Goal: Task Accomplishment & Management: Manage account settings

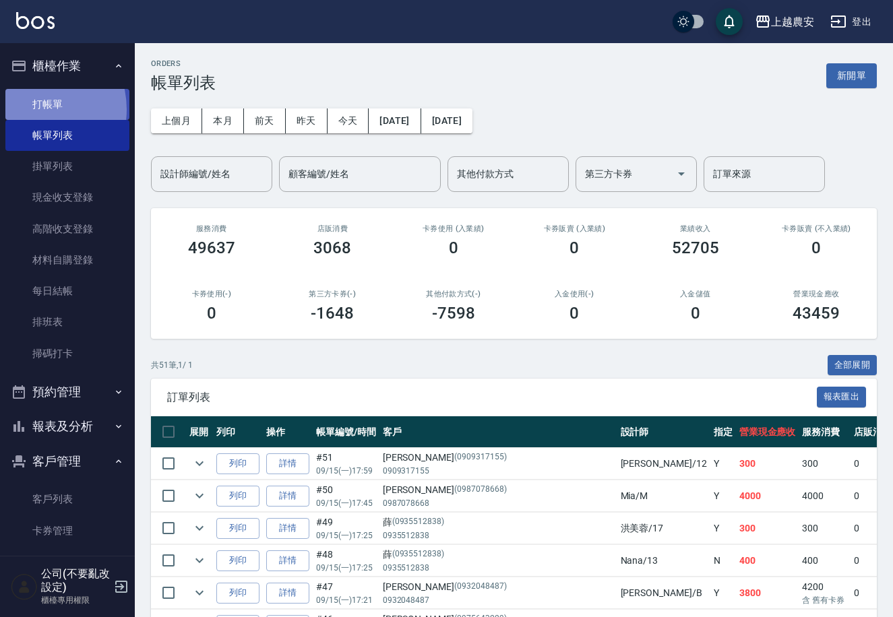
click at [28, 109] on link "打帳單" at bounding box center [67, 104] width 124 height 31
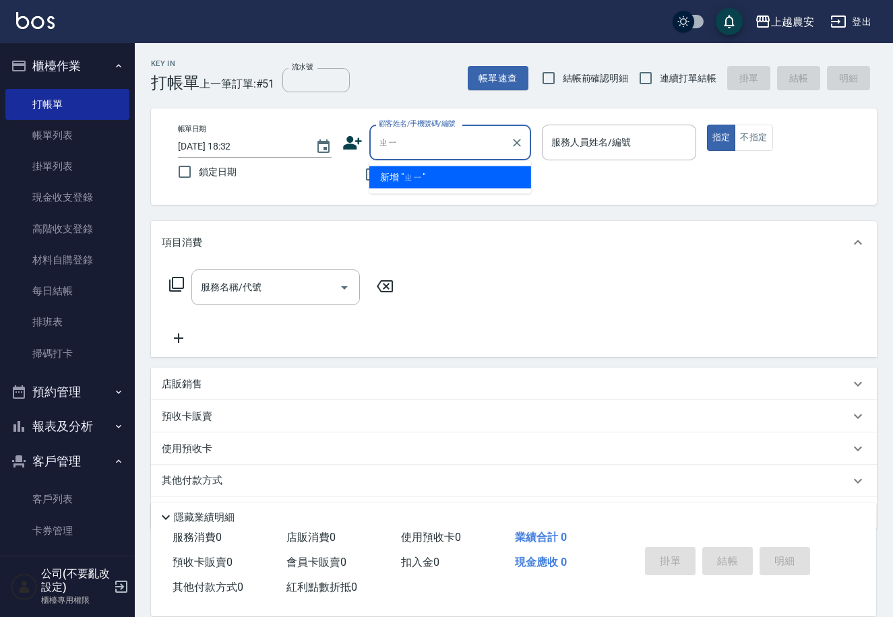
type input "ㄓ"
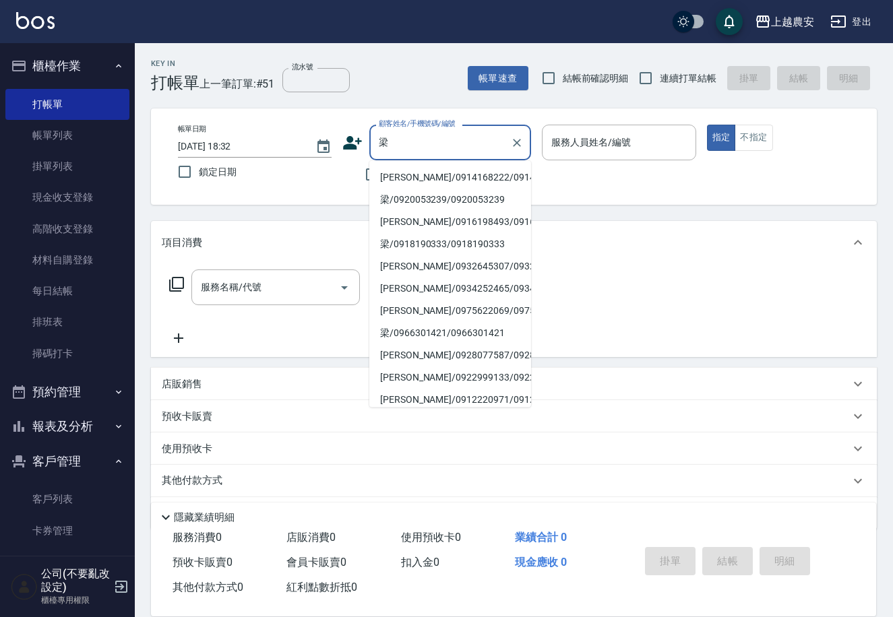
click at [393, 181] on li "梁光華/0914168222/0914168222" at bounding box center [450, 177] width 162 height 22
type input "梁光華/0914168222/0914168222"
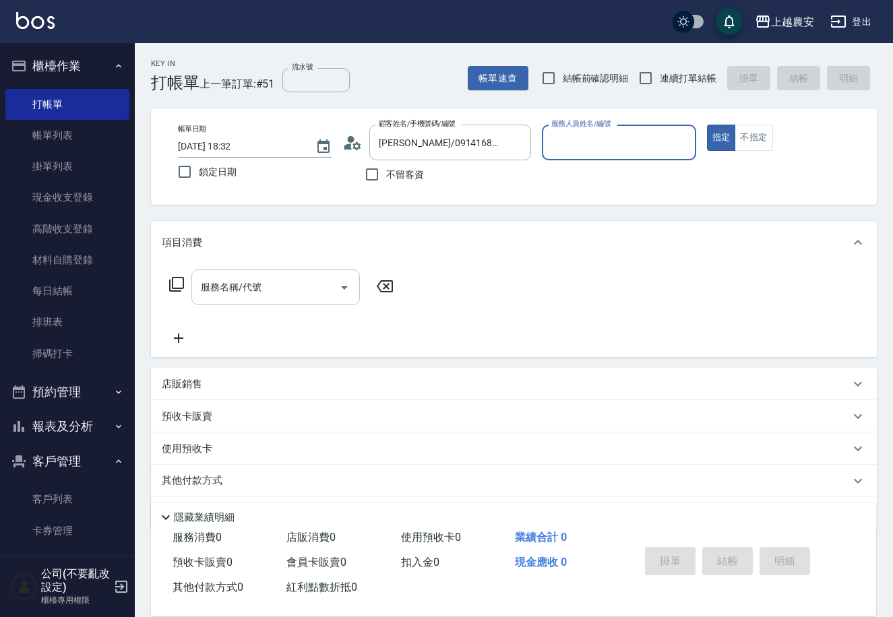
type input "美雅-B"
click at [277, 276] on input "服務名稱/代號" at bounding box center [265, 288] width 136 height 24
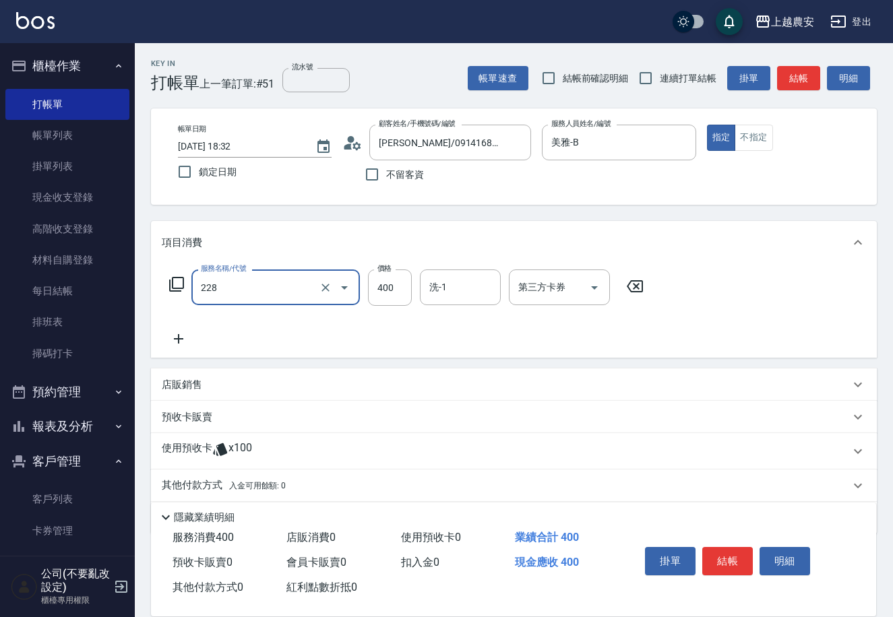
type input "洗髮(228)"
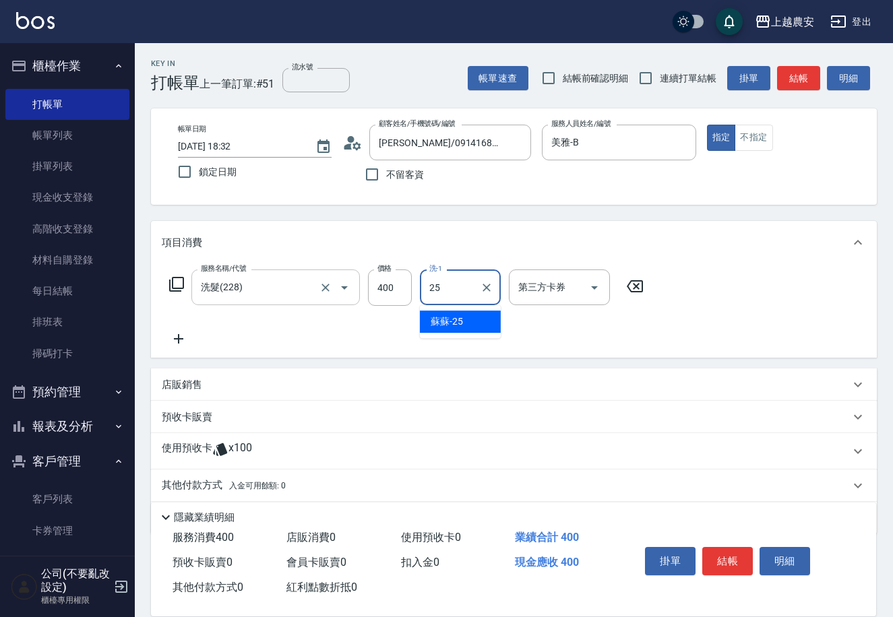
type input "蘇蘇-25"
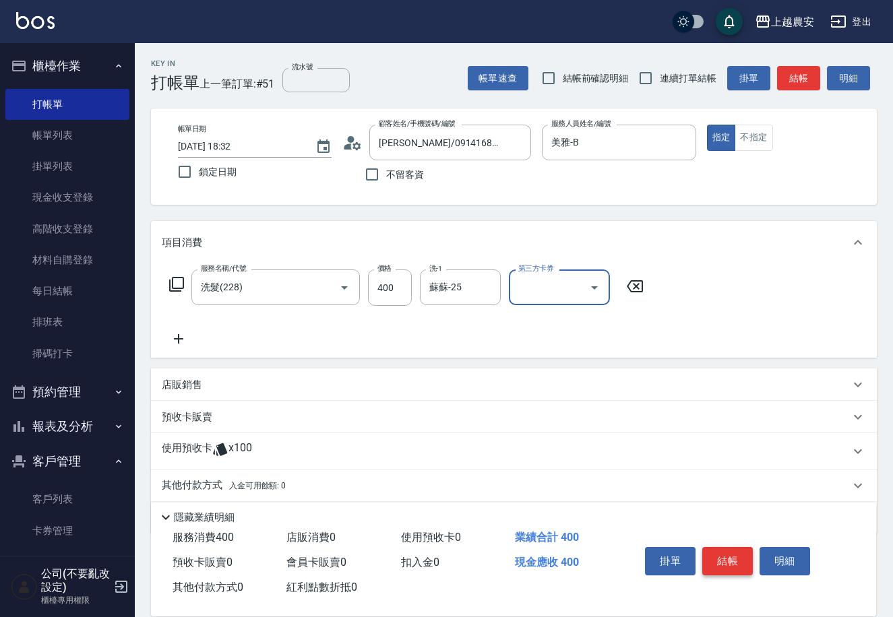
click at [731, 559] on button "結帳" at bounding box center [727, 561] width 51 height 28
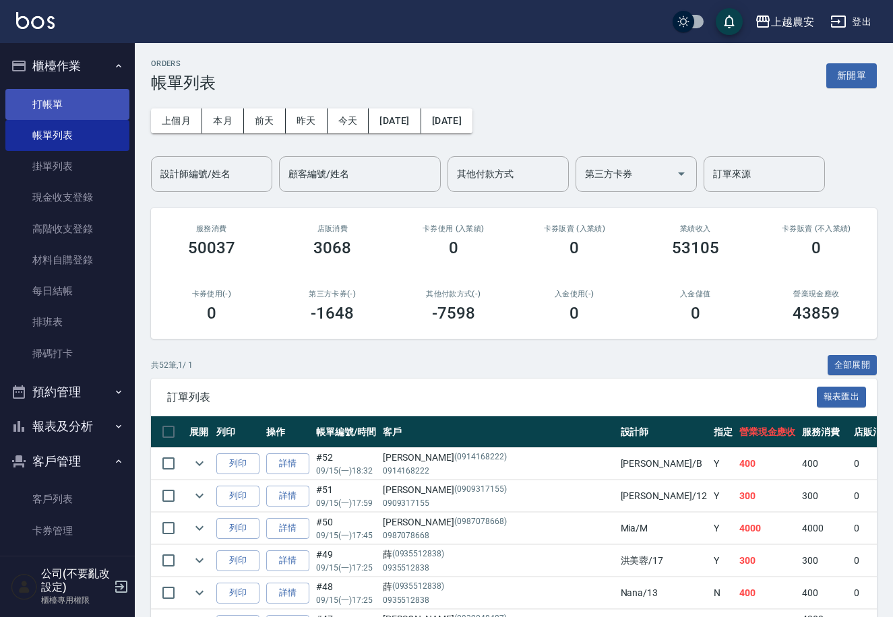
click at [51, 103] on link "打帳單" at bounding box center [67, 104] width 124 height 31
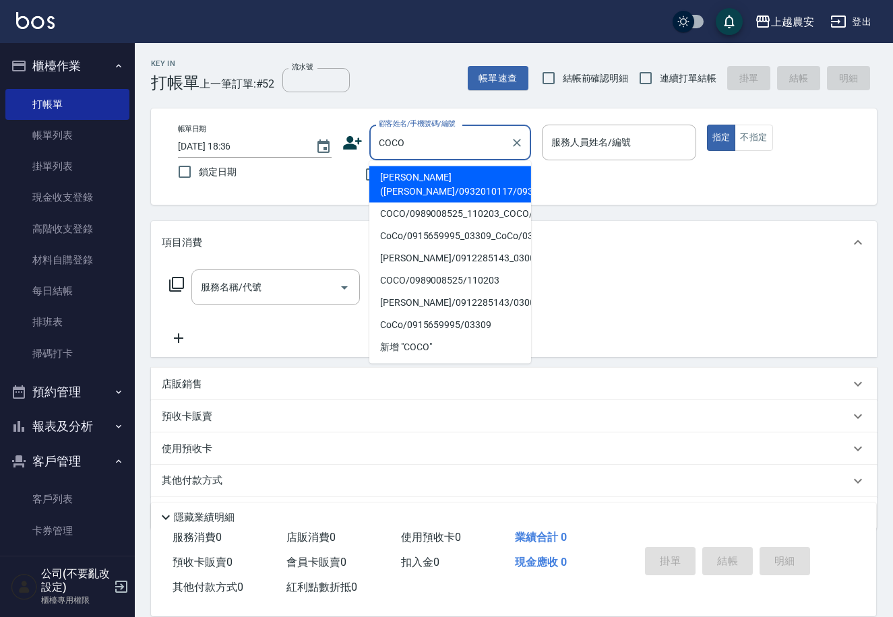
click at [414, 183] on li "易雅雯(COCO/0932010117/0932010117" at bounding box center [450, 184] width 162 height 36
type input "易雅雯(COCO/0932010117/0932010117"
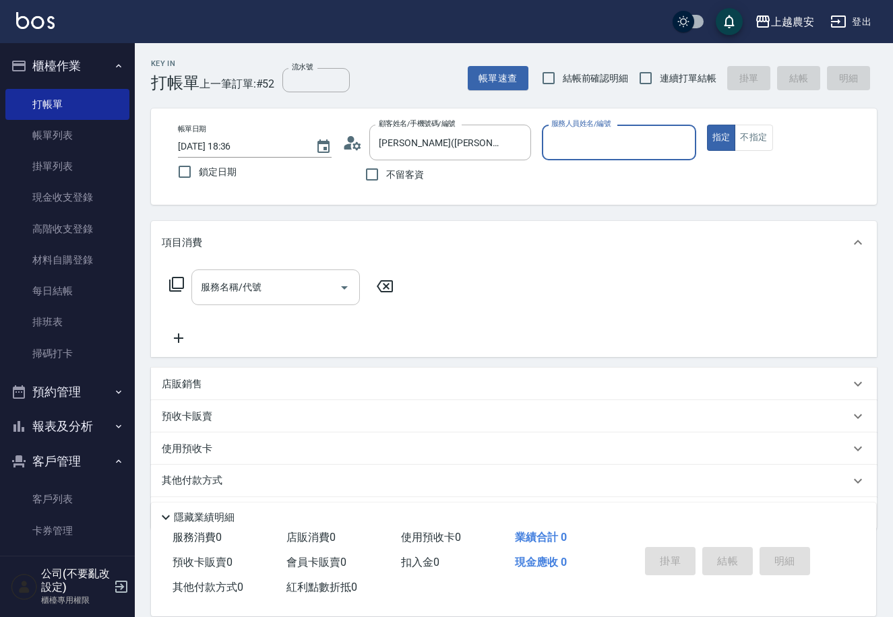
type input "美雅-B"
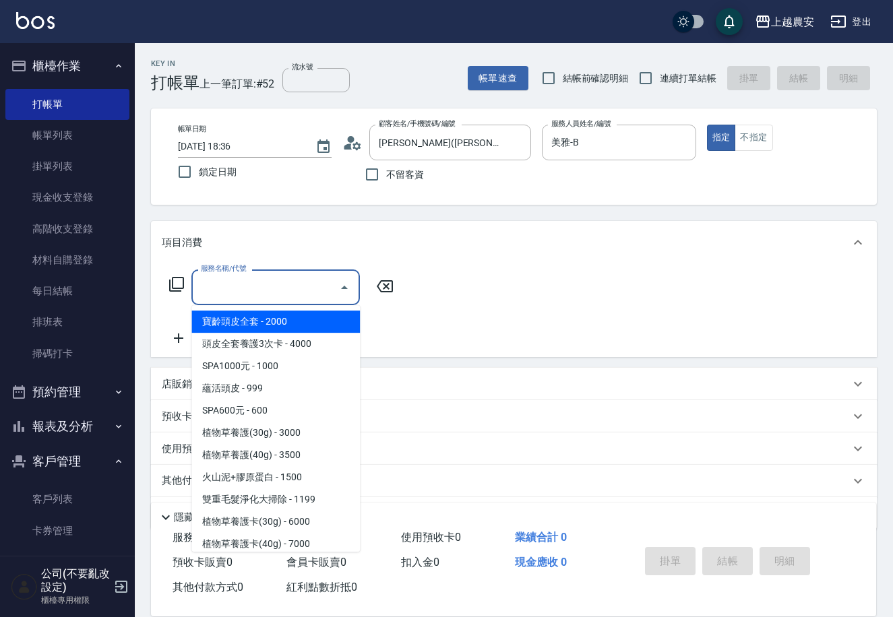
click at [236, 288] on input "服務名稱/代號" at bounding box center [265, 288] width 136 height 24
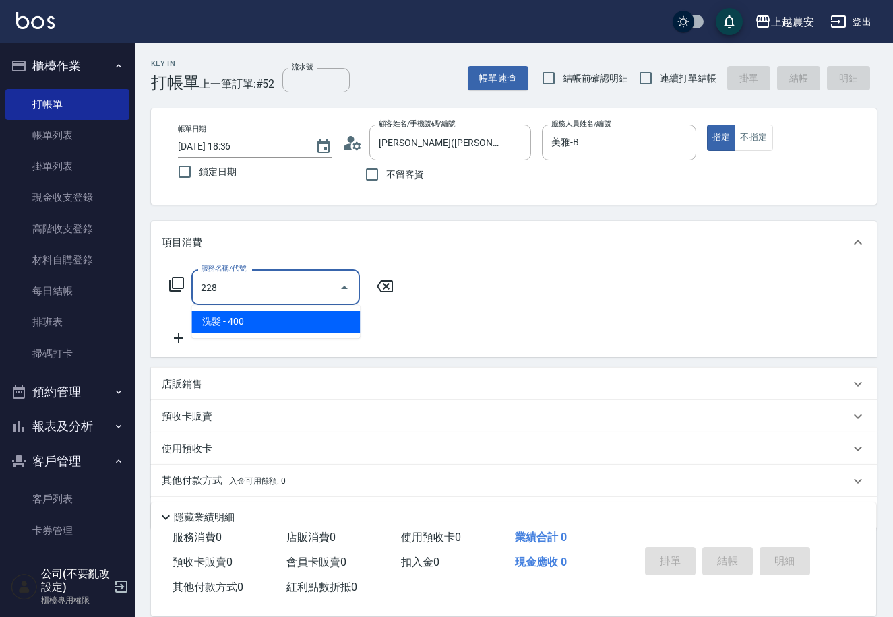
type input "洗髮(228)"
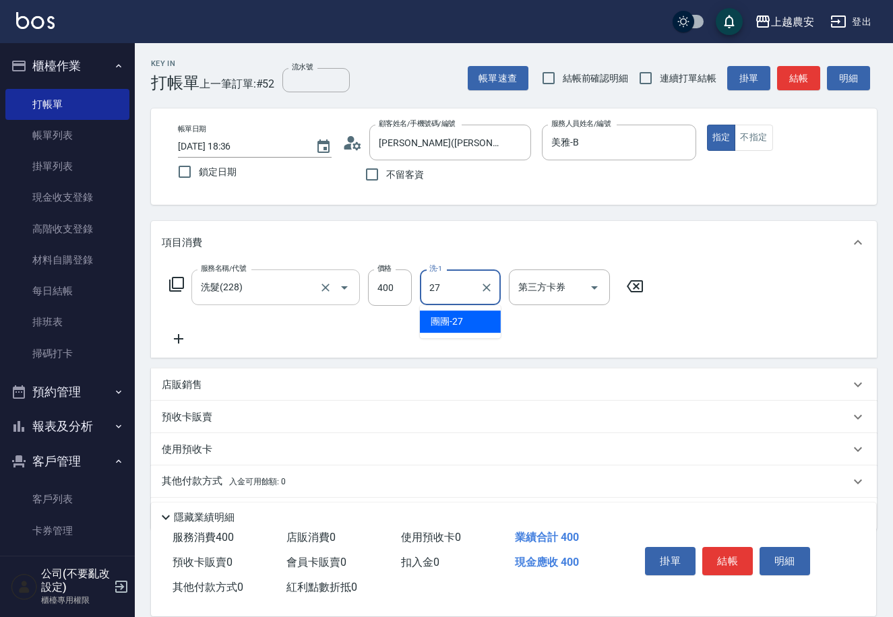
type input "團團-27"
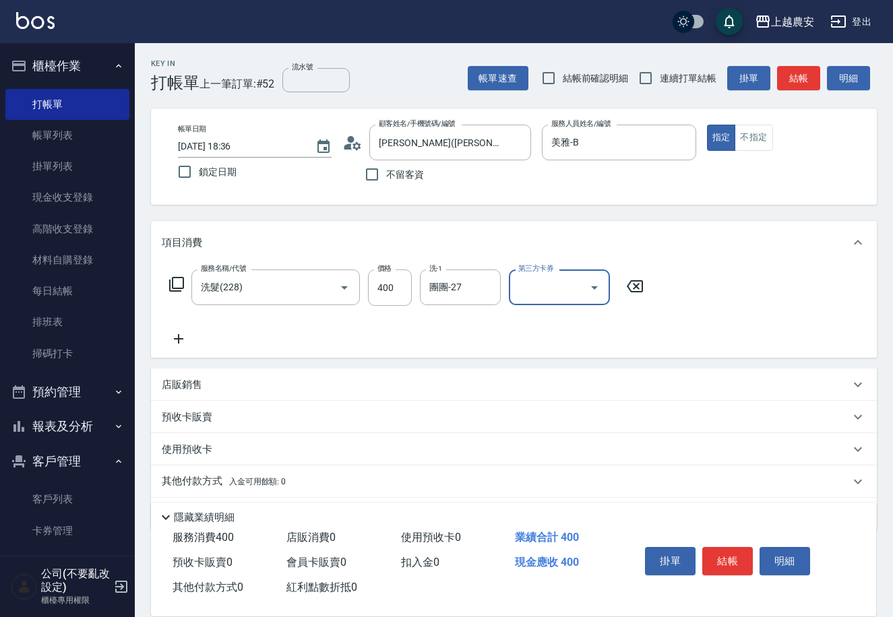
click at [168, 376] on div "店販銷售" at bounding box center [514, 385] width 726 height 32
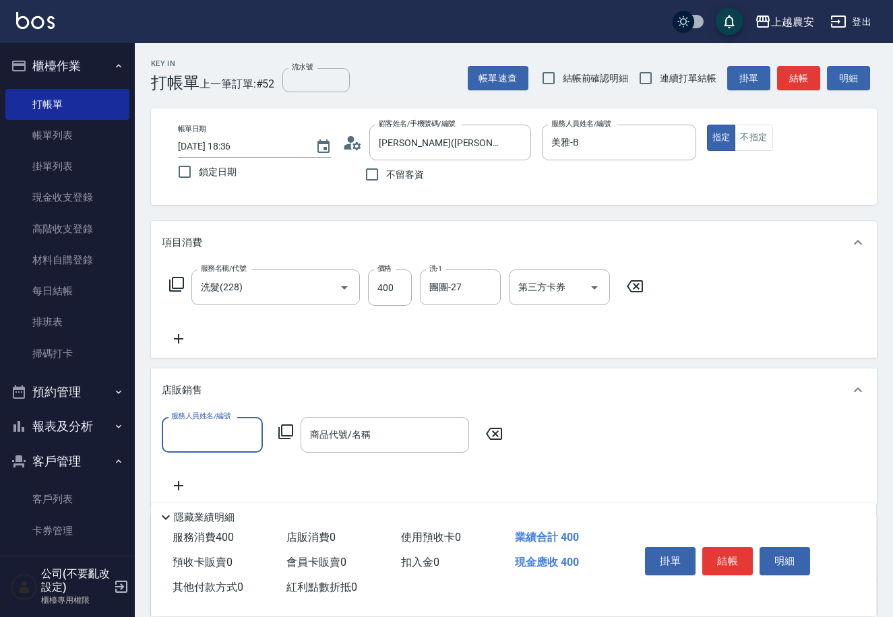
scroll to position [1, 0]
type input "美雅-B"
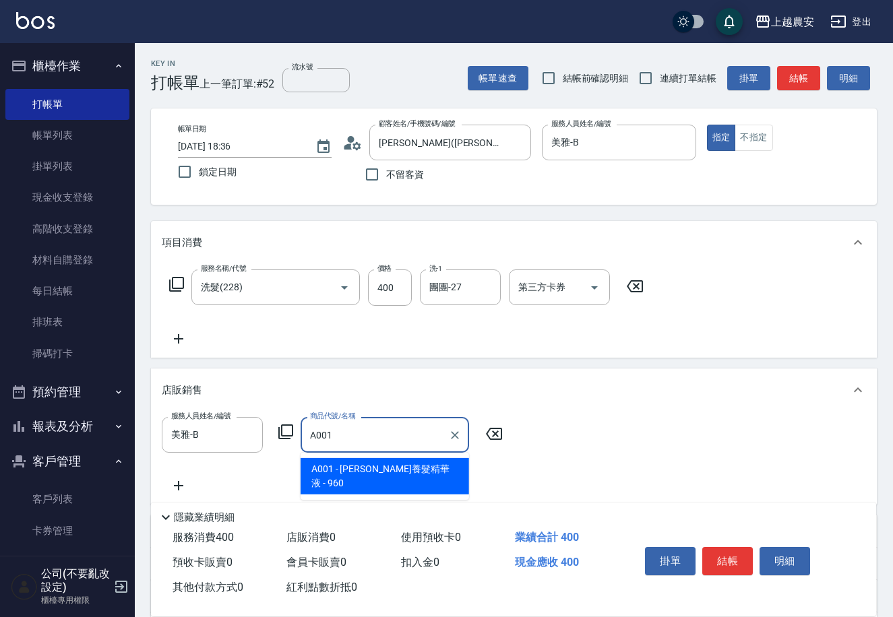
click at [377, 476] on span "A001 - 樂健養髮精華液 - 960" at bounding box center [385, 476] width 168 height 36
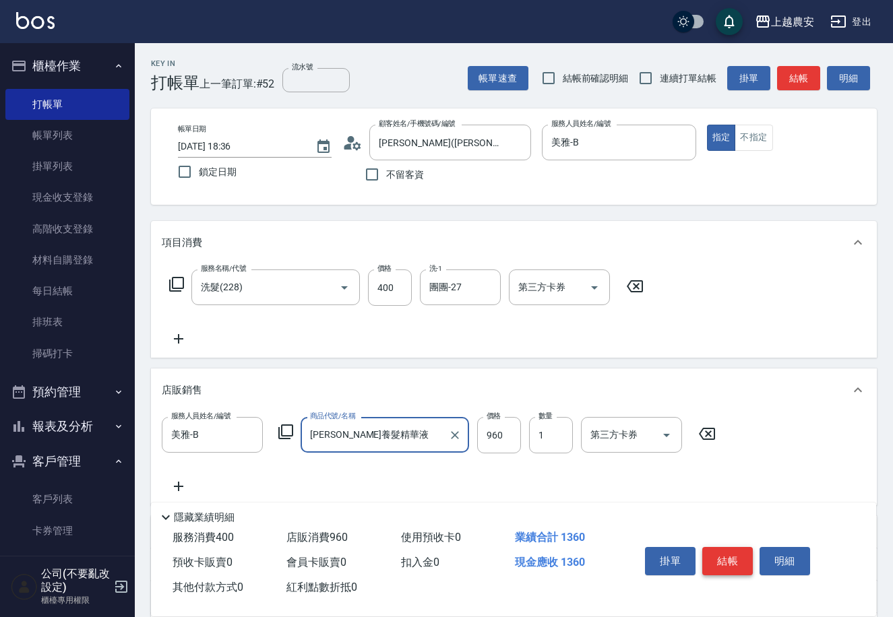
type input "樂健養髮精華液"
click at [731, 555] on button "結帳" at bounding box center [727, 561] width 51 height 28
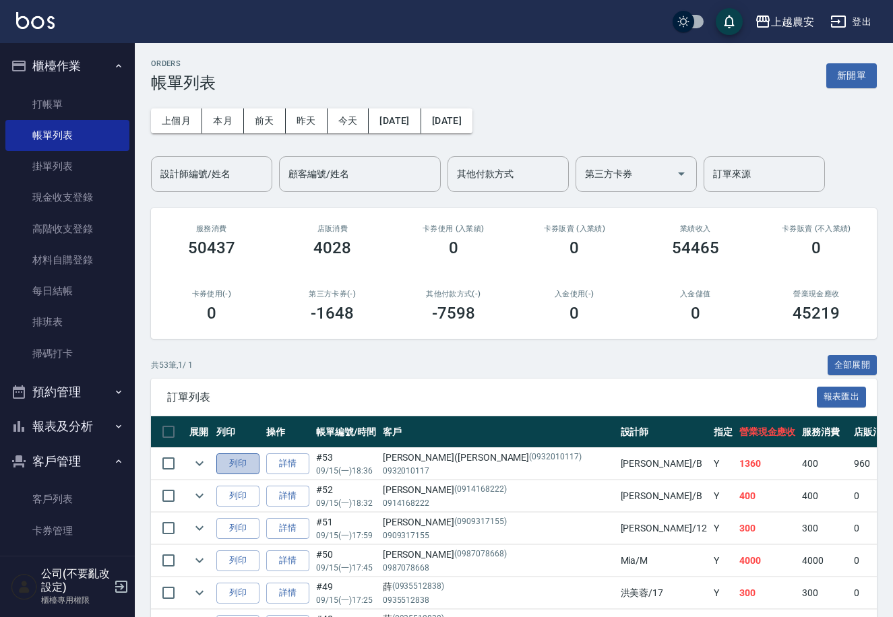
click at [240, 464] on button "列印" at bounding box center [237, 464] width 43 height 21
click at [845, 67] on button "新開單" at bounding box center [851, 75] width 51 height 25
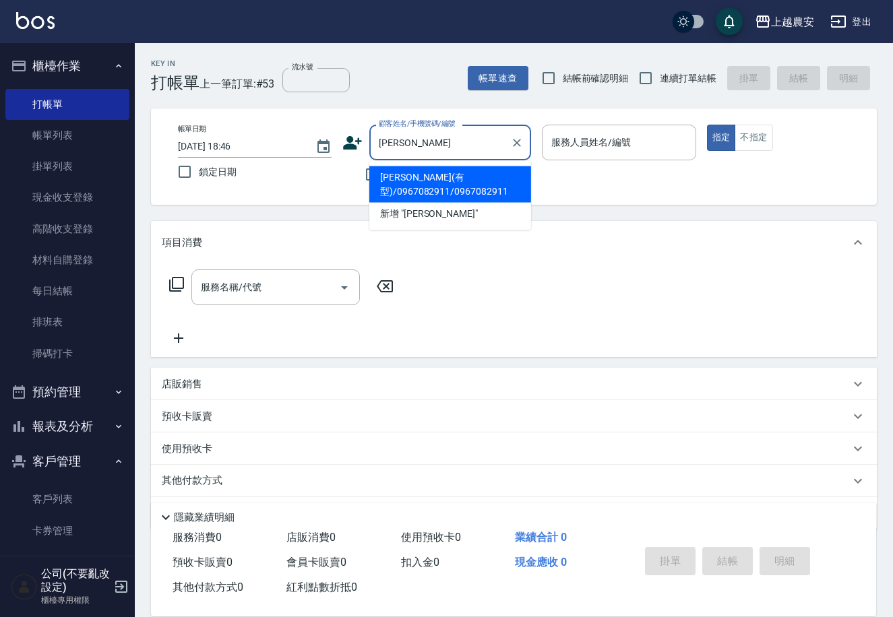
click at [448, 173] on li "陳森(有型)/0967082911/0967082911" at bounding box center [450, 184] width 162 height 36
type input "陳森(有型)/0967082911/0967082911"
type input "Lina-L"
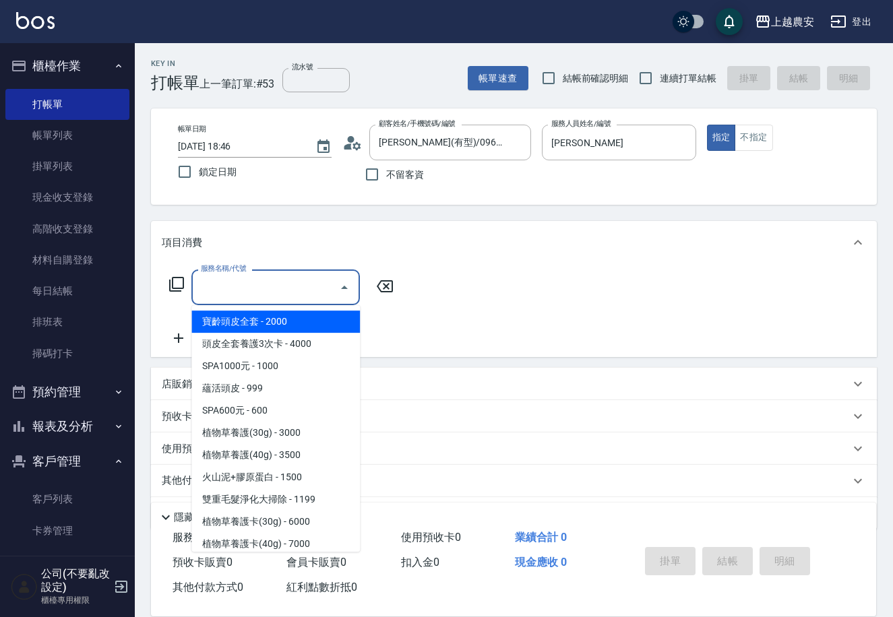
click at [261, 286] on input "服務名稱/代號" at bounding box center [265, 288] width 136 height 24
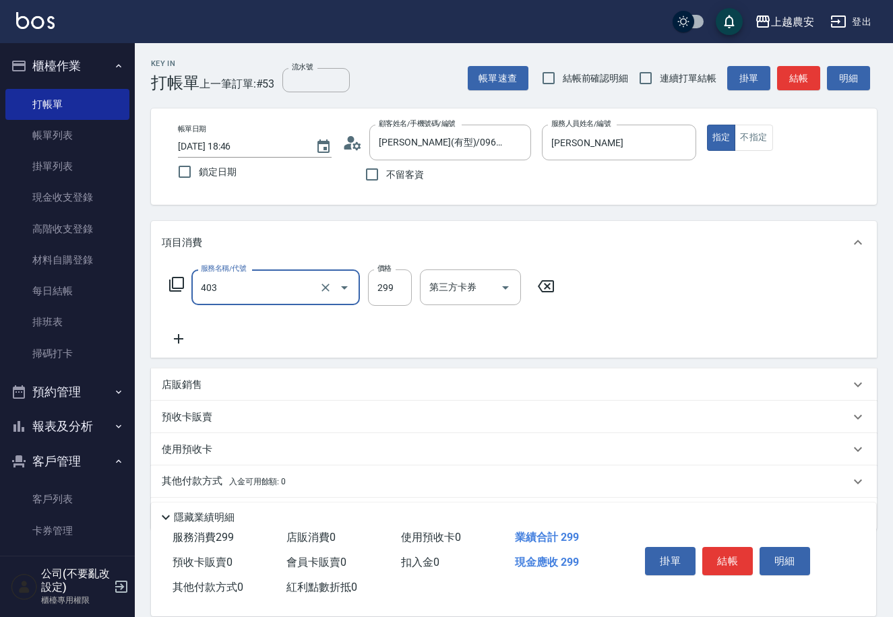
type input "剪髮(403)"
type input "400"
click at [715, 551] on button "結帳" at bounding box center [727, 561] width 51 height 28
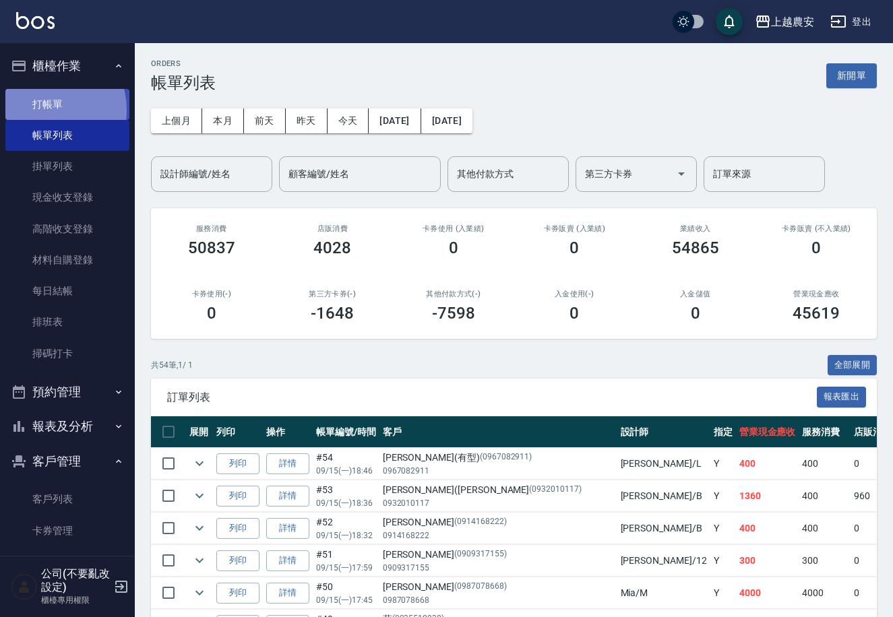
click at [42, 110] on link "打帳單" at bounding box center [67, 104] width 124 height 31
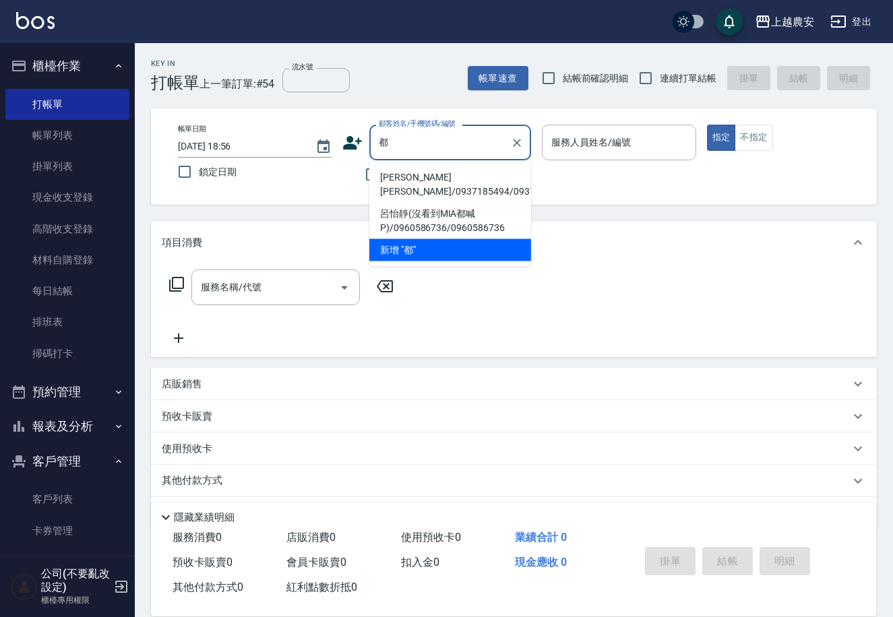
click at [417, 176] on li "褚錦惠(都蘭/0937185494/0937185494" at bounding box center [450, 184] width 162 height 36
type input "褚錦惠(都蘭/0937185494/0937185494"
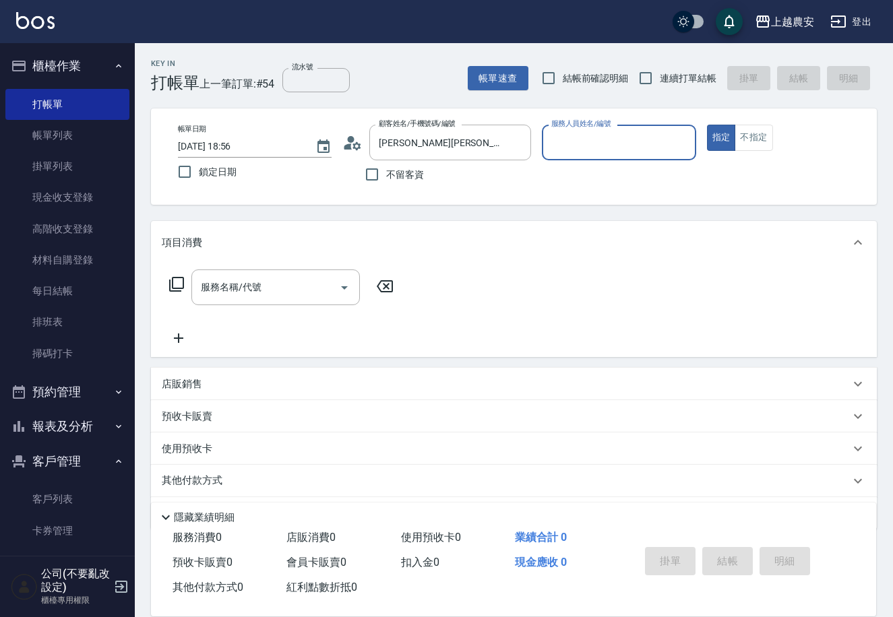
type input "Yoko-12"
click at [290, 290] on input "服務名稱/代號" at bounding box center [265, 288] width 136 height 24
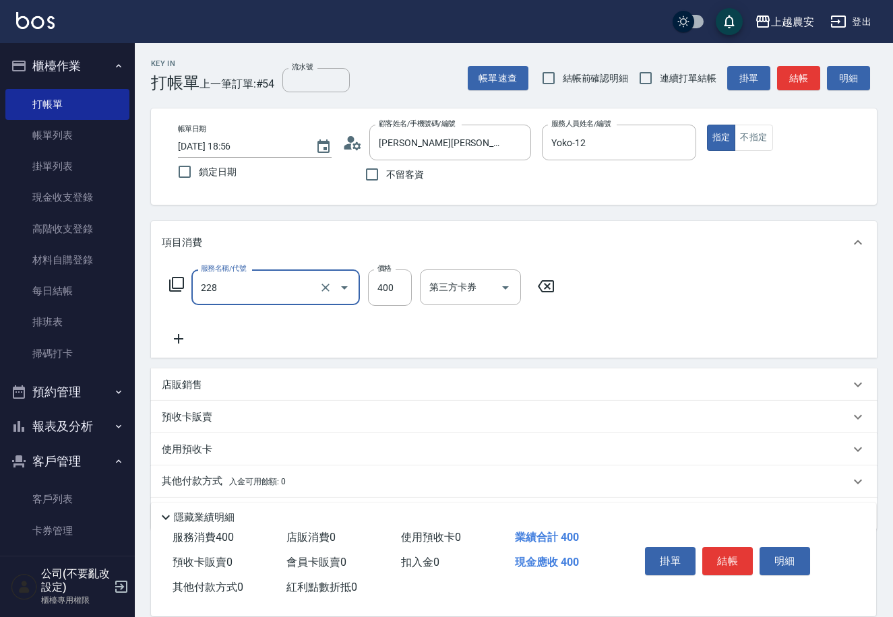
type input "洗髮(228)"
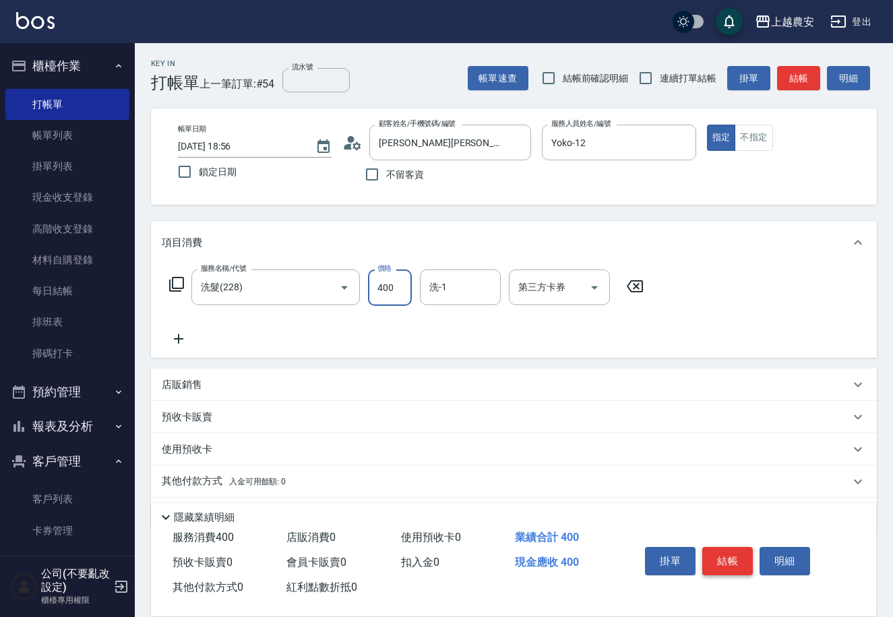
click at [727, 559] on button "結帳" at bounding box center [727, 561] width 51 height 28
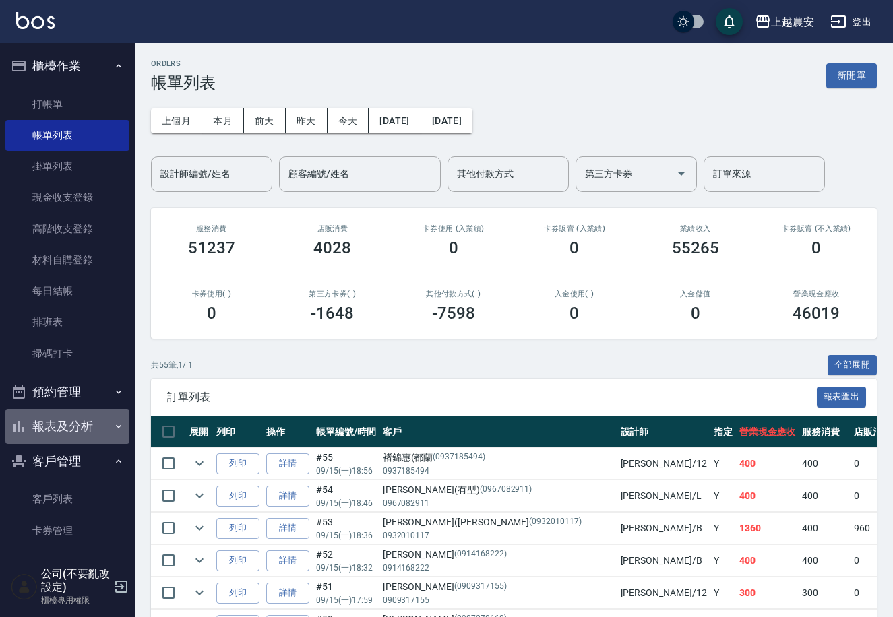
click at [73, 421] on button "報表及分析" at bounding box center [67, 426] width 124 height 35
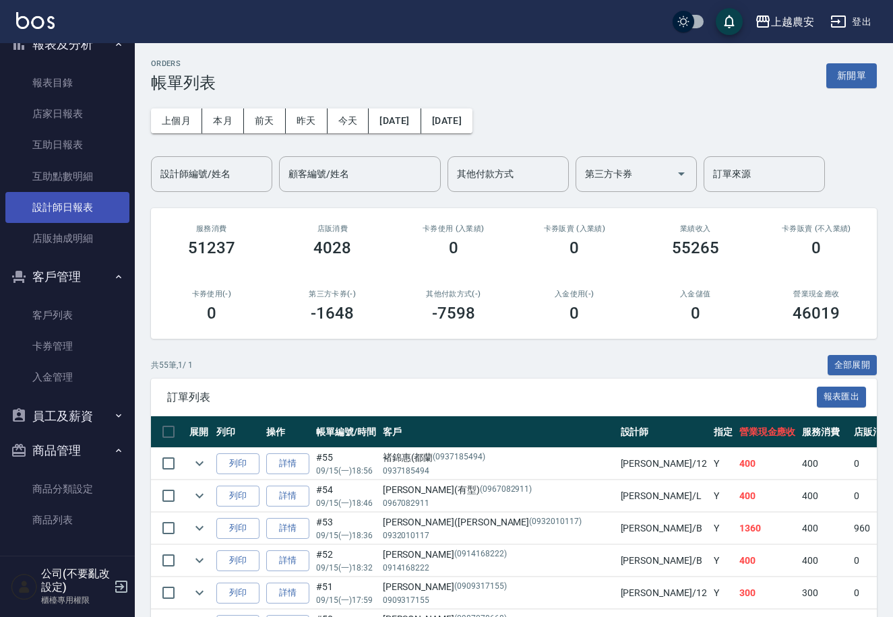
click at [80, 210] on link "設計師日報表" at bounding box center [67, 207] width 124 height 31
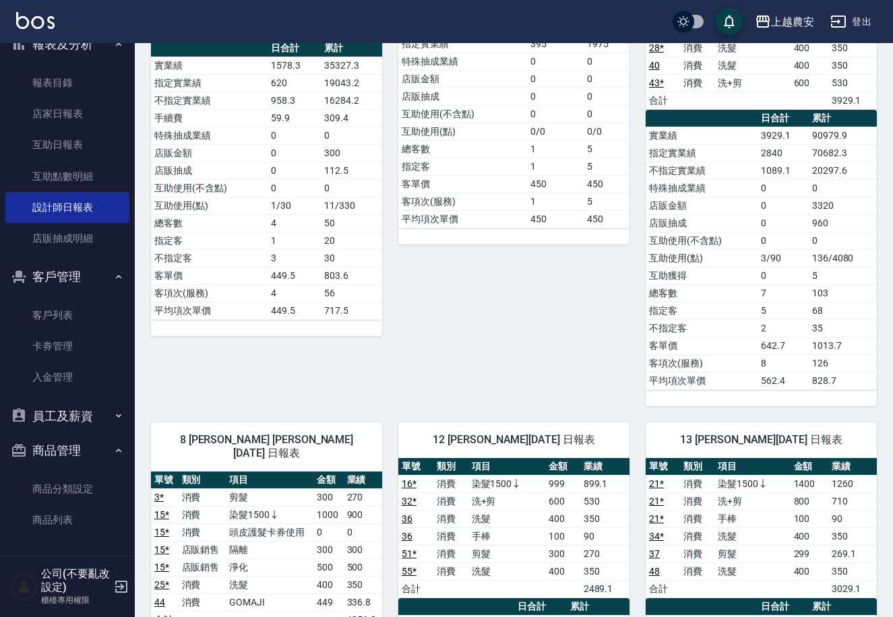
scroll to position [585, 0]
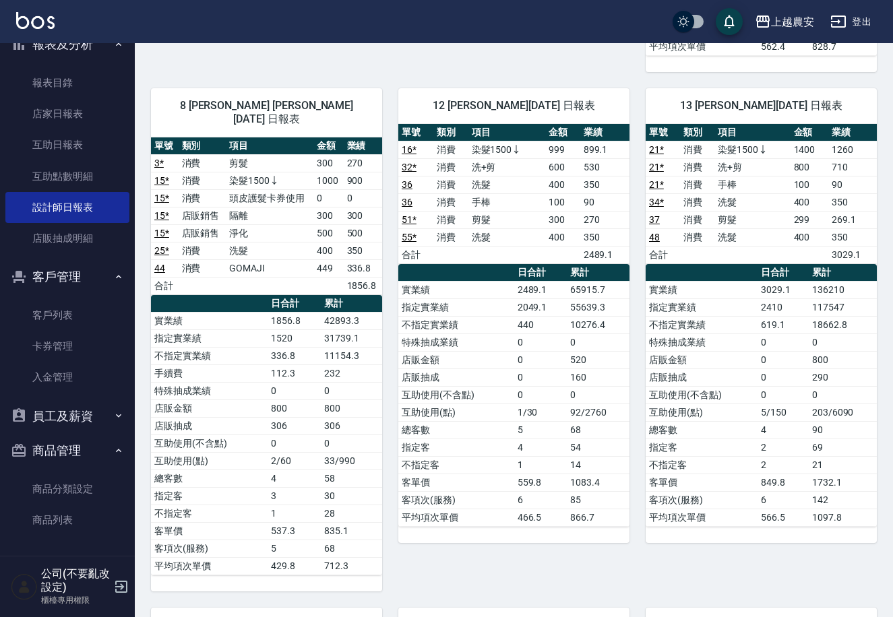
click at [135, 74] on div "8 黛慧 郭黛慧 09/15/2025 日報表 單號 類別 項目 金額 業績 3 * 消費 剪髮 300 270 15 * 消費 染髮1500↓ 1000 9…" at bounding box center [258, 332] width 247 height 520
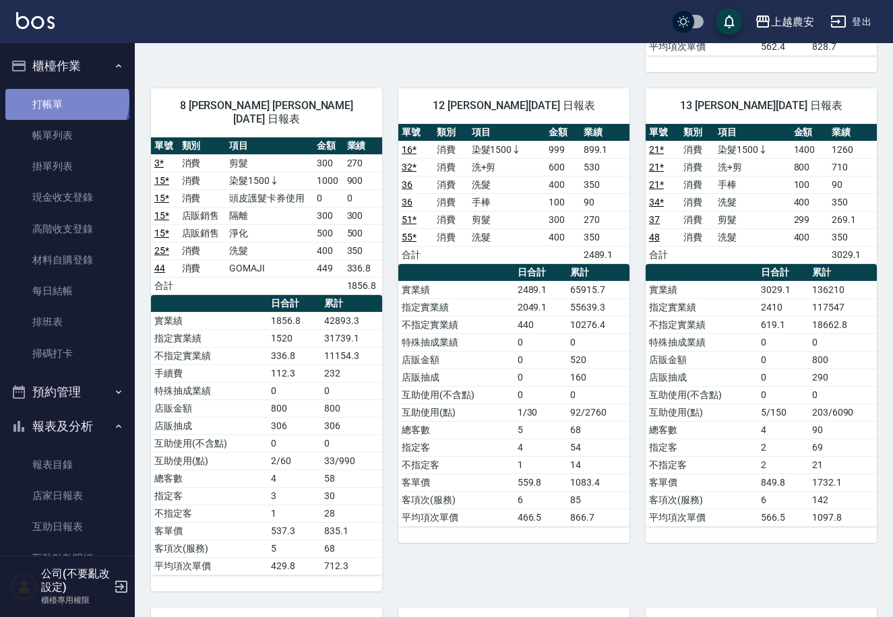
click at [65, 100] on link "打帳單" at bounding box center [67, 104] width 124 height 31
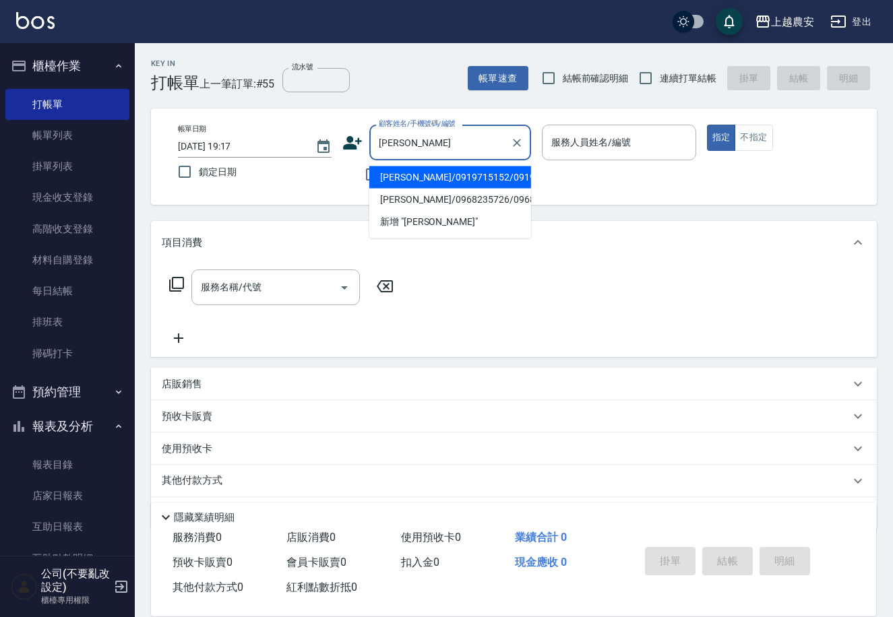
click at [461, 173] on li "王昭元/0919715152/0919715152" at bounding box center [450, 177] width 162 height 22
type input "王昭元/0919715152/0919715152"
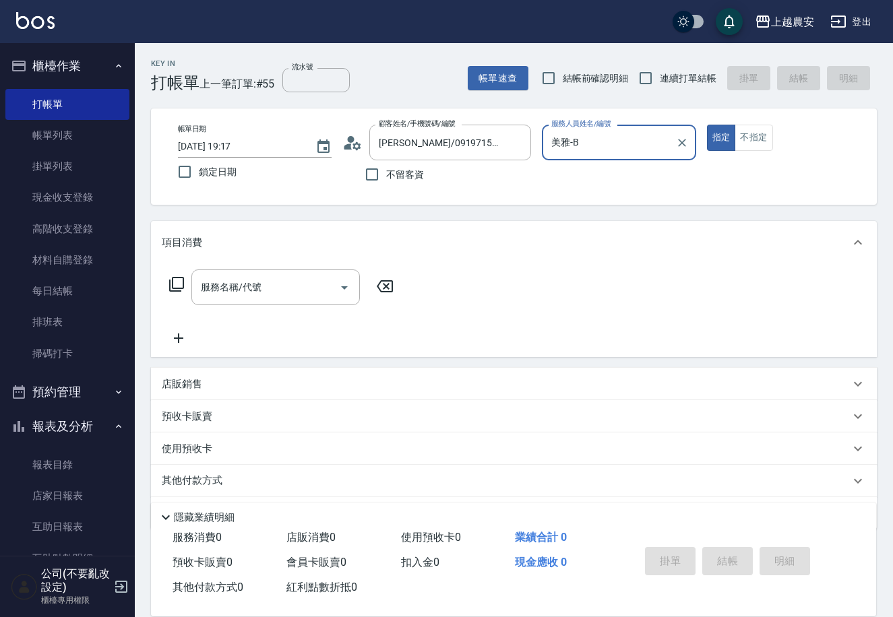
type input "美雅-B"
click at [275, 280] on input "服務名稱/代號" at bounding box center [265, 288] width 136 height 24
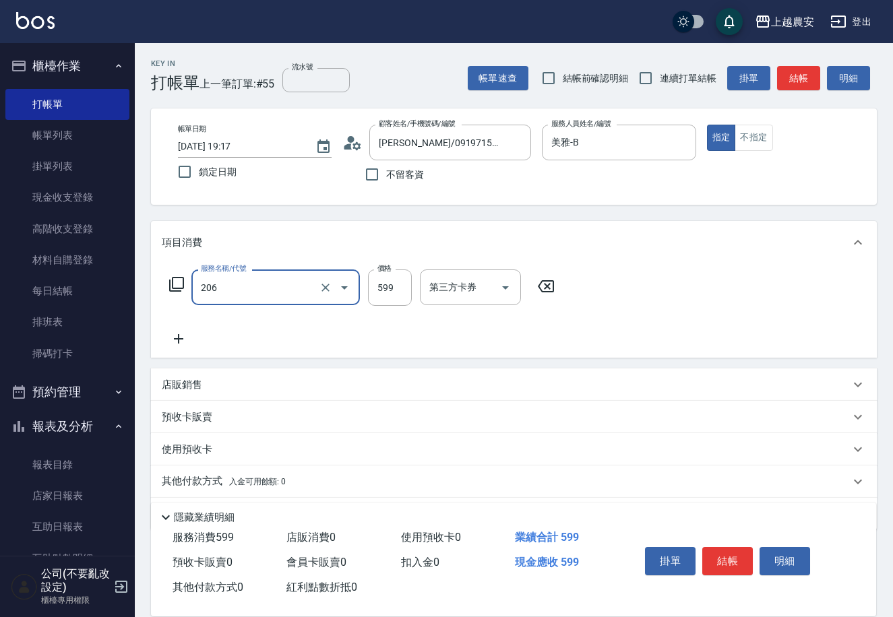
type input "洗+剪(206)"
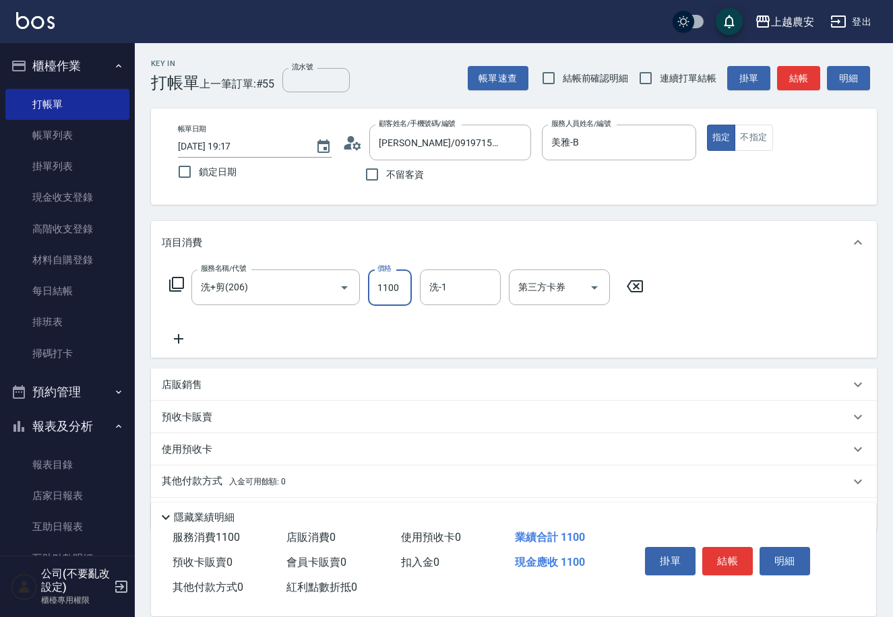
type input "1100"
click at [188, 376] on div "店販銷售" at bounding box center [514, 385] width 726 height 32
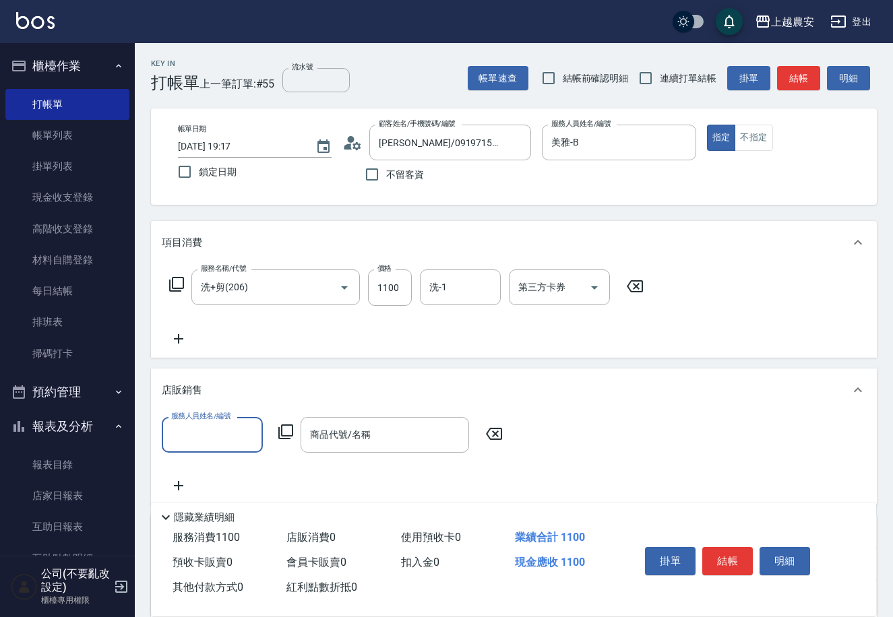
scroll to position [1, 0]
type input "美雅-B"
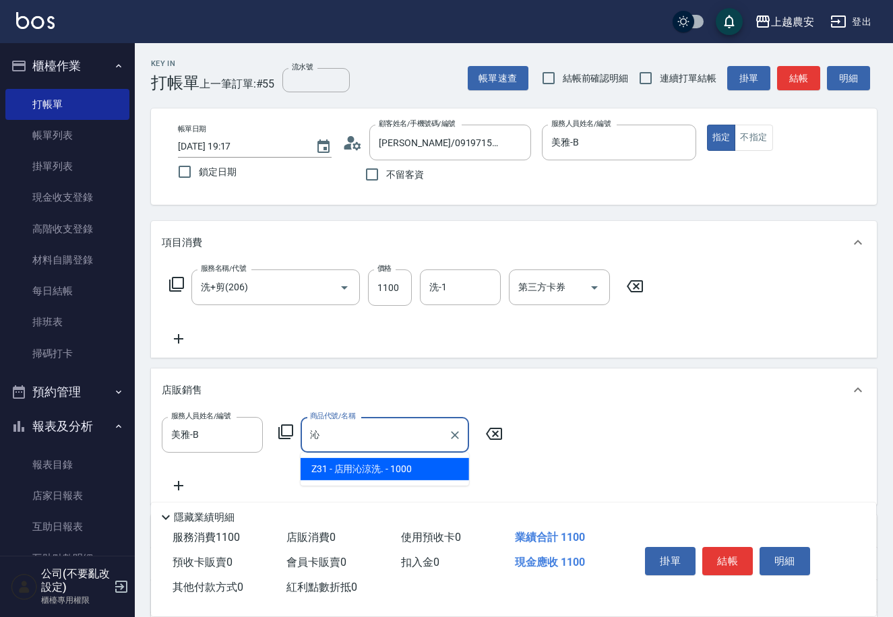
click at [411, 468] on span "Z31 - 店用沁涼洗. - 1000" at bounding box center [385, 469] width 168 height 22
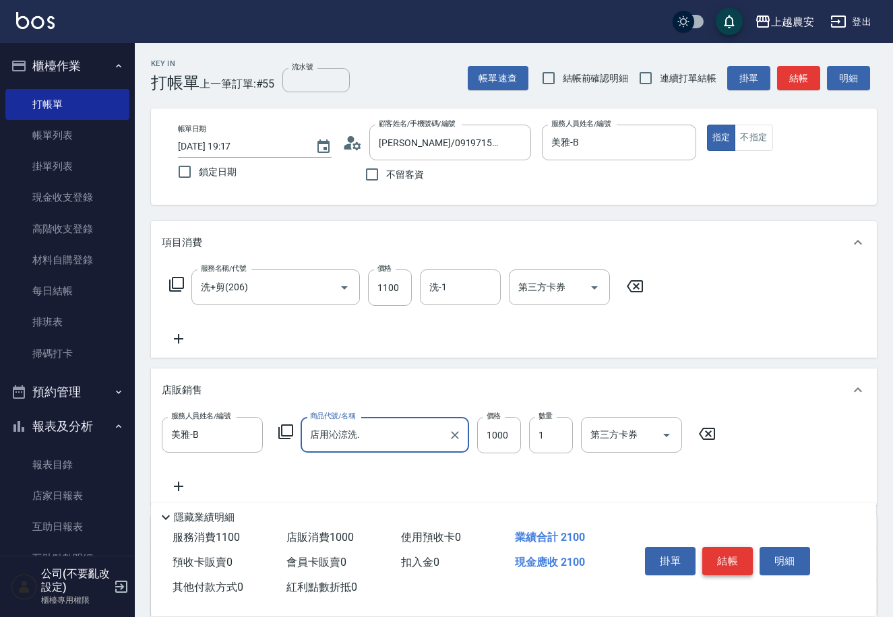
type input "店用沁涼洗."
click at [731, 559] on button "結帳" at bounding box center [727, 561] width 51 height 28
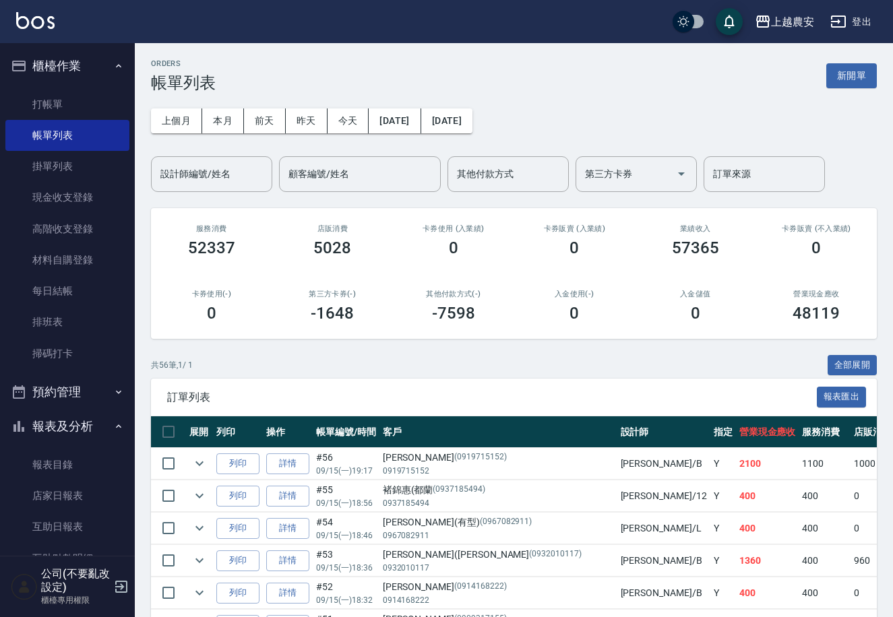
scroll to position [382, 0]
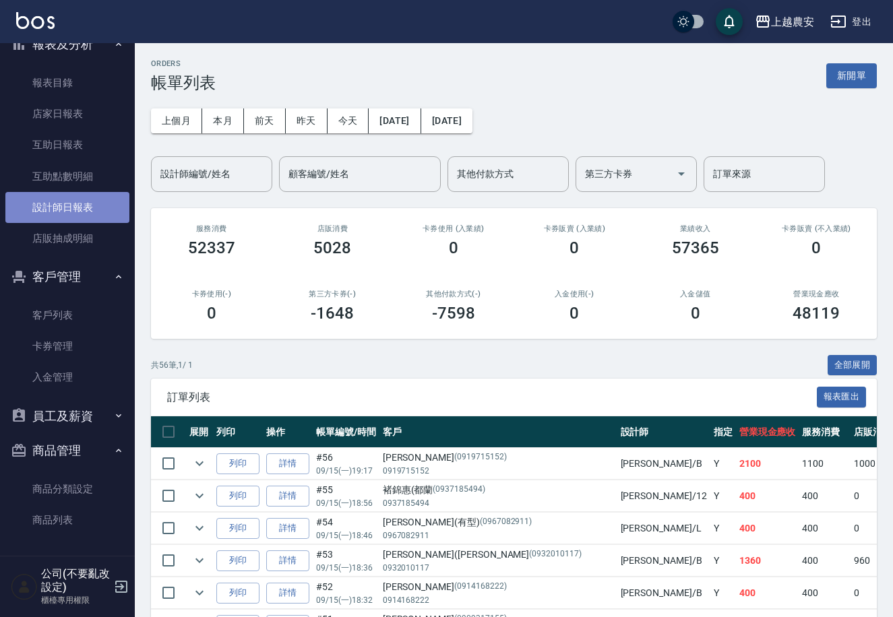
click at [70, 202] on link "設計師日報表" at bounding box center [67, 207] width 124 height 31
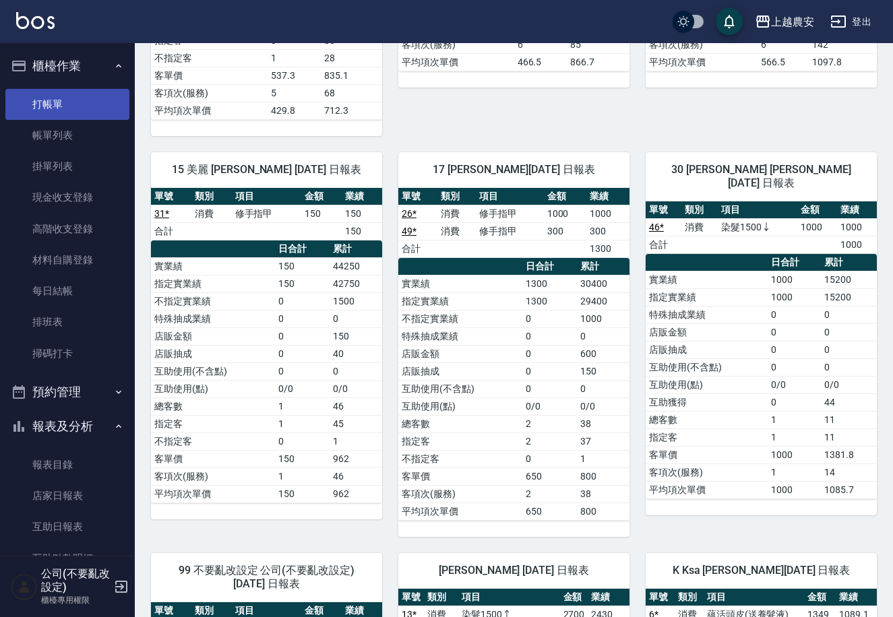
click at [59, 106] on link "打帳單" at bounding box center [67, 104] width 124 height 31
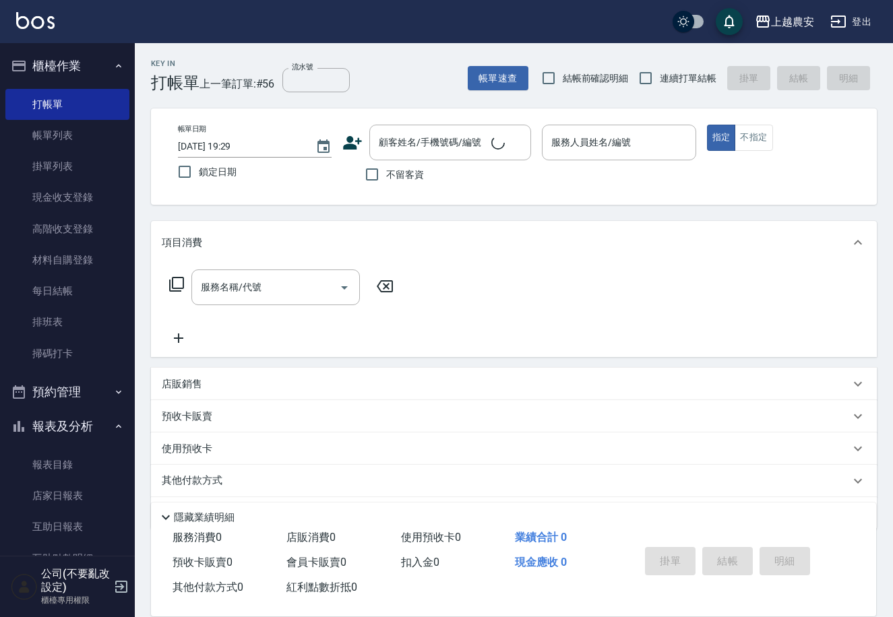
click at [393, 171] on span "不留客資" at bounding box center [405, 175] width 38 height 14
click at [386, 171] on input "不留客資" at bounding box center [372, 174] width 28 height 28
checkbox input "true"
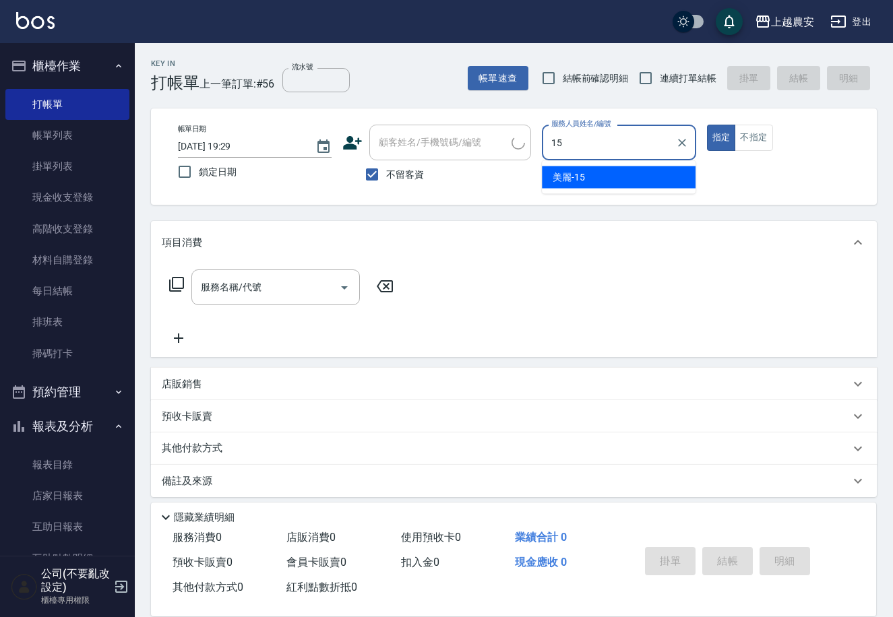
type input "美麗-15"
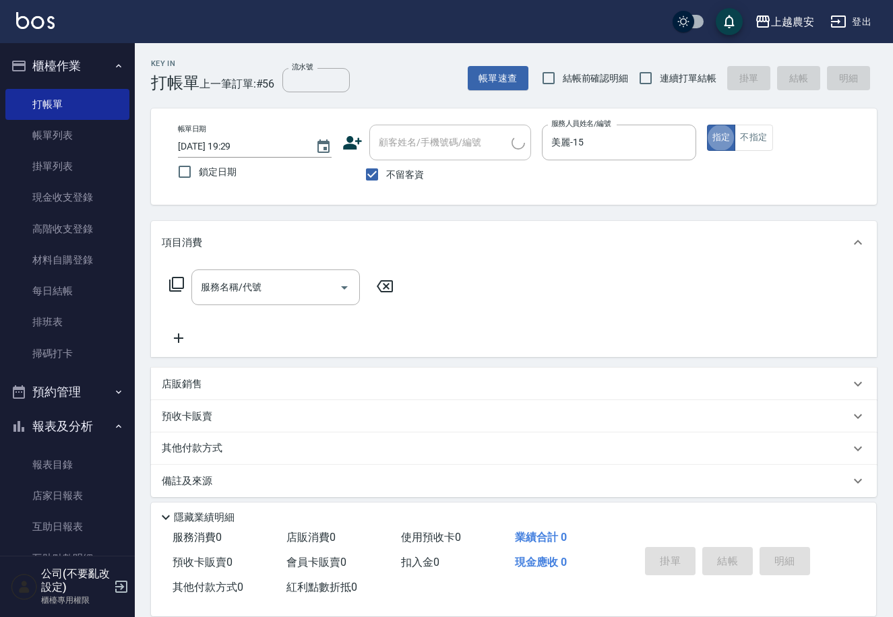
type button "true"
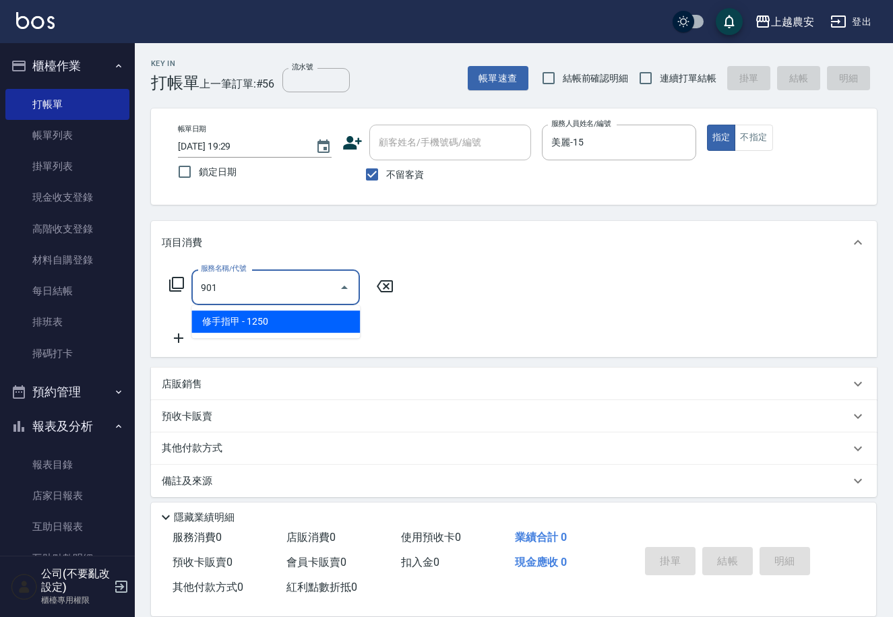
type input "修手指甲(901)"
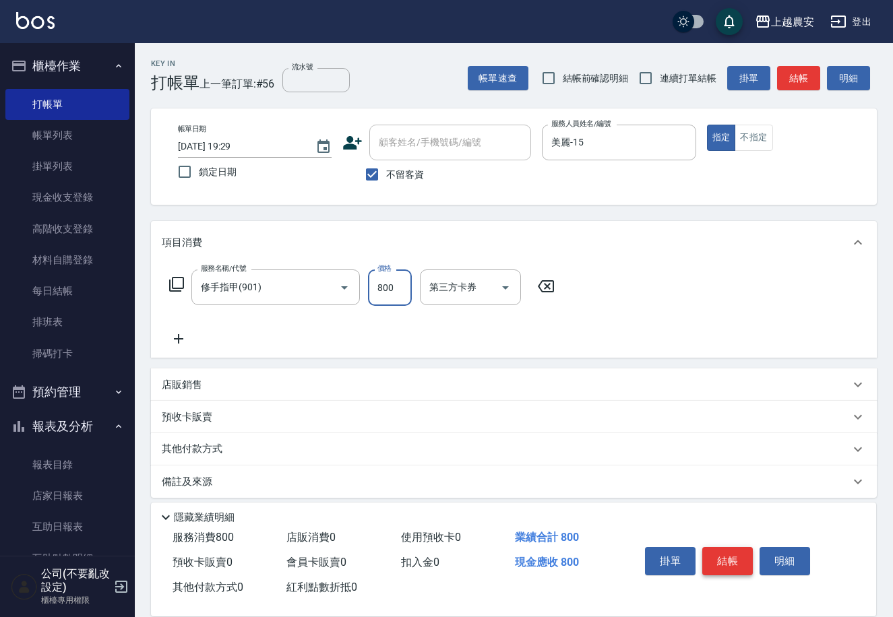
type input "800"
click at [723, 561] on button "結帳" at bounding box center [727, 561] width 51 height 28
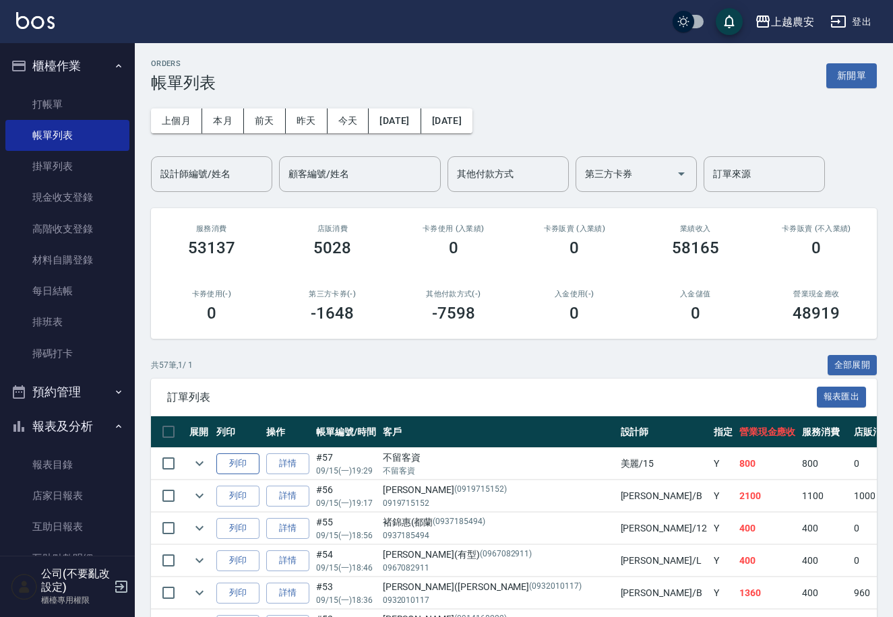
click at [224, 460] on button "列印" at bounding box center [237, 464] width 43 height 21
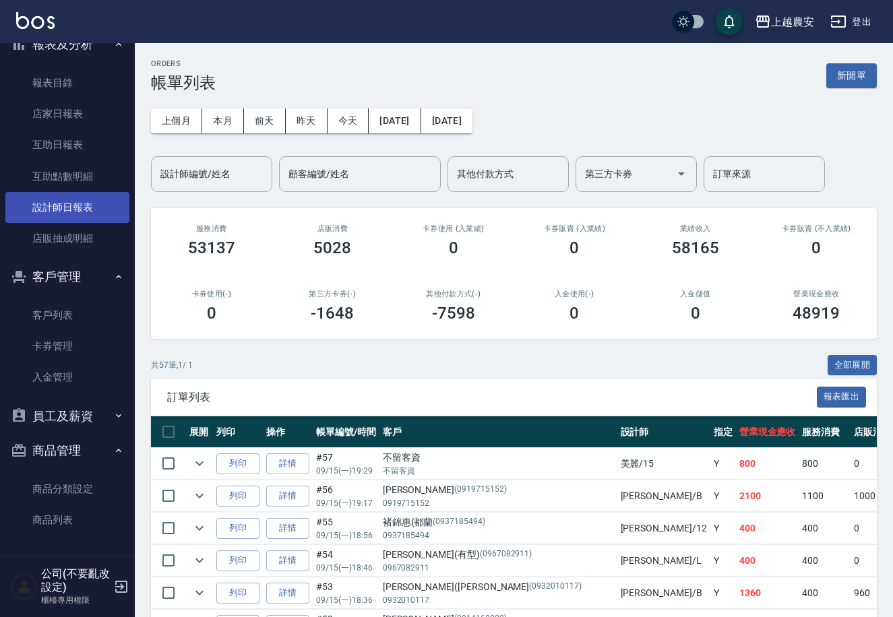
click at [100, 210] on link "設計師日報表" at bounding box center [67, 207] width 124 height 31
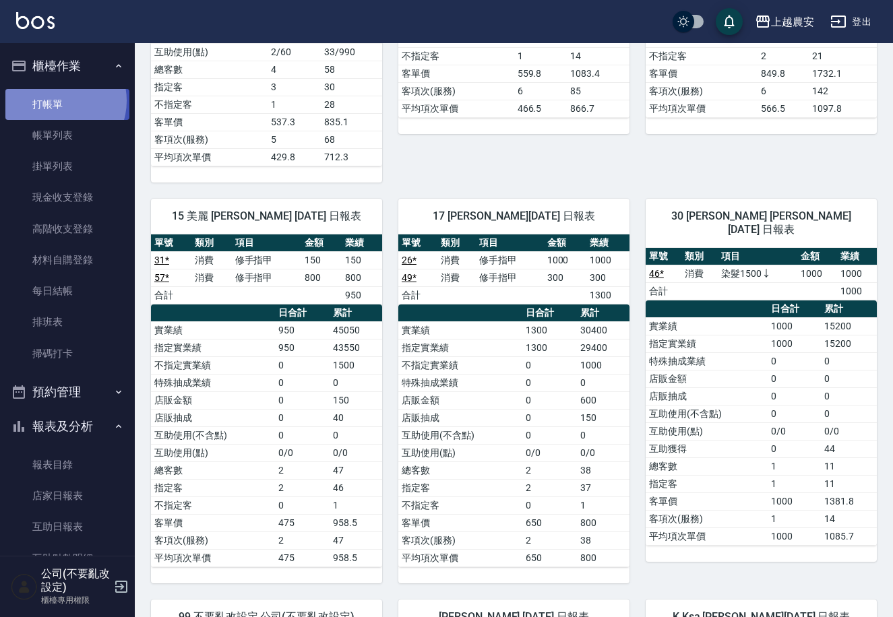
click at [58, 100] on link "打帳單" at bounding box center [67, 104] width 124 height 31
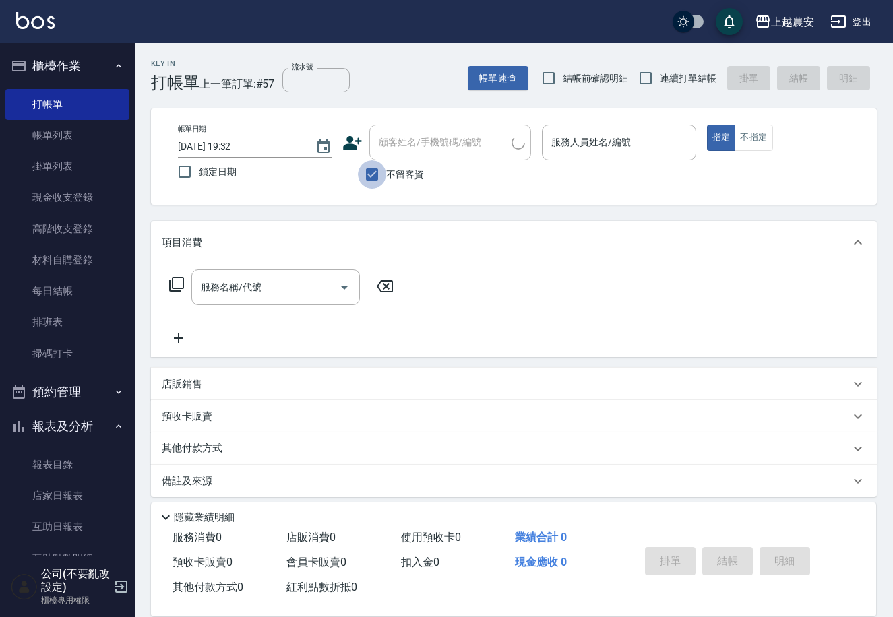
click at [372, 177] on input "不留客資" at bounding box center [372, 174] width 28 height 28
checkbox input "false"
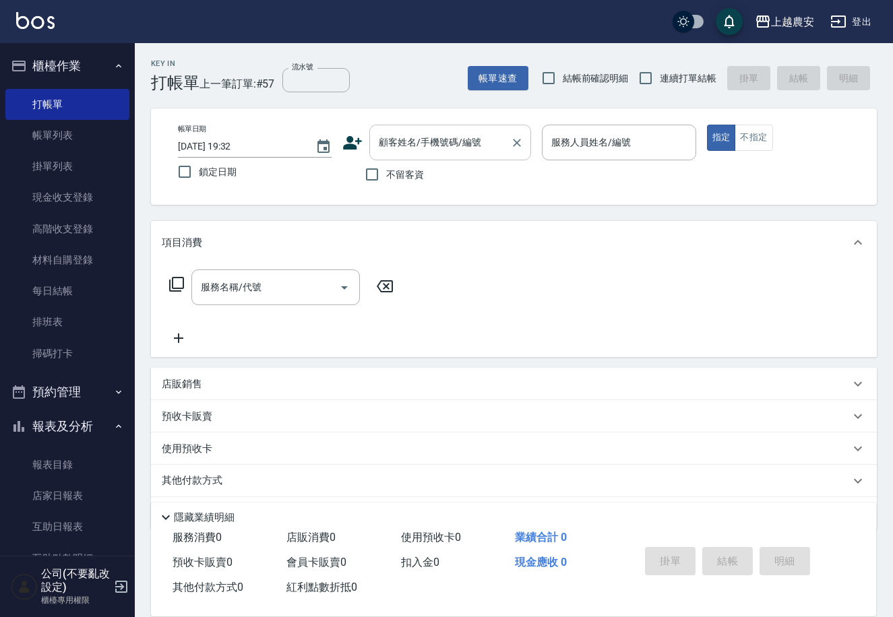
click at [383, 144] on div "顧客姓名/手機號碼/編號 顧客姓名/手機號碼/編號" at bounding box center [450, 143] width 162 height 36
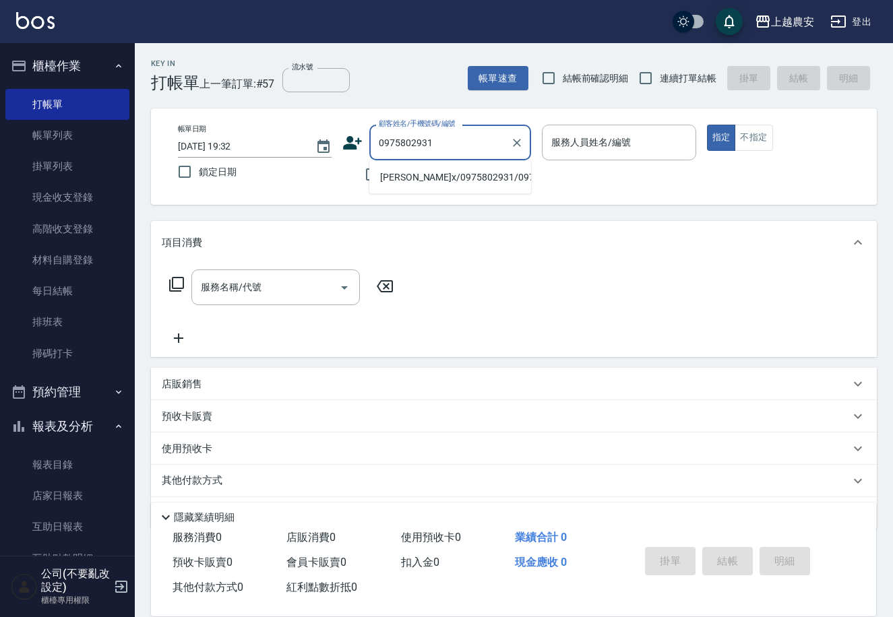
drag, startPoint x: 425, startPoint y: 174, endPoint x: 520, endPoint y: 157, distance: 96.5
click at [425, 174] on li "盧旻x/0975802931/0975802931" at bounding box center [450, 177] width 162 height 22
type input "盧旻x/0975802931/0975802931"
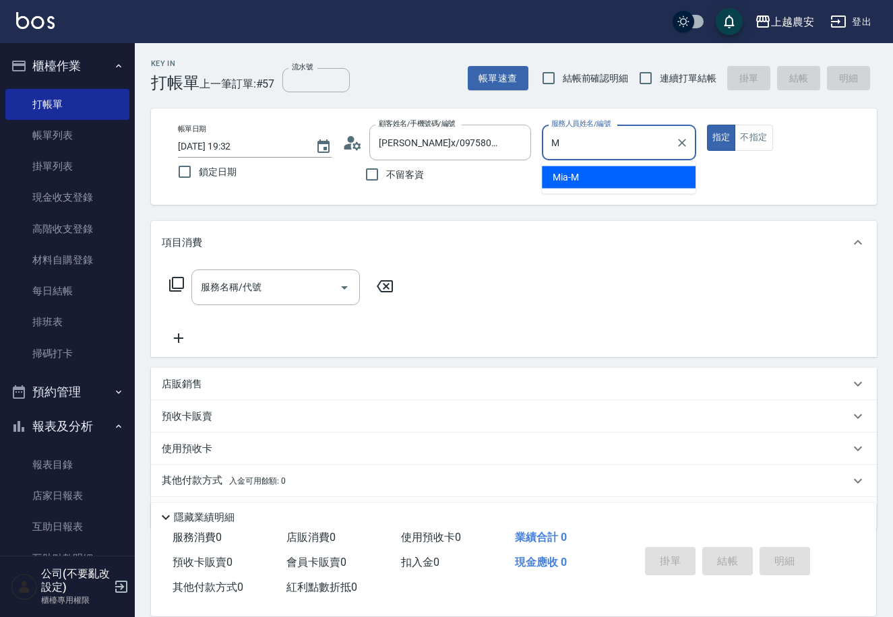
type input "Mia-M"
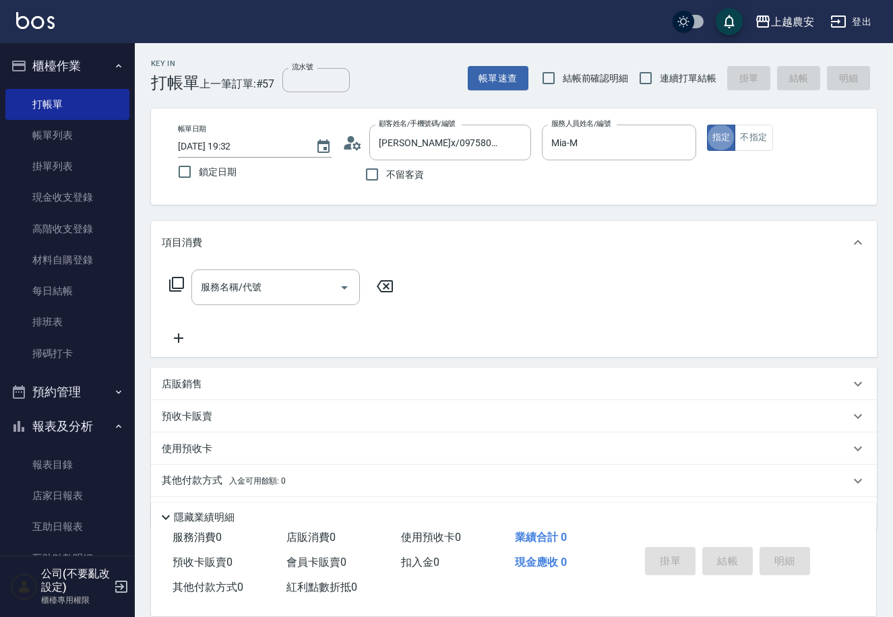
type button "true"
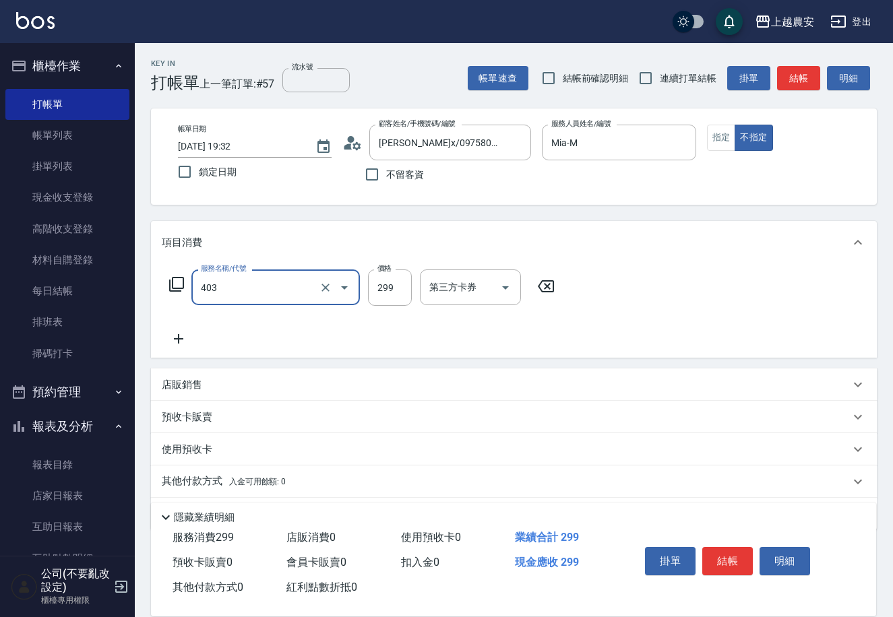
type input "剪髮(403)"
click at [733, 553] on button "結帳" at bounding box center [727, 561] width 51 height 28
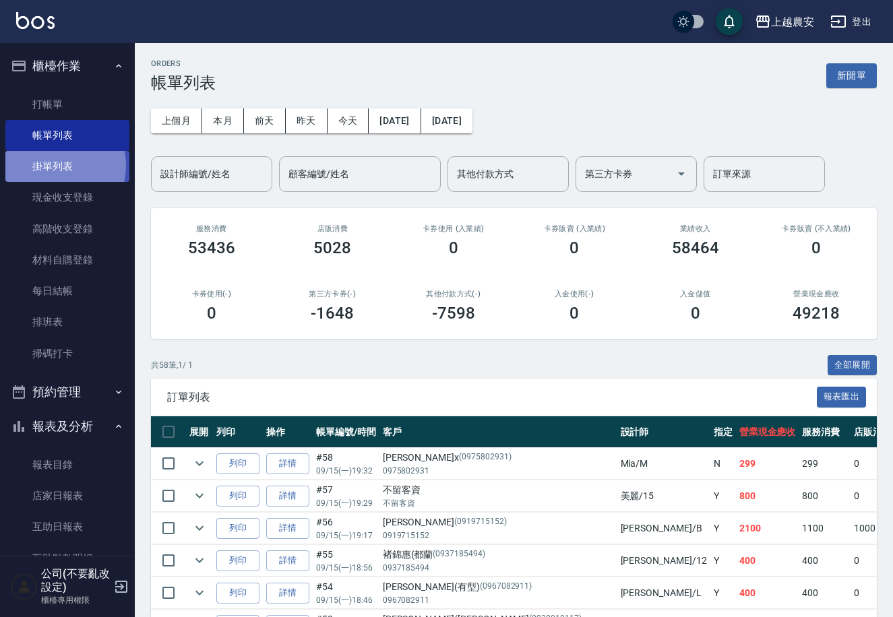
click at [54, 166] on link "掛單列表" at bounding box center [67, 166] width 124 height 31
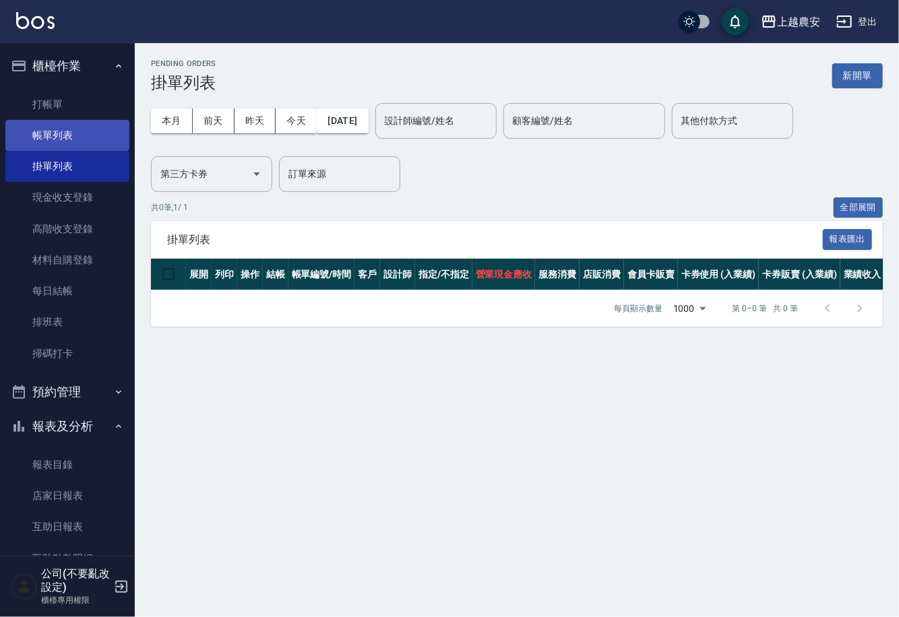
click at [61, 133] on link "帳單列表" at bounding box center [67, 135] width 124 height 31
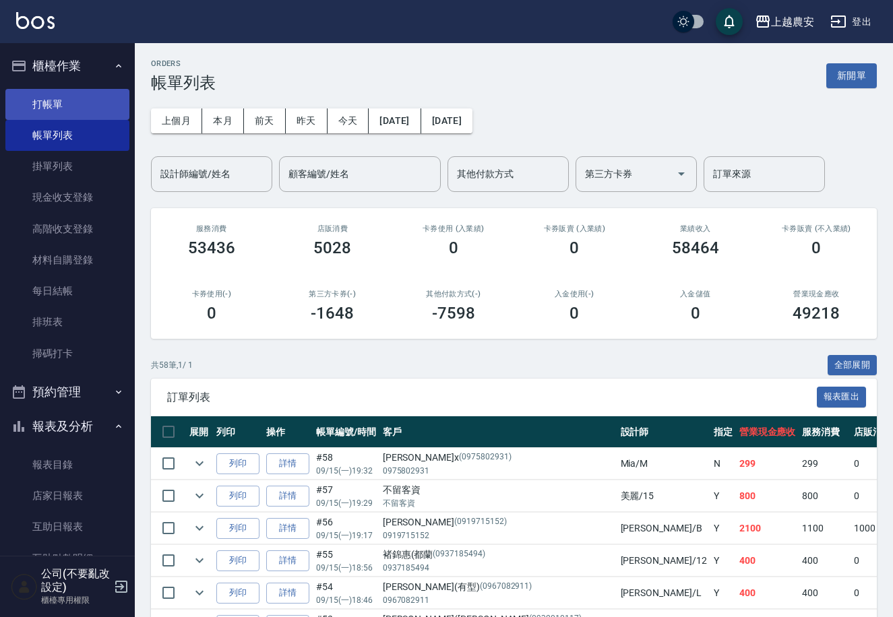
click at [58, 109] on link "打帳單" at bounding box center [67, 104] width 124 height 31
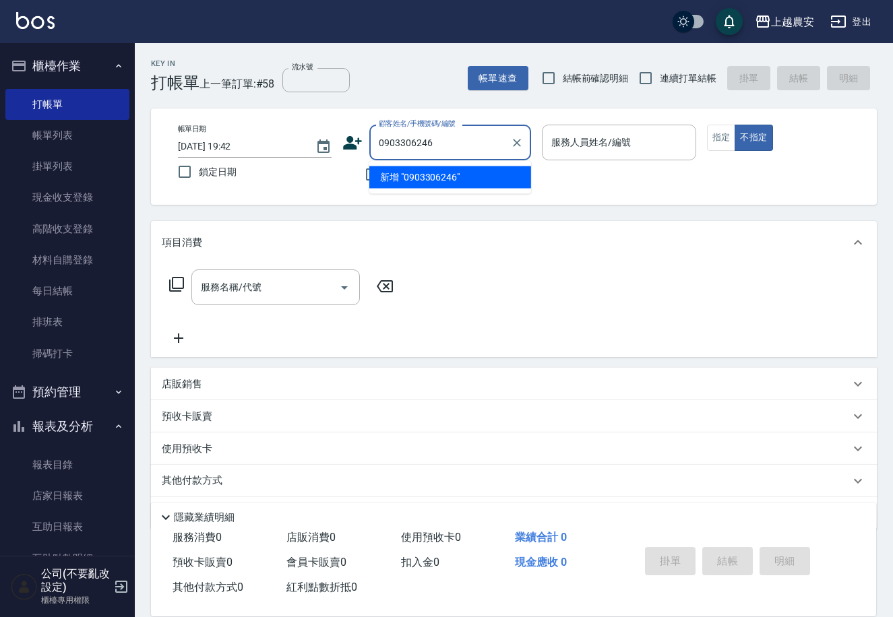
click at [435, 176] on li "新增 "0903306246"" at bounding box center [450, 177] width 162 height 22
type input "0903306246"
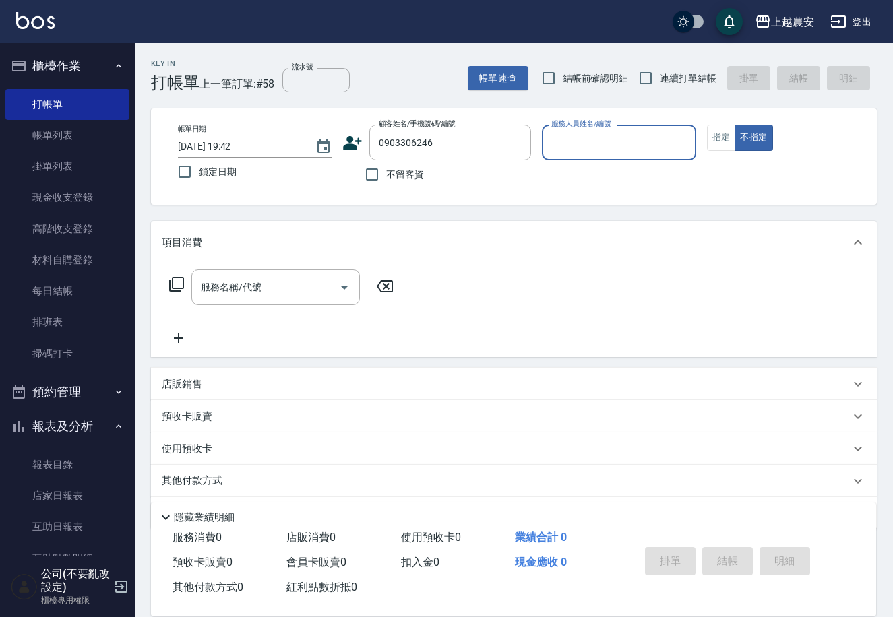
click at [349, 147] on icon at bounding box center [353, 142] width 19 height 13
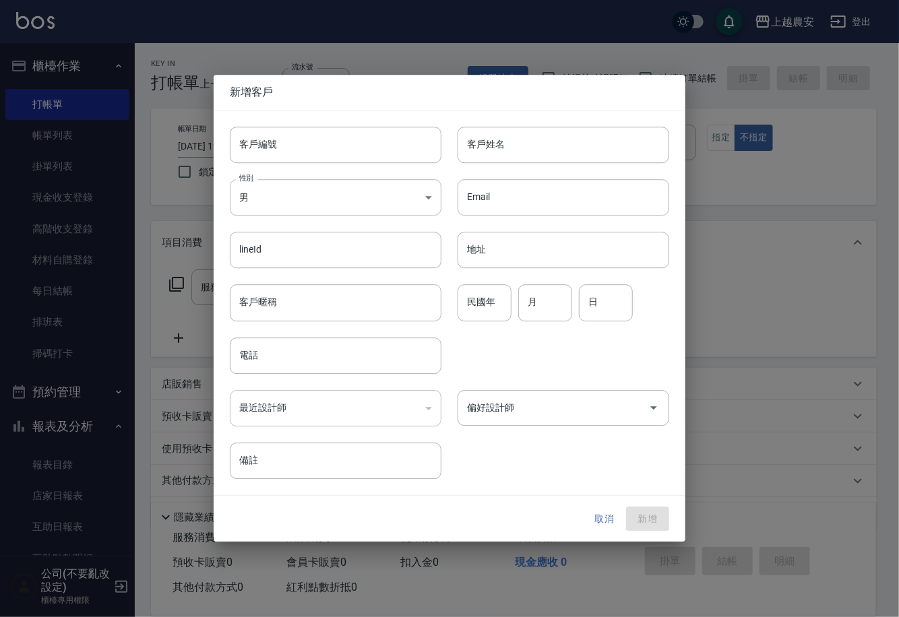
type input "0903306246"
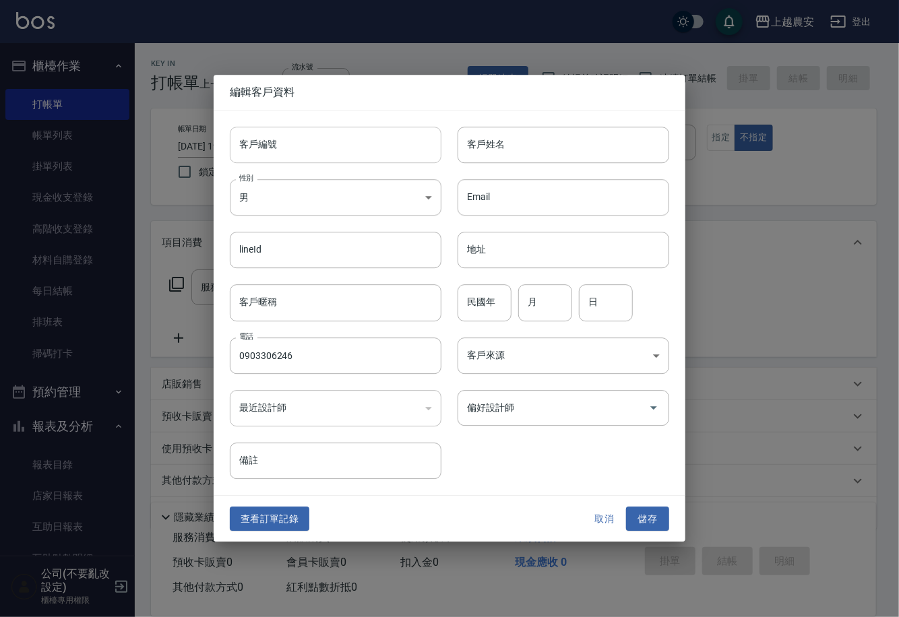
click at [349, 147] on input "客戶編號" at bounding box center [336, 145] width 212 height 36
type input "0903306246"
click at [514, 150] on input "客戶姓名" at bounding box center [564, 145] width 212 height 36
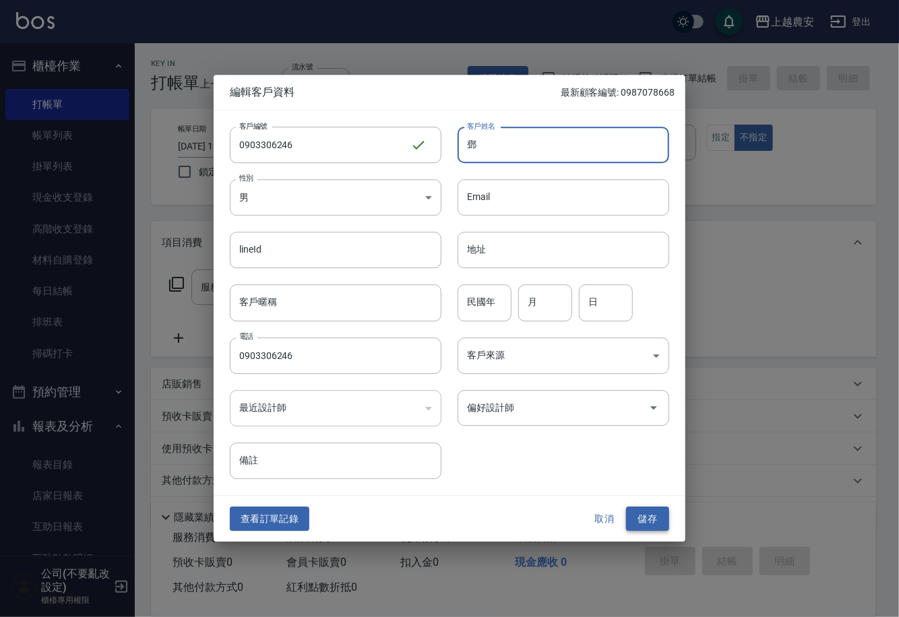
type input "鄧"
click at [652, 514] on button "儲存" at bounding box center [647, 519] width 43 height 25
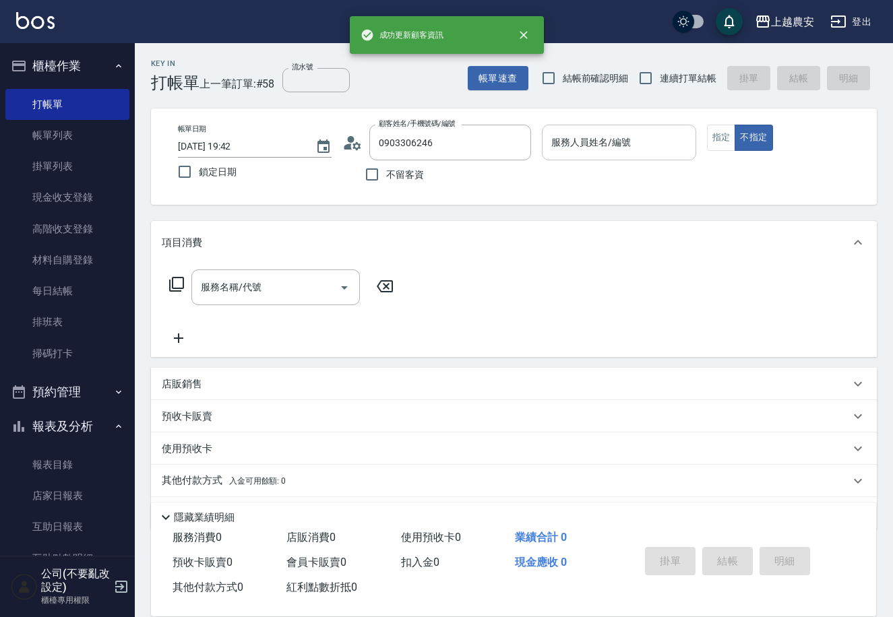
click at [596, 139] on input "服務人員姓名/編號" at bounding box center [619, 143] width 142 height 24
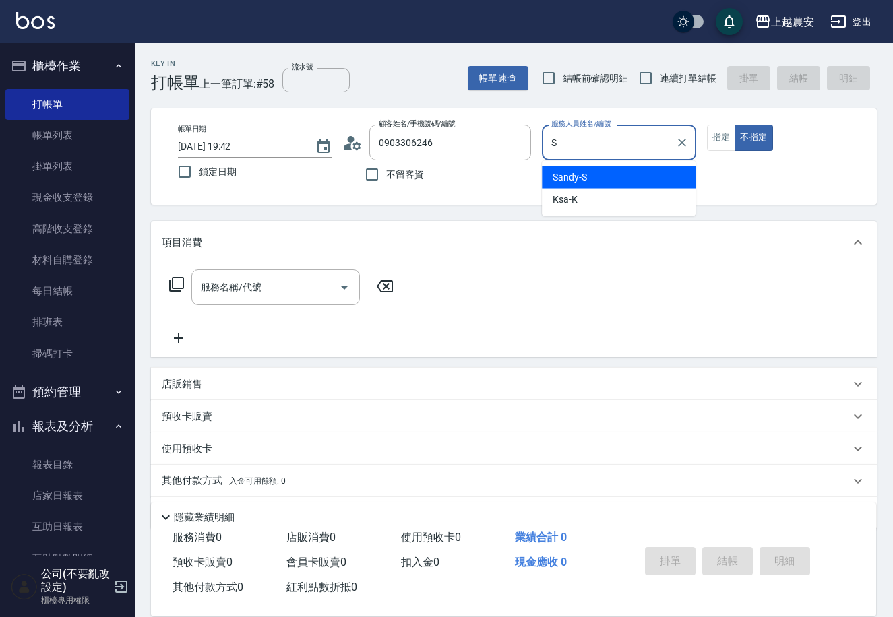
type input "S"
type button "false"
type input "Sandy-S"
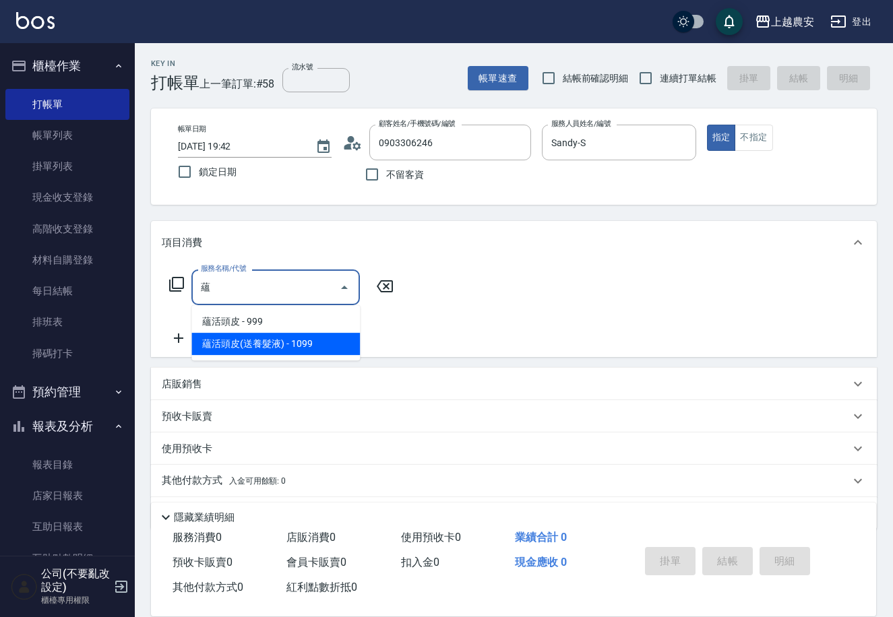
click at [286, 344] on span "蘊活頭皮(送養髮液) - 1099" at bounding box center [275, 344] width 168 height 22
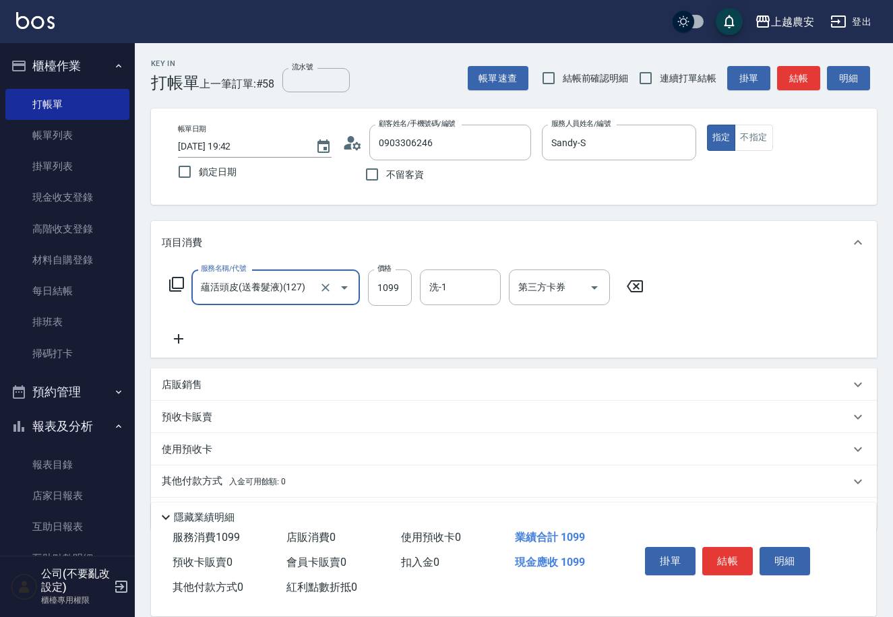
type input "蘊活頭皮(送養髮液)(127)"
click at [189, 389] on p "店販銷售" at bounding box center [182, 385] width 40 height 14
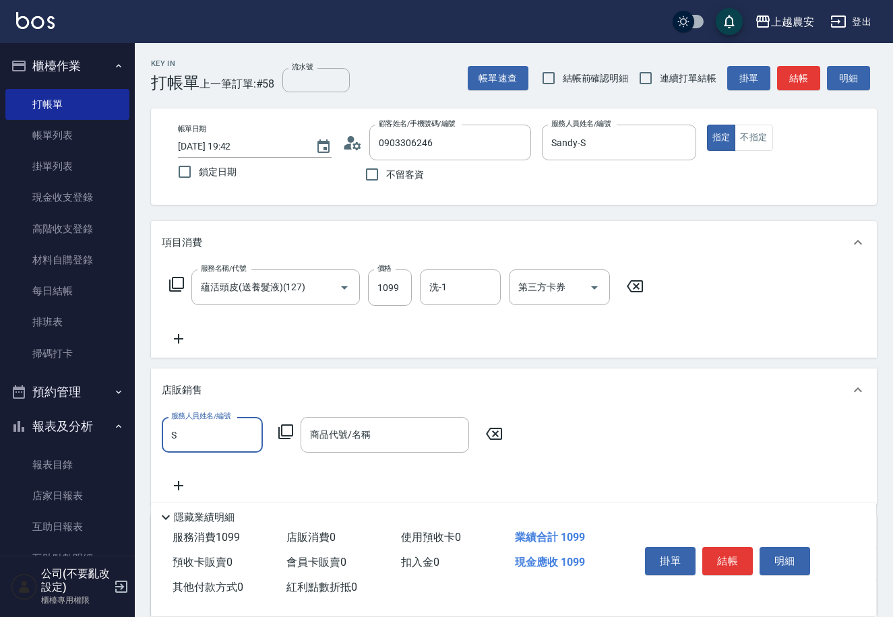
type input "Sandy-S"
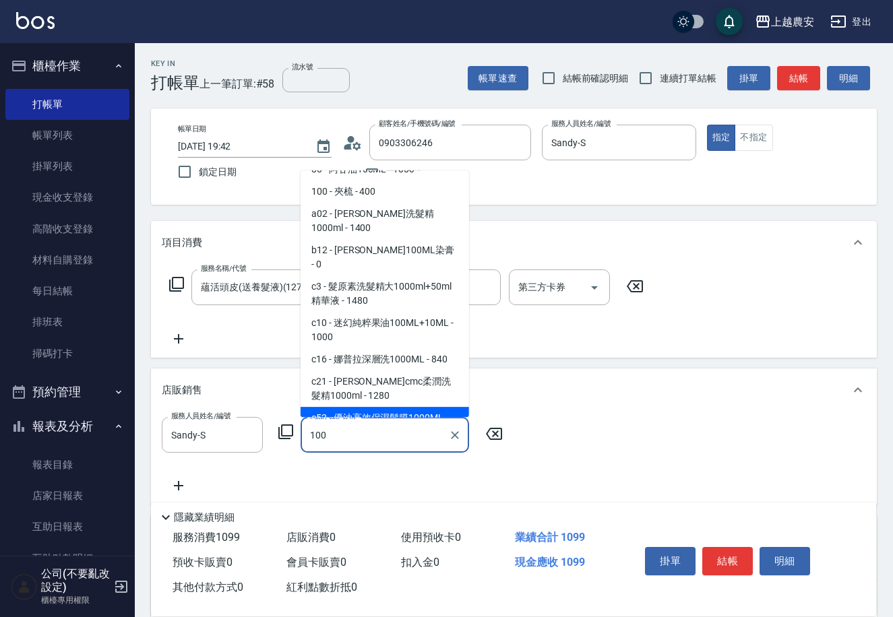
scroll to position [396, 0]
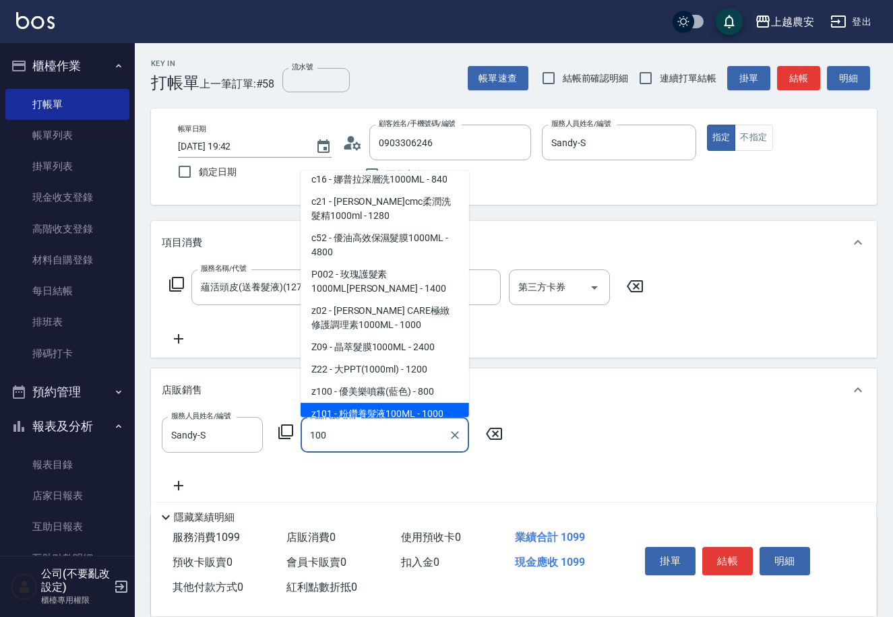
click at [364, 403] on span "z101 - 粉鑽養髮液100ML - 1000" at bounding box center [385, 414] width 168 height 22
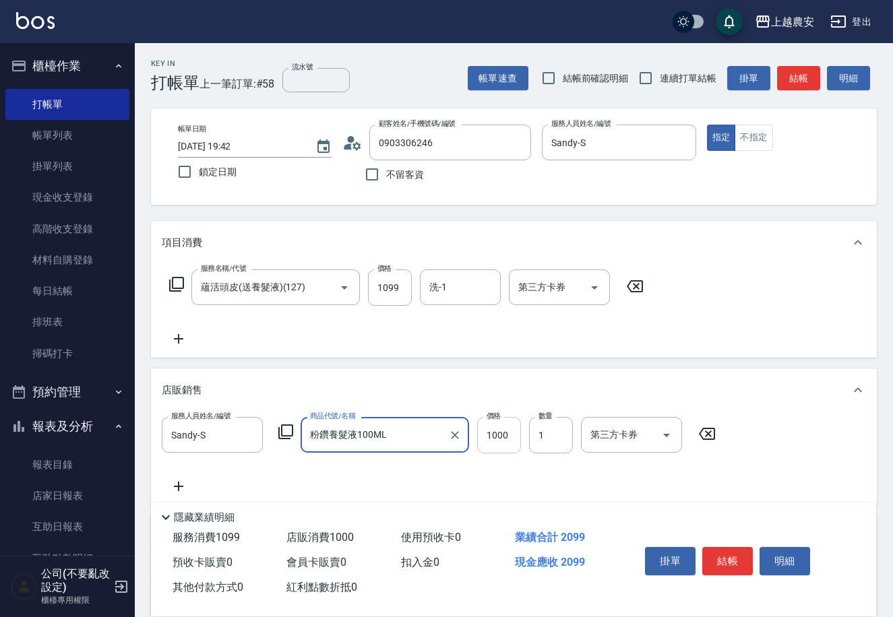
type input "粉鑽養髮液100ML"
click at [501, 434] on input "1000" at bounding box center [499, 435] width 44 height 36
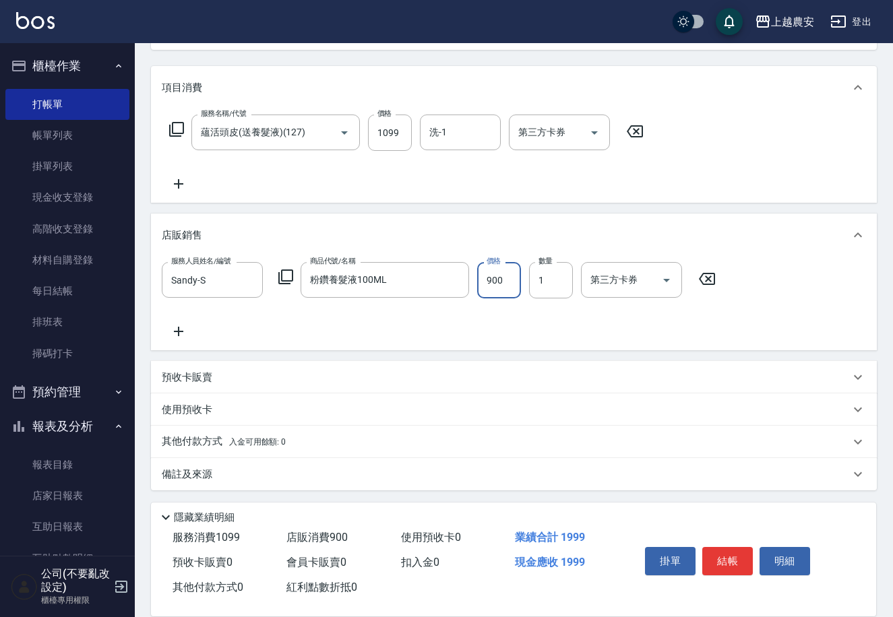
type input "900"
click at [221, 440] on p "其他付款方式 入金可用餘額: 0" at bounding box center [224, 442] width 124 height 15
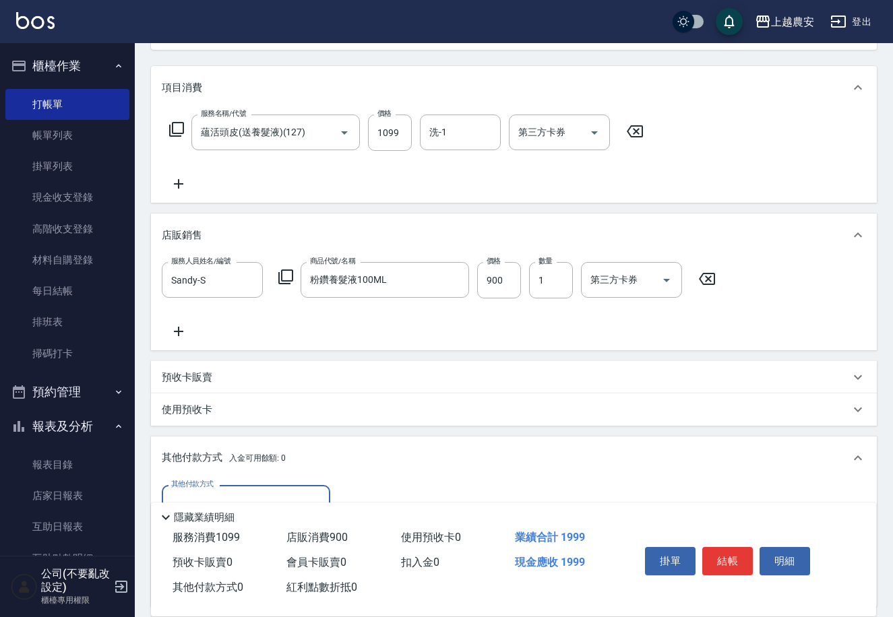
scroll to position [313, 0]
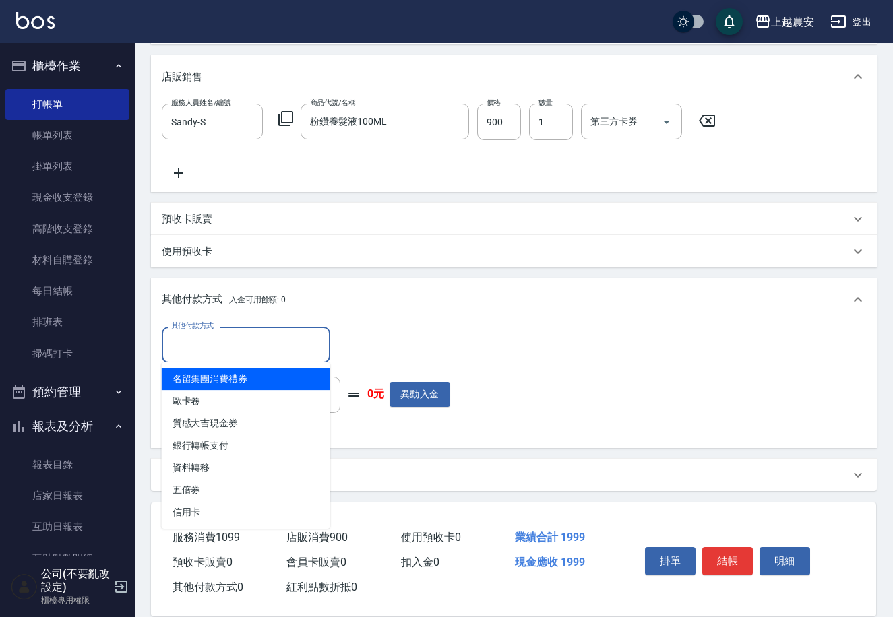
click at [185, 342] on input "其他付款方式" at bounding box center [246, 345] width 156 height 24
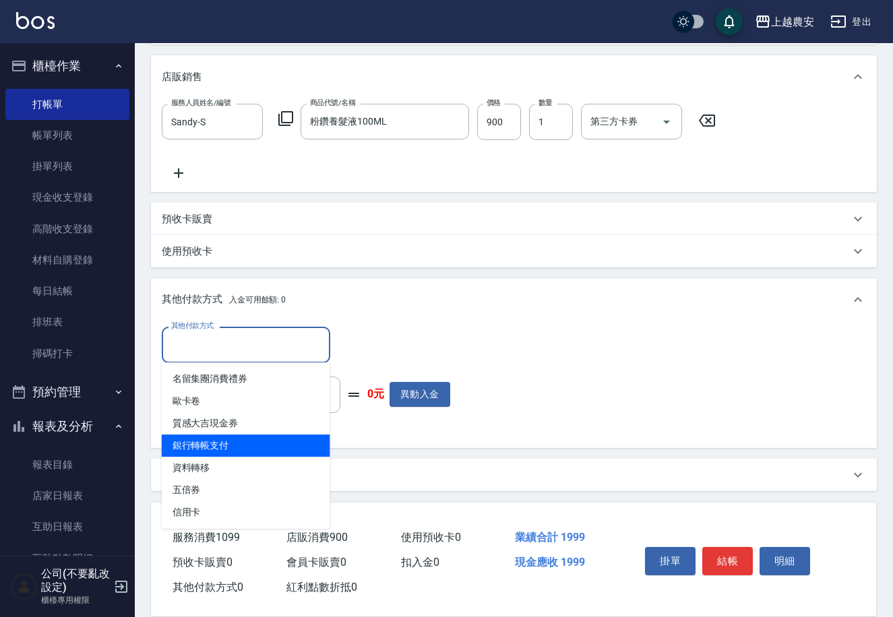
drag, startPoint x: 177, startPoint y: 435, endPoint x: 266, endPoint y: 404, distance: 94.2
click at [178, 435] on span "銀行轉帳支付" at bounding box center [246, 446] width 168 height 22
type input "銀行轉帳支付"
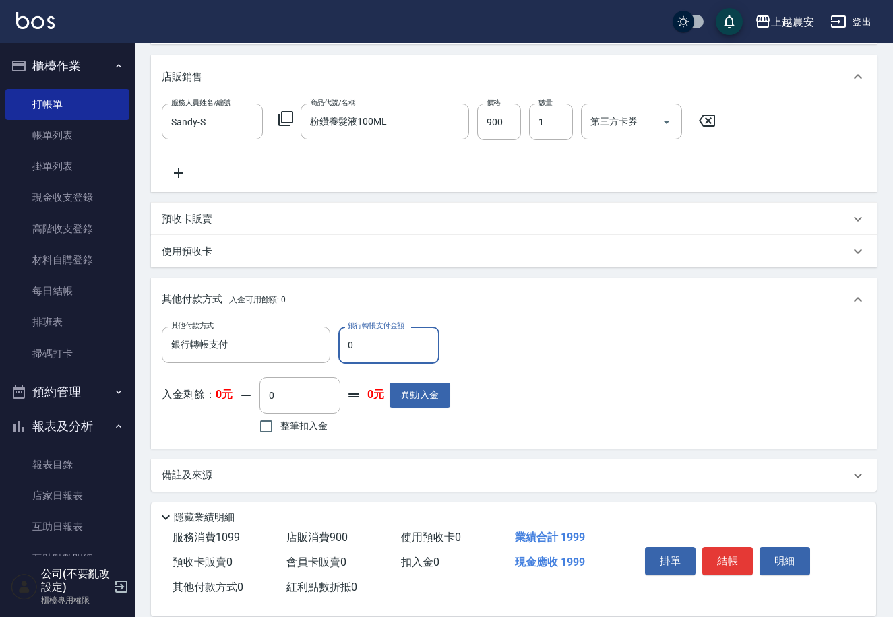
drag, startPoint x: 342, startPoint y: 348, endPoint x: 369, endPoint y: 348, distance: 26.3
click at [369, 348] on input "0" at bounding box center [388, 345] width 101 height 36
type input "1999"
click at [735, 567] on button "結帳" at bounding box center [727, 561] width 51 height 28
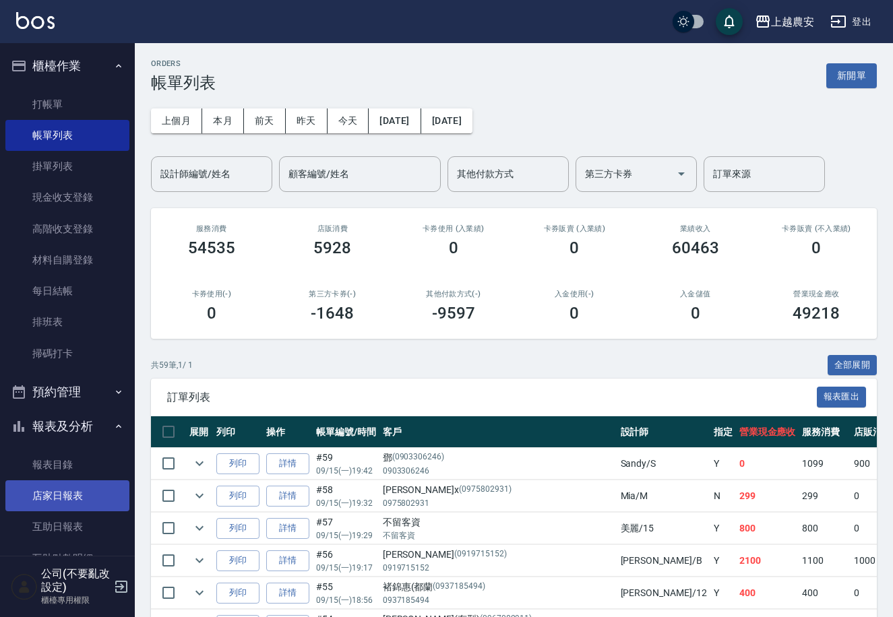
click at [85, 492] on link "店家日報表" at bounding box center [67, 496] width 124 height 31
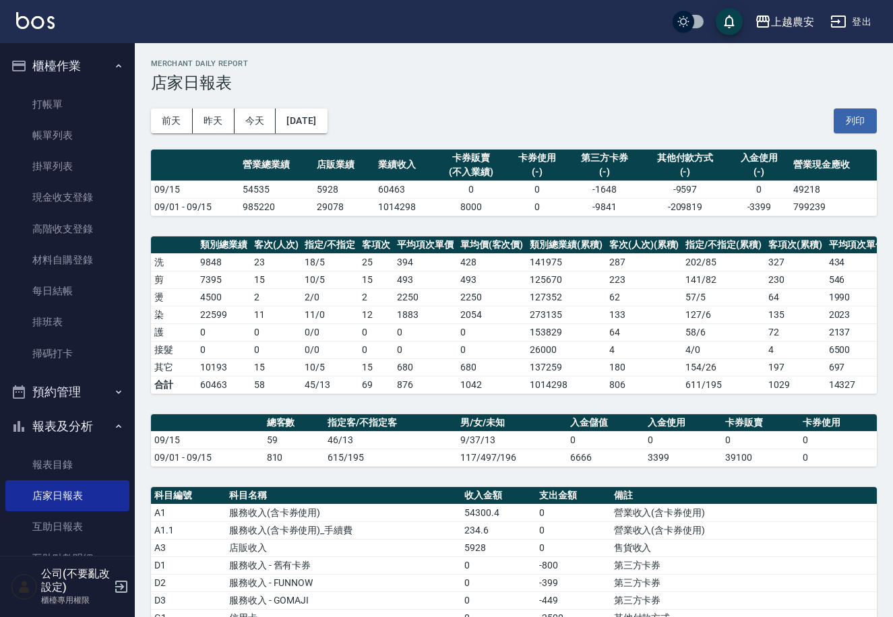
scroll to position [89, 0]
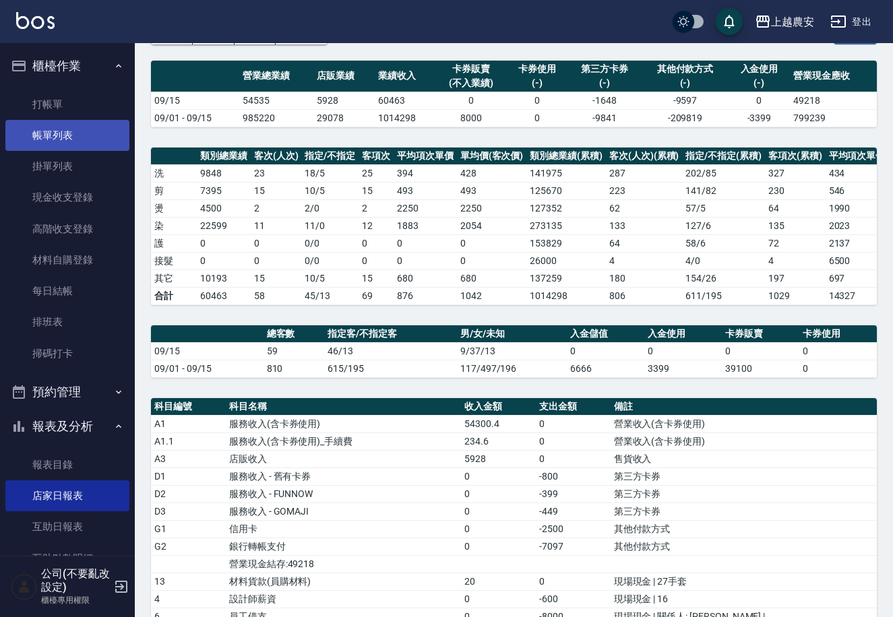
click at [80, 136] on link "帳單列表" at bounding box center [67, 135] width 124 height 31
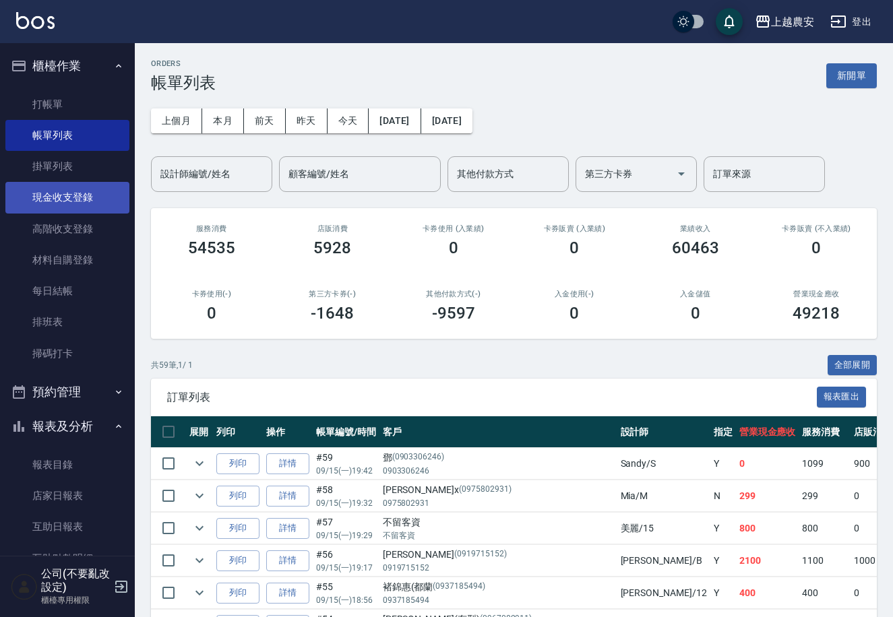
click at [63, 191] on link "現金收支登錄" at bounding box center [67, 197] width 124 height 31
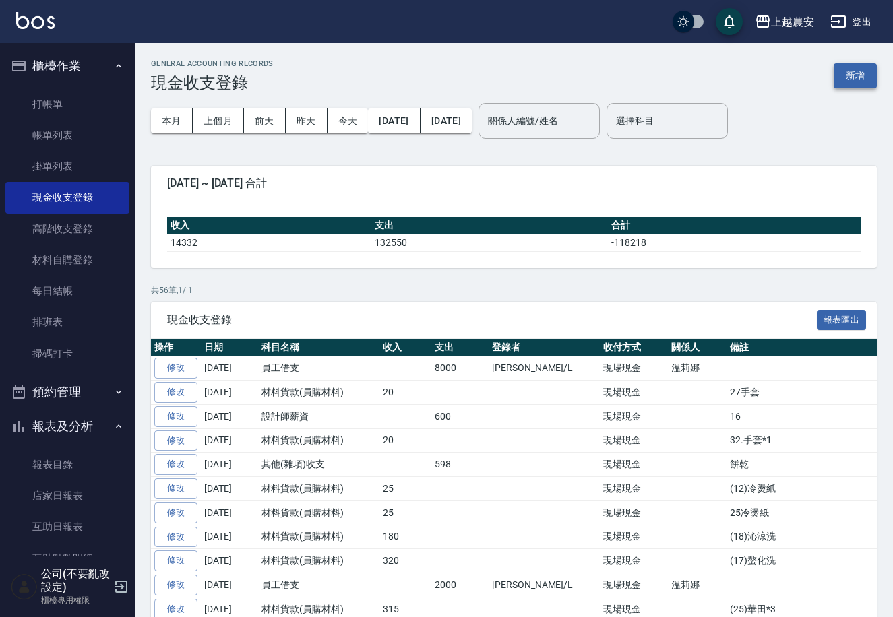
click at [857, 79] on button "新增" at bounding box center [855, 75] width 43 height 25
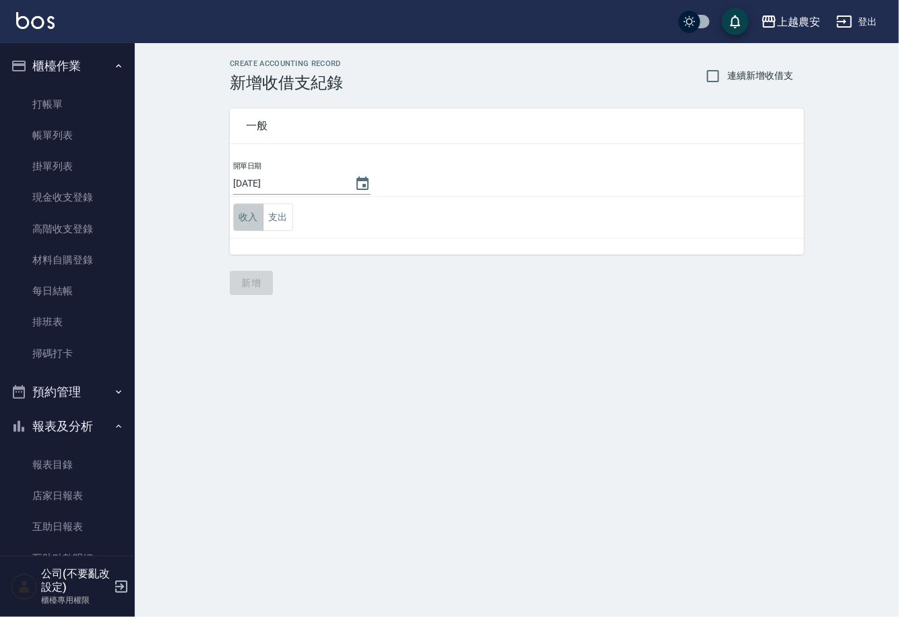
click at [255, 220] on button "收入" at bounding box center [248, 218] width 30 height 28
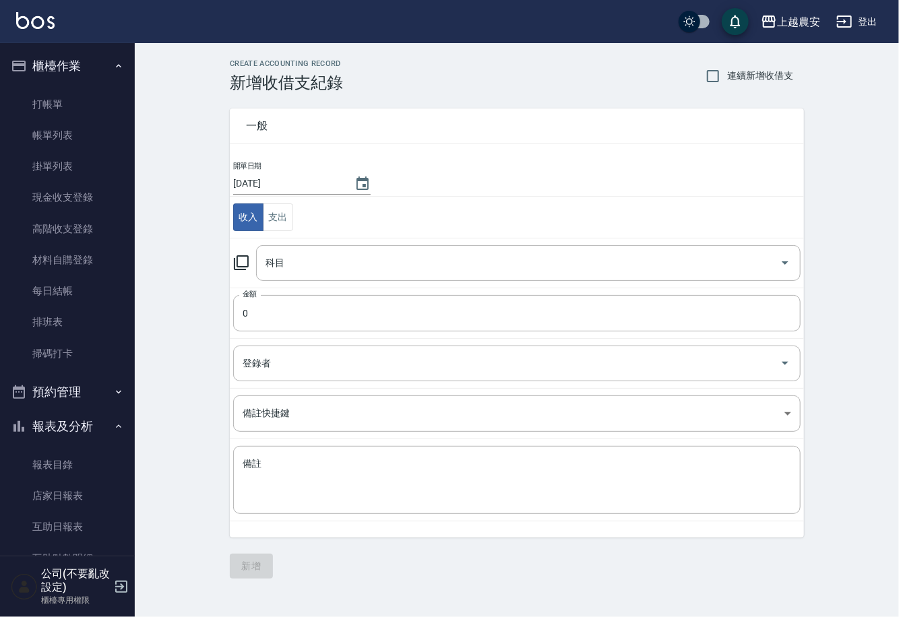
click at [241, 256] on icon at bounding box center [241, 262] width 15 height 15
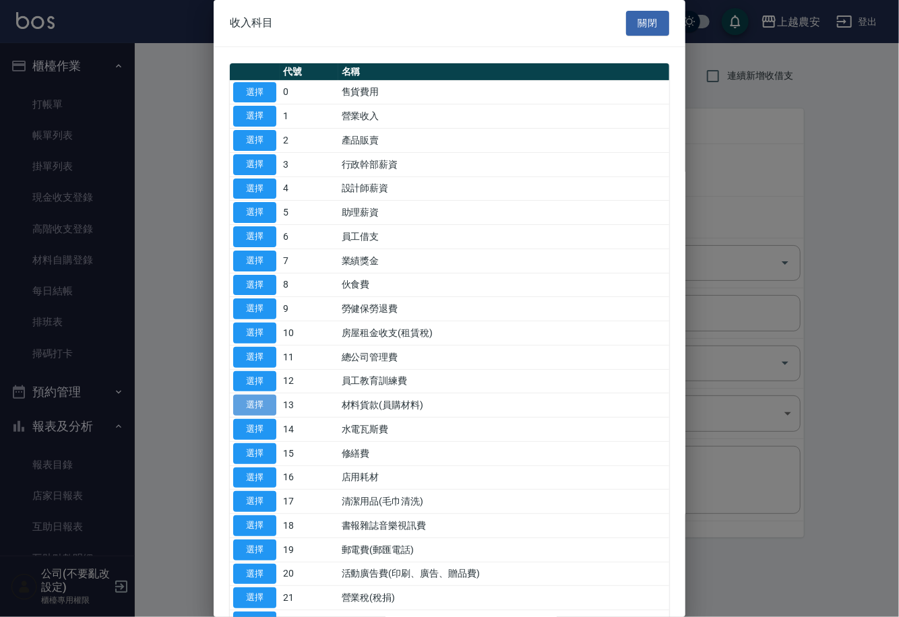
click at [250, 404] on button "選擇" at bounding box center [254, 405] width 43 height 21
type input "13 材料貨款(員購材料)"
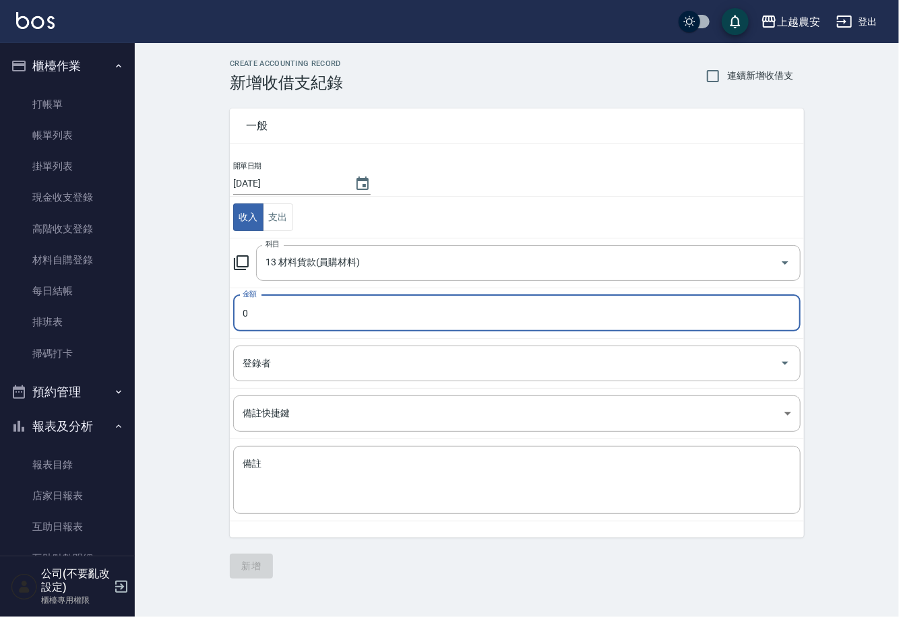
click at [270, 315] on input "0" at bounding box center [516, 313] width 567 height 36
type input "900"
click at [255, 491] on textarea "備註" at bounding box center [517, 481] width 549 height 46
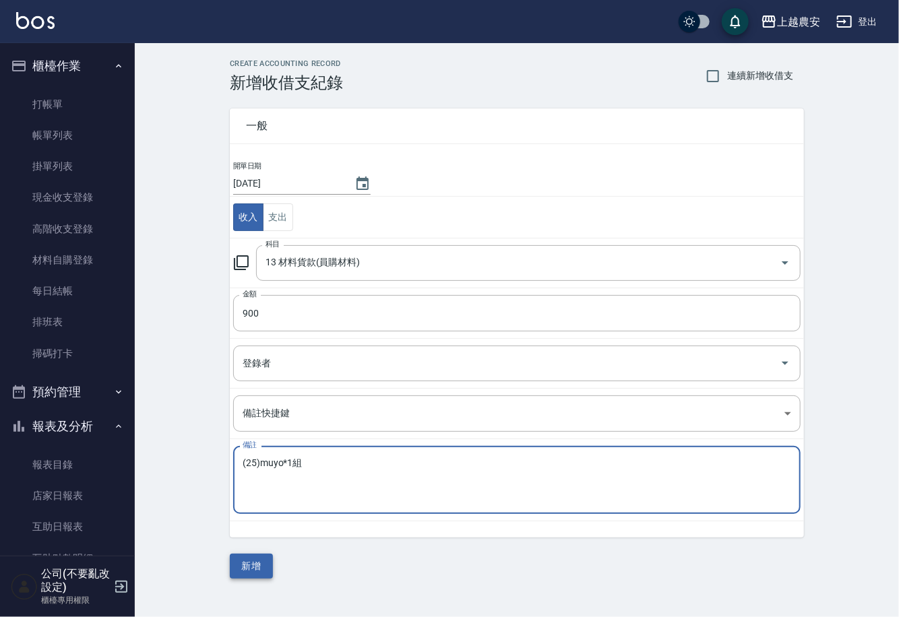
type textarea "(25)muyo*1組"
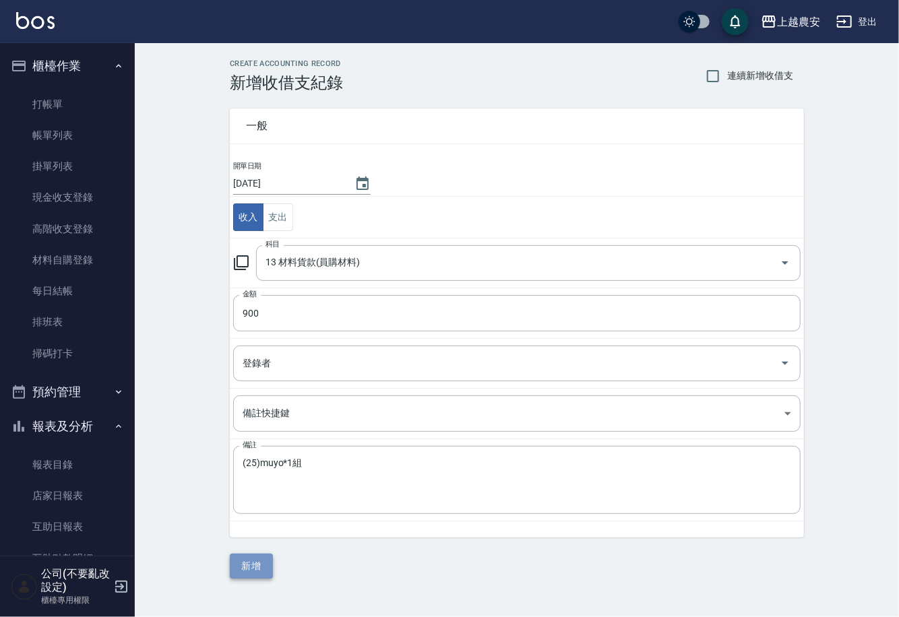
click at [249, 565] on button "新增" at bounding box center [251, 566] width 43 height 25
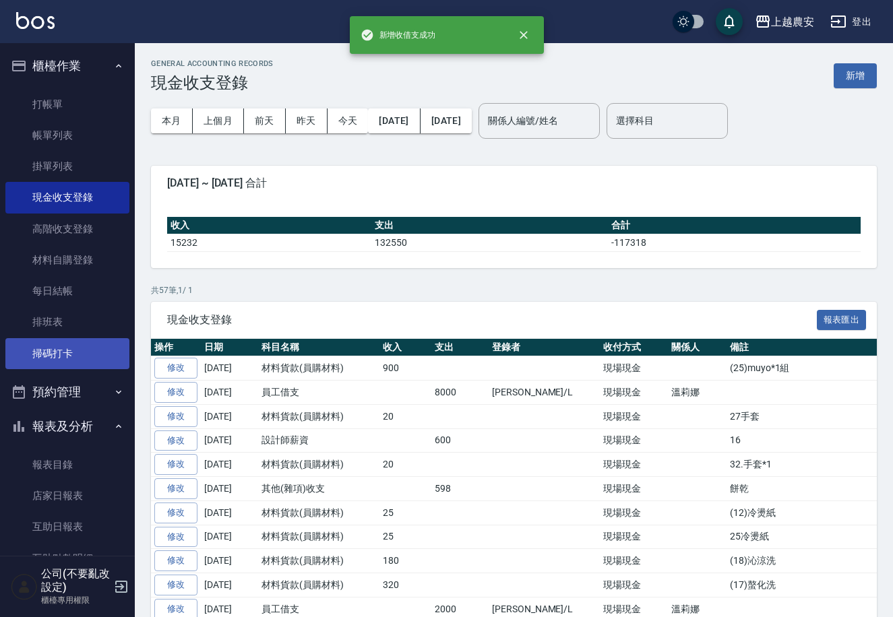
click at [62, 352] on link "掃碼打卡" at bounding box center [67, 353] width 124 height 31
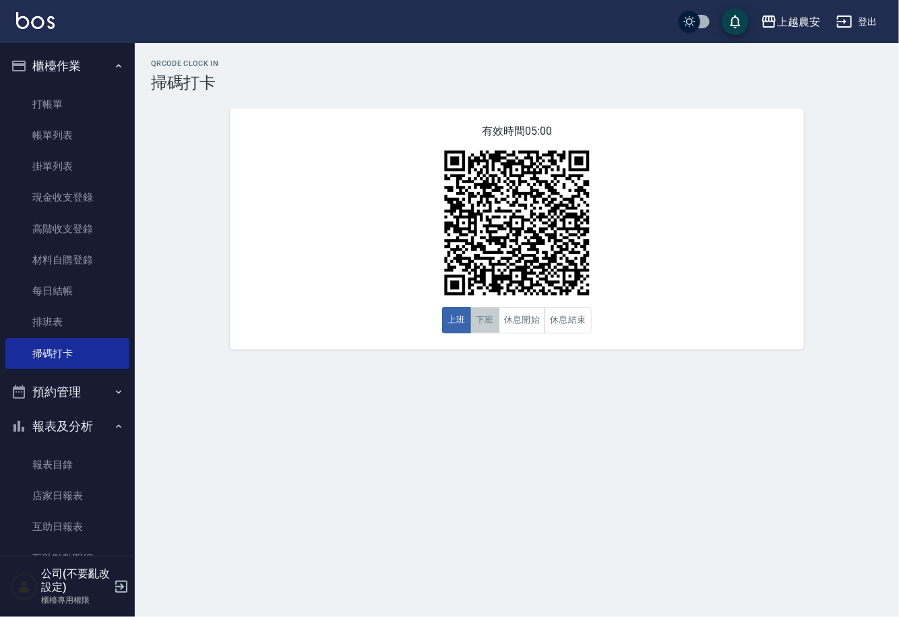
click at [487, 323] on button "下班" at bounding box center [484, 320] width 29 height 26
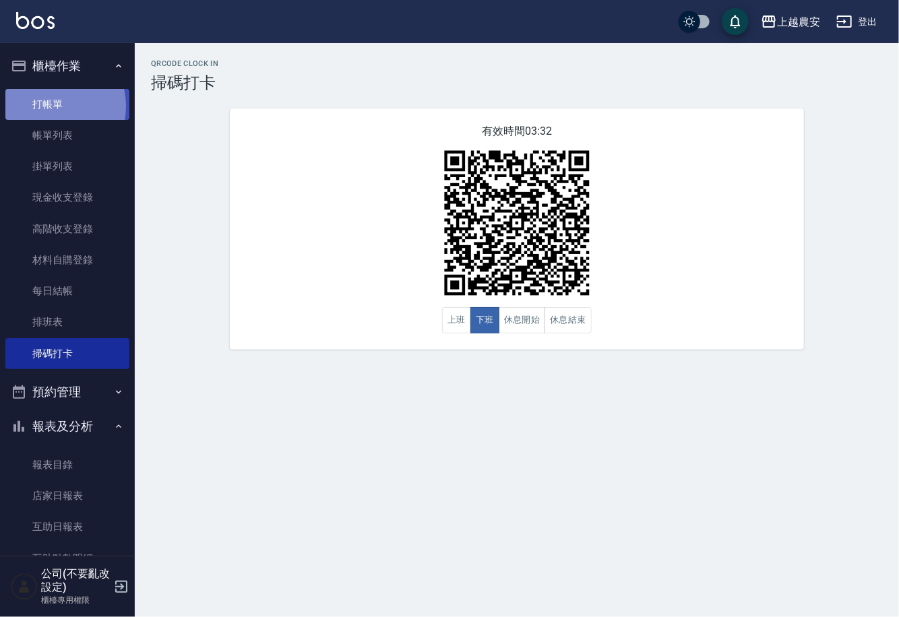
click at [53, 106] on link "打帳單" at bounding box center [67, 104] width 124 height 31
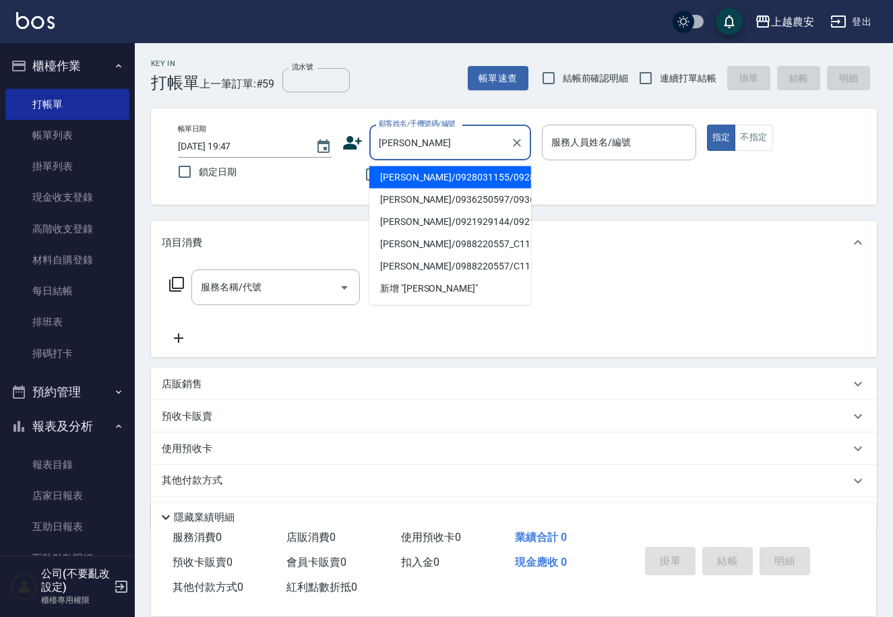
click at [415, 176] on li "洪珮琳/0928031155/0928031155" at bounding box center [450, 177] width 162 height 22
type input "洪珮琳/0928031155/0928031155"
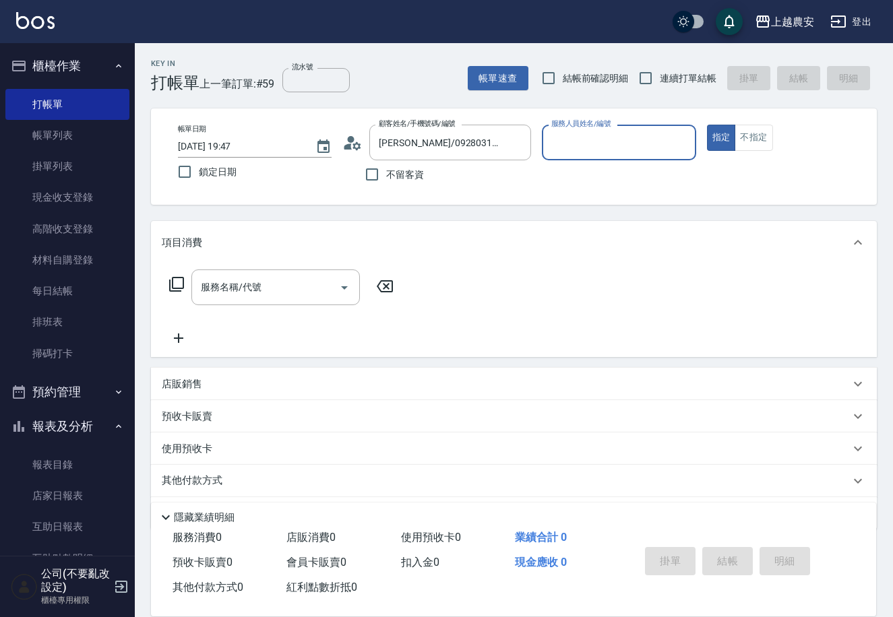
type input "美雅-B"
click at [312, 290] on input "服務名稱/代號" at bounding box center [265, 288] width 136 height 24
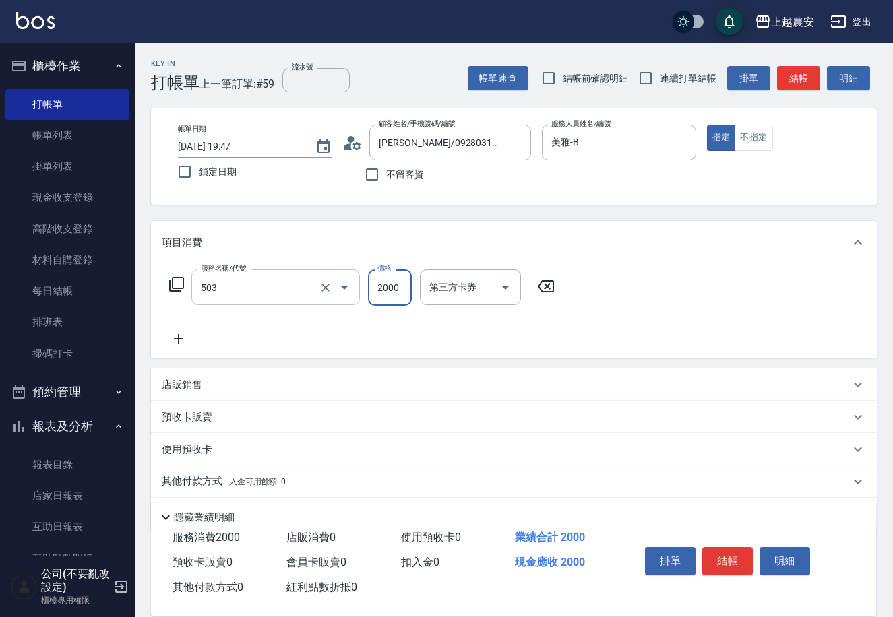
type input "染髮1500↑(503)"
type input "4000"
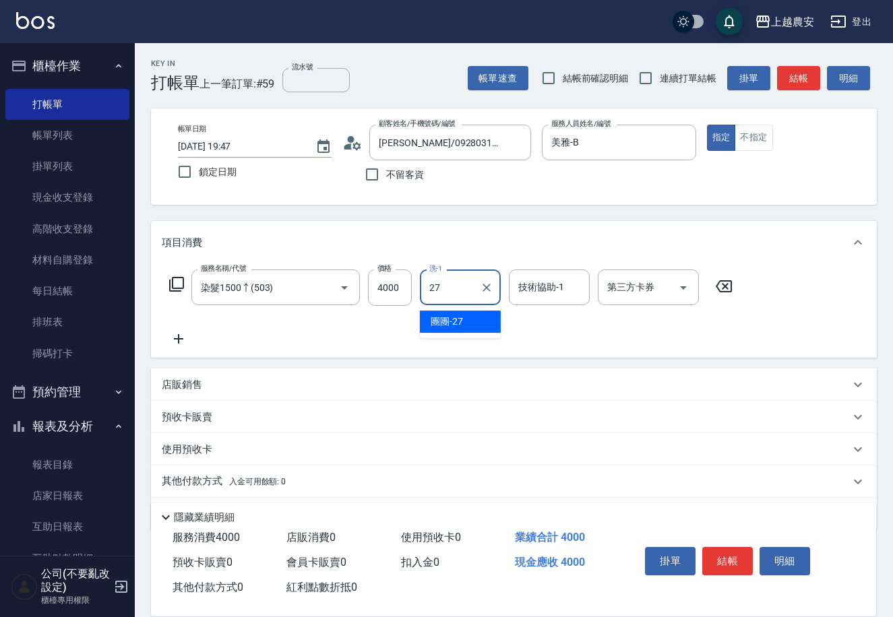
type input "團團-27"
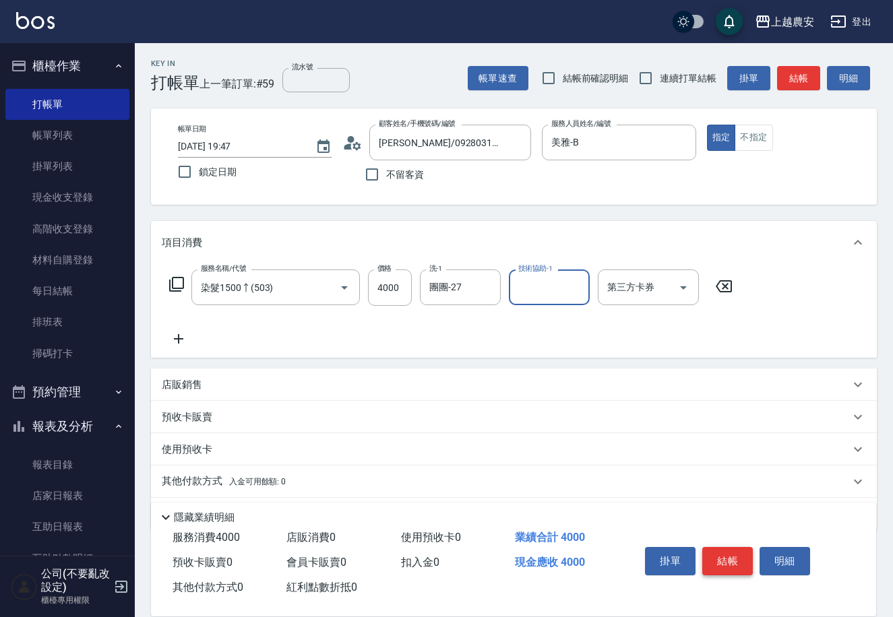
click at [712, 552] on button "結帳" at bounding box center [727, 561] width 51 height 28
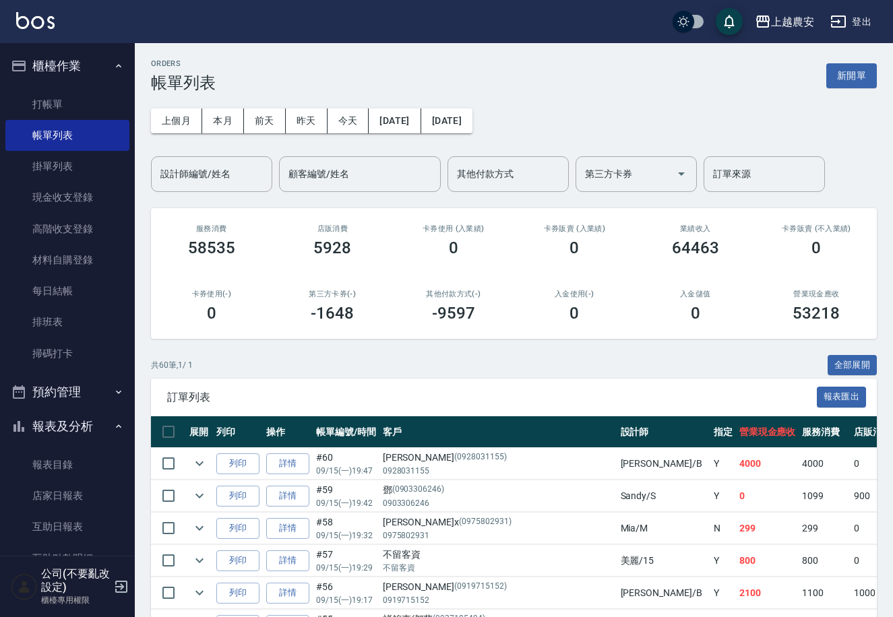
scroll to position [382, 0]
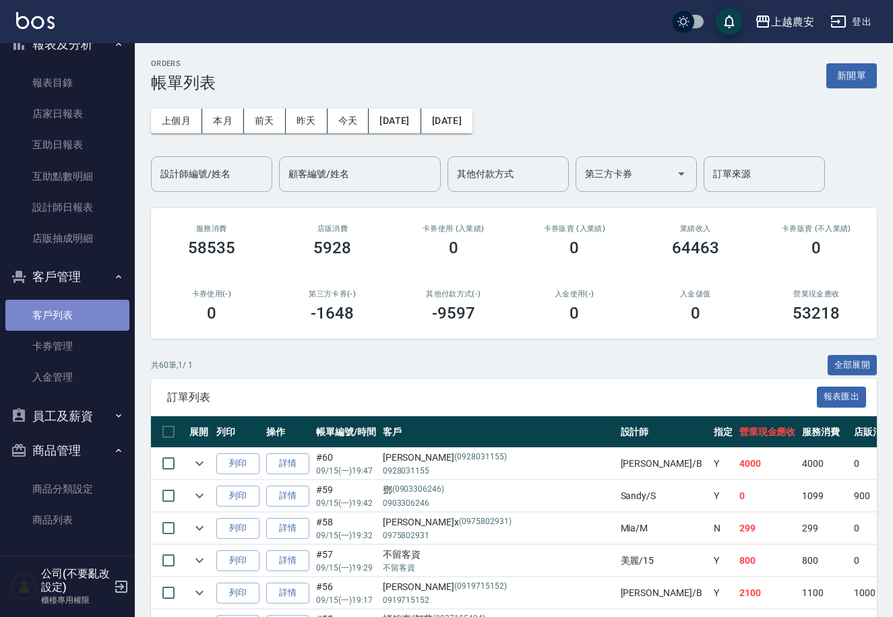
click at [76, 319] on link "客戶列表" at bounding box center [67, 315] width 124 height 31
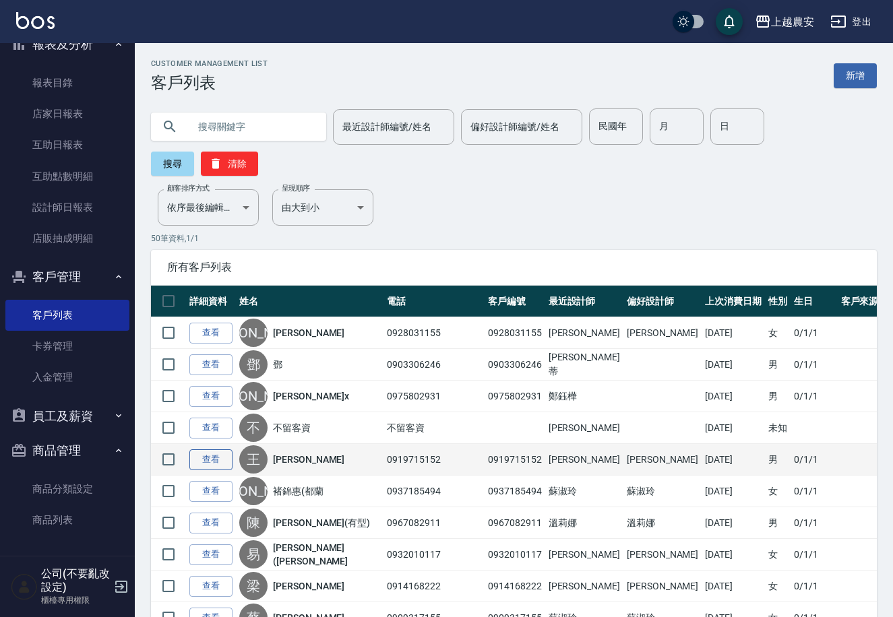
click at [212, 450] on link "查看" at bounding box center [210, 460] width 43 height 21
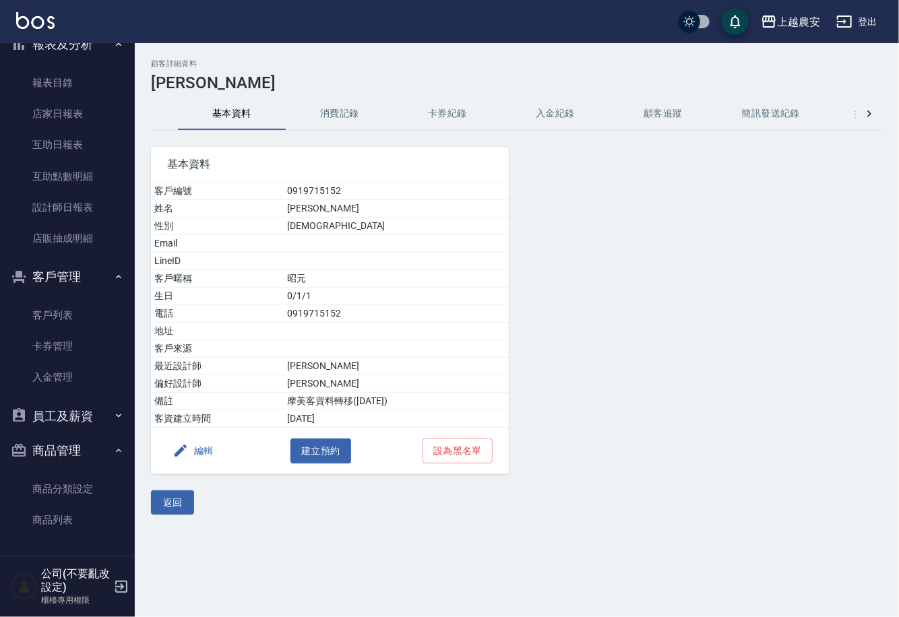
click at [350, 106] on button "消費記錄" at bounding box center [340, 114] width 108 height 32
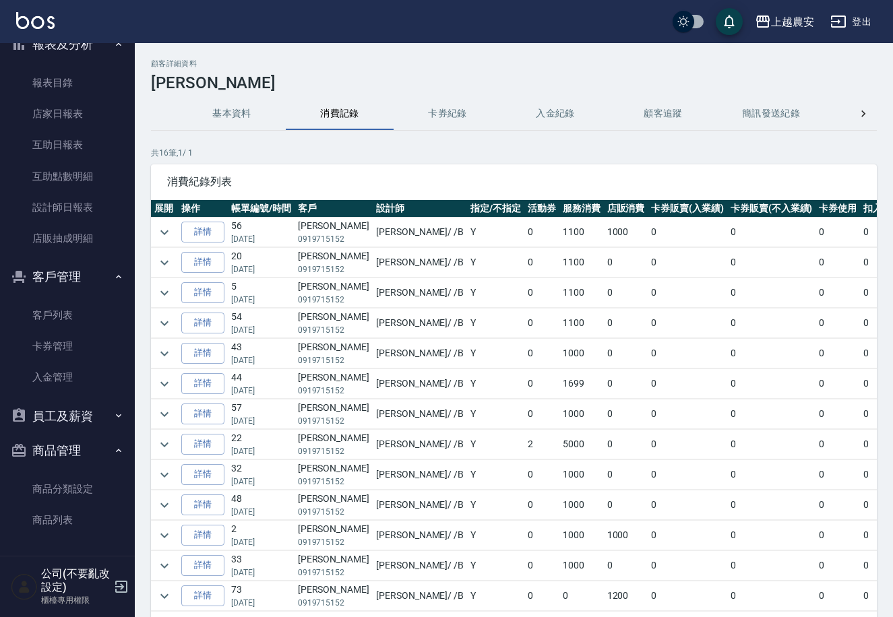
click at [136, 86] on div "顧客詳細資料 王昭元 基本資料 消費記錄 卡券紀錄 入金紀錄 顧客追蹤 簡訊發送紀錄 抽獎券紀錄 共 16 筆, 1 / 1 消費紀錄列表 展開 操作 帳單編…" at bounding box center [514, 376] width 758 height 634
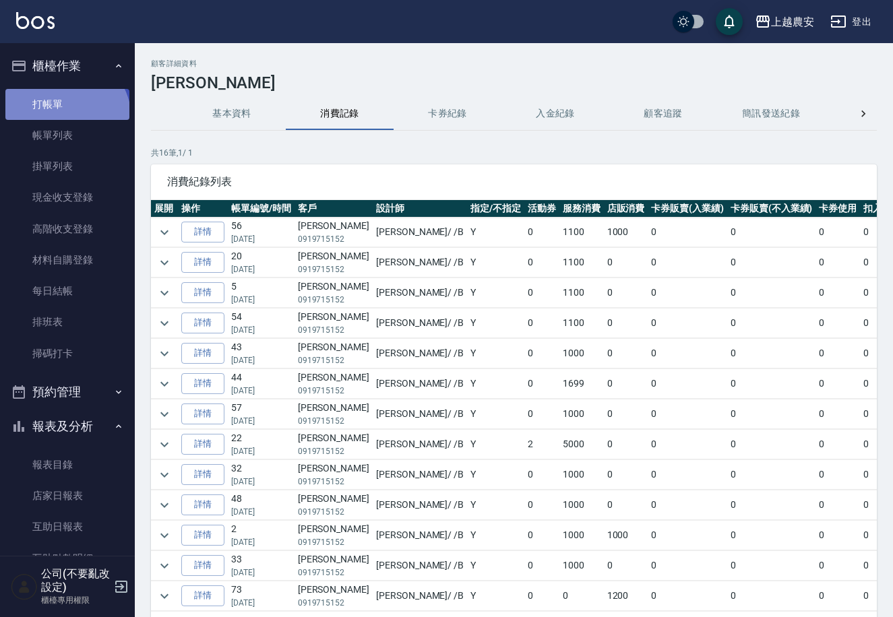
click at [63, 119] on link "打帳單" at bounding box center [67, 104] width 124 height 31
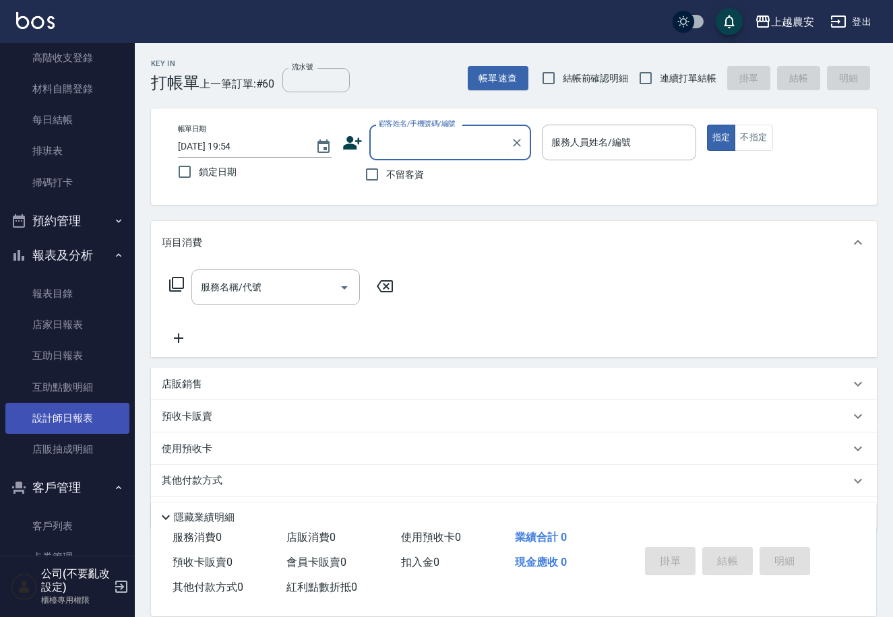
scroll to position [178, 0]
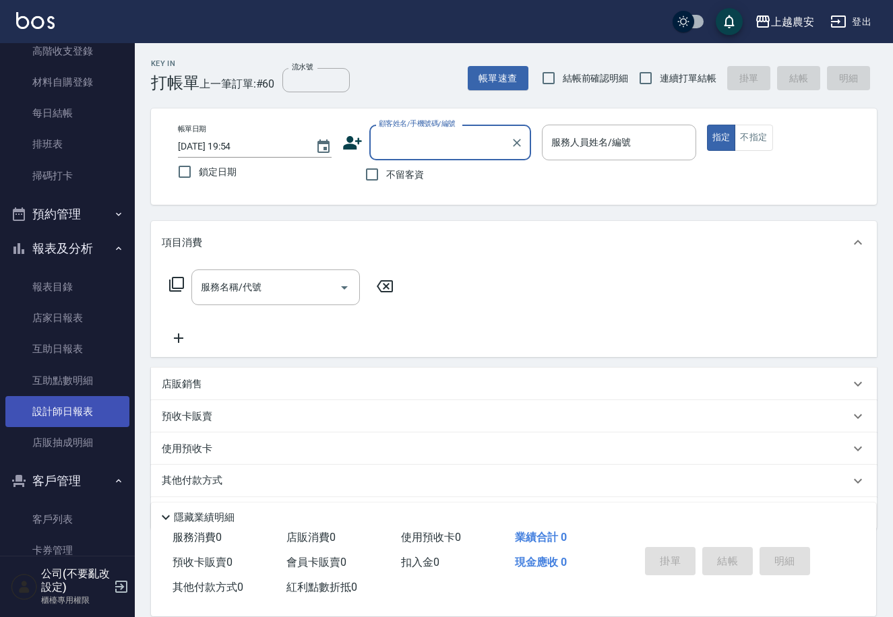
click at [90, 411] on link "設計師日報表" at bounding box center [67, 411] width 124 height 31
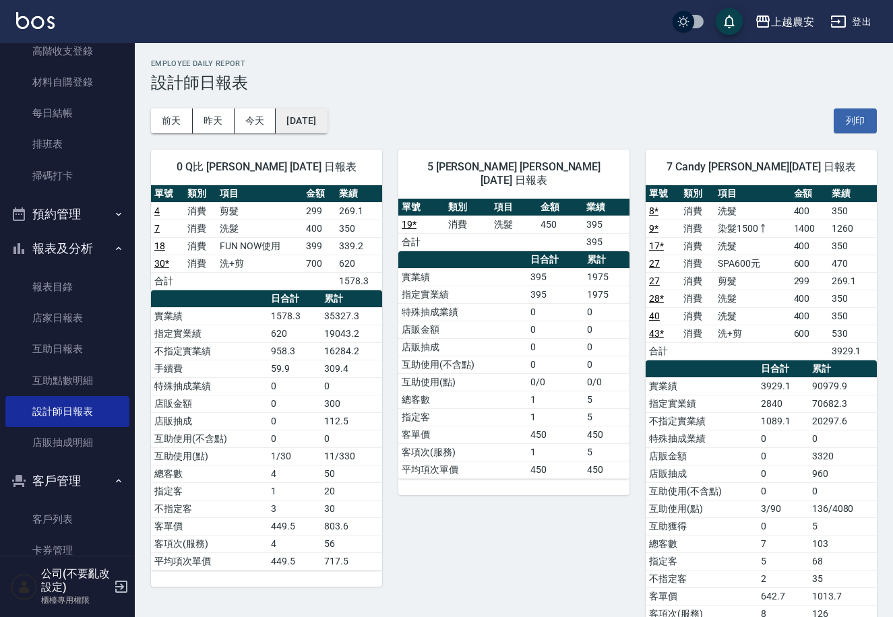
click at [311, 122] on button "[DATE]" at bounding box center [301, 121] width 51 height 25
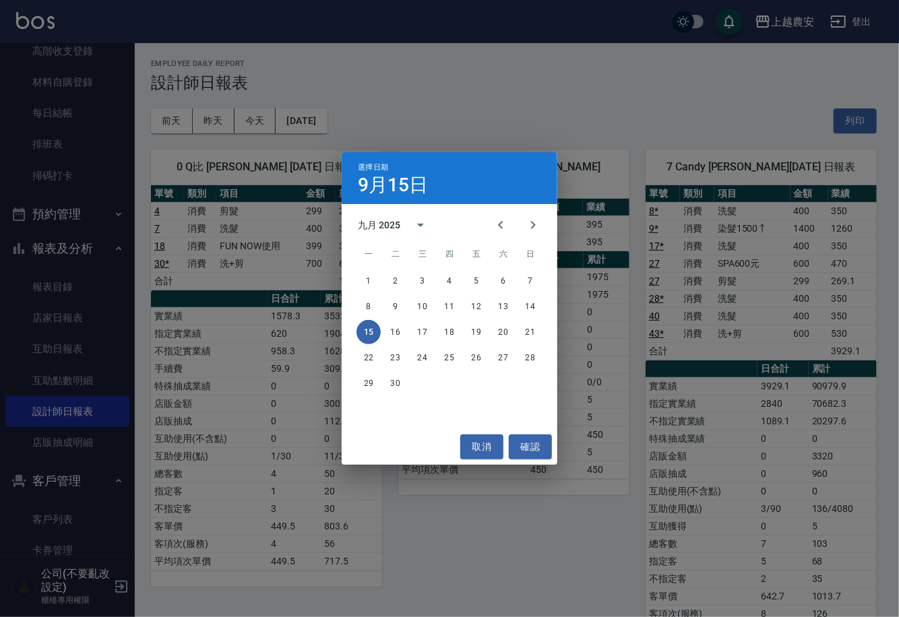
click at [249, 116] on div "選擇日期 9月15日 九月 2025 一 二 三 四 五 六 日 1 2 3 4 5 6 7 8 9 10 11 12 13 14 15 16 17 18 1…" at bounding box center [449, 308] width 899 height 617
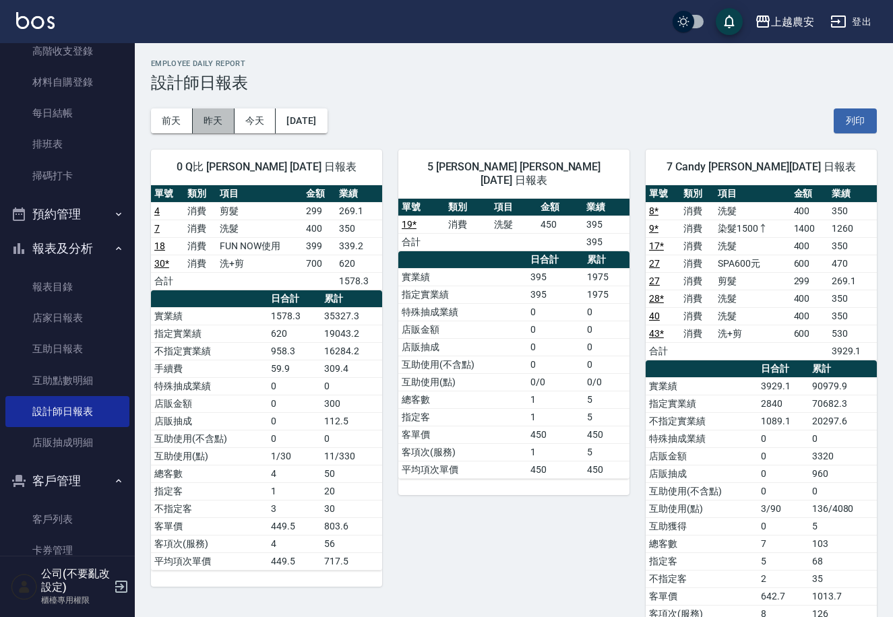
drag, startPoint x: 224, startPoint y: 128, endPoint x: 211, endPoint y: 136, distance: 15.1
click at [223, 127] on button "昨天" at bounding box center [214, 121] width 42 height 25
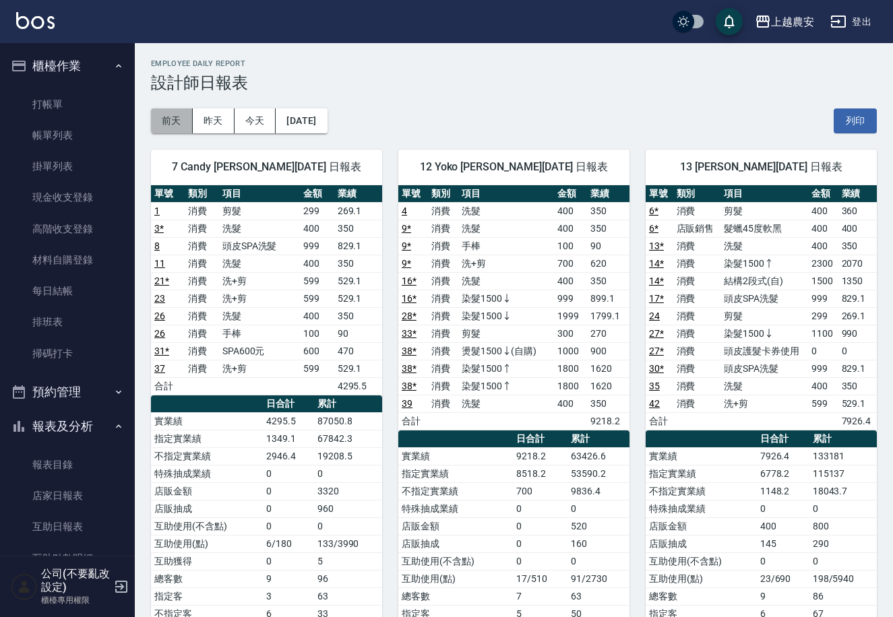
click at [173, 117] on button "前天" at bounding box center [172, 121] width 42 height 25
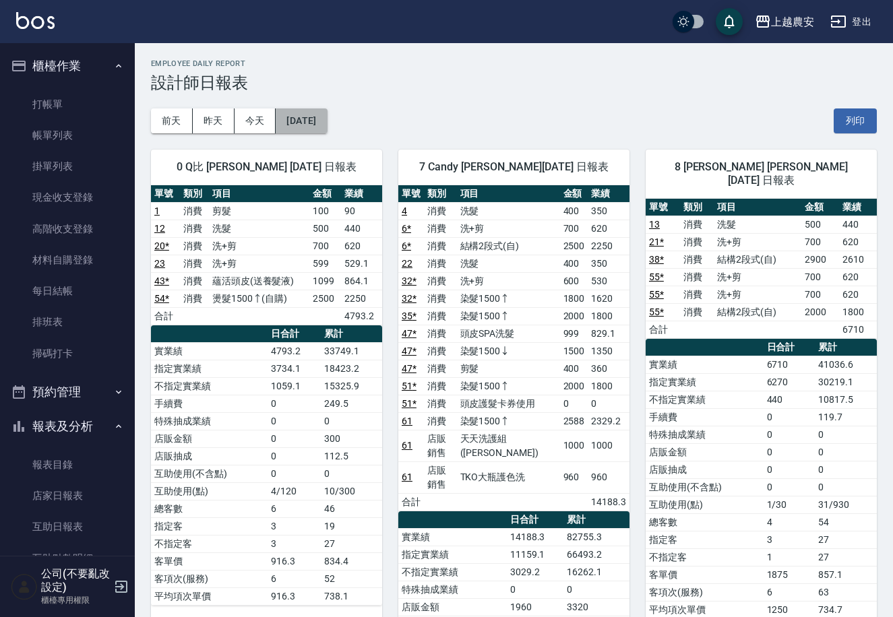
click at [307, 113] on button "[DATE]" at bounding box center [301, 121] width 51 height 25
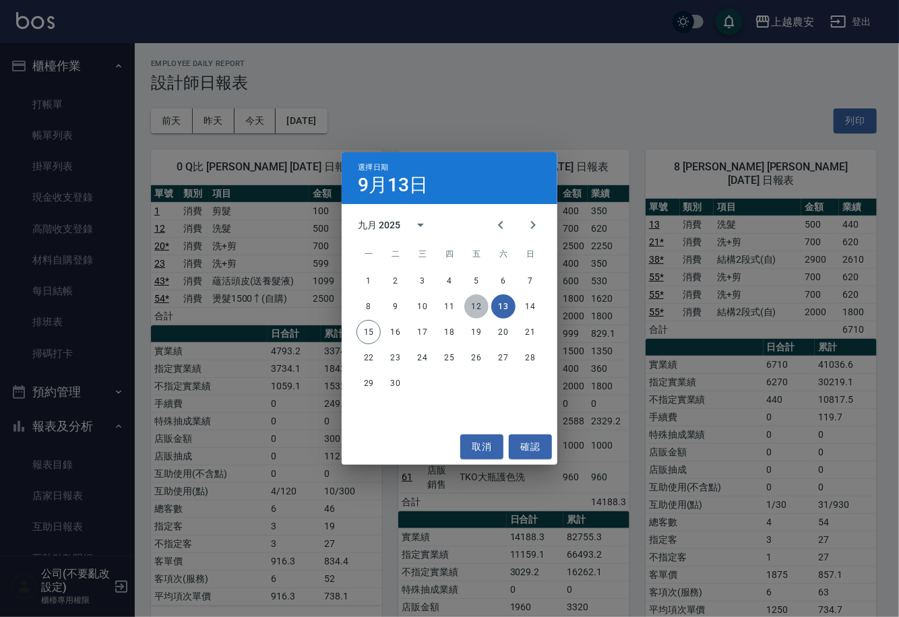
click at [472, 301] on button "12" at bounding box center [476, 307] width 24 height 24
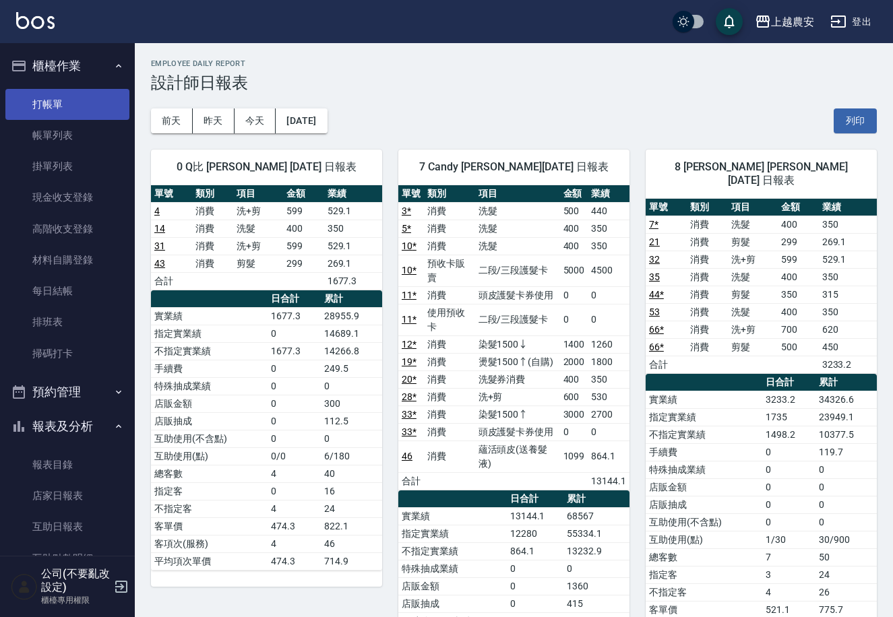
click at [57, 113] on link "打帳單" at bounding box center [67, 104] width 124 height 31
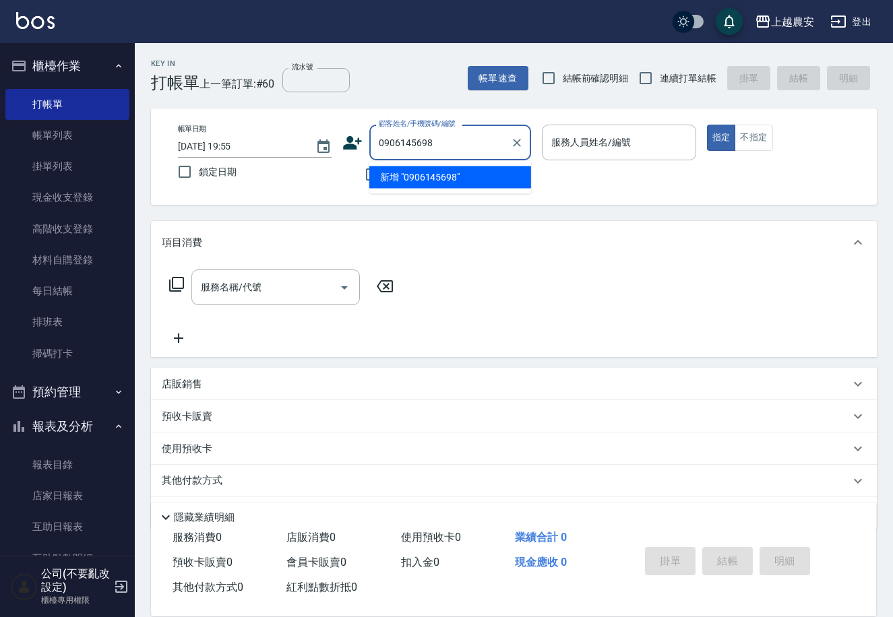
click at [424, 177] on li "新增 "0906145698"" at bounding box center [450, 177] width 162 height 22
type input "0906145698"
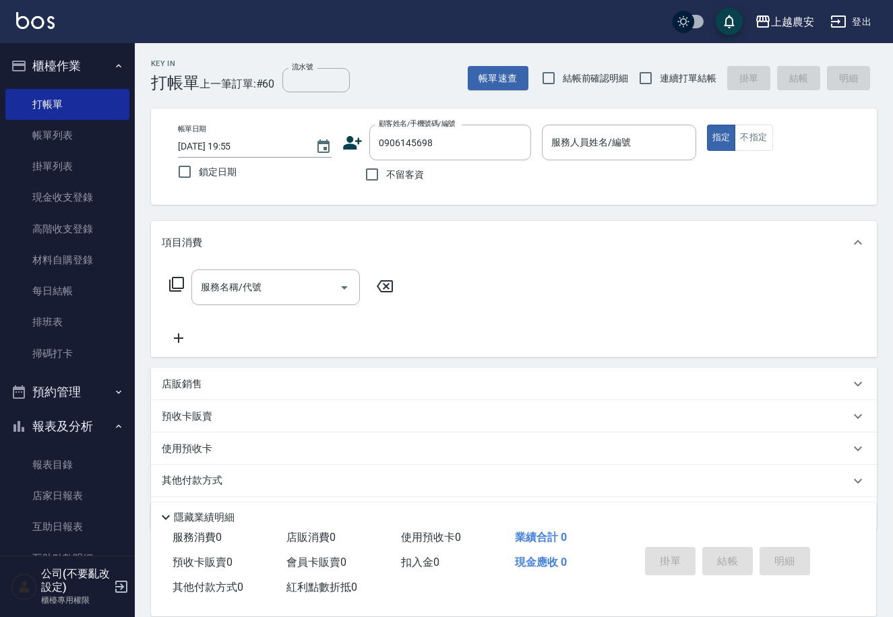
click at [348, 146] on icon at bounding box center [353, 142] width 19 height 13
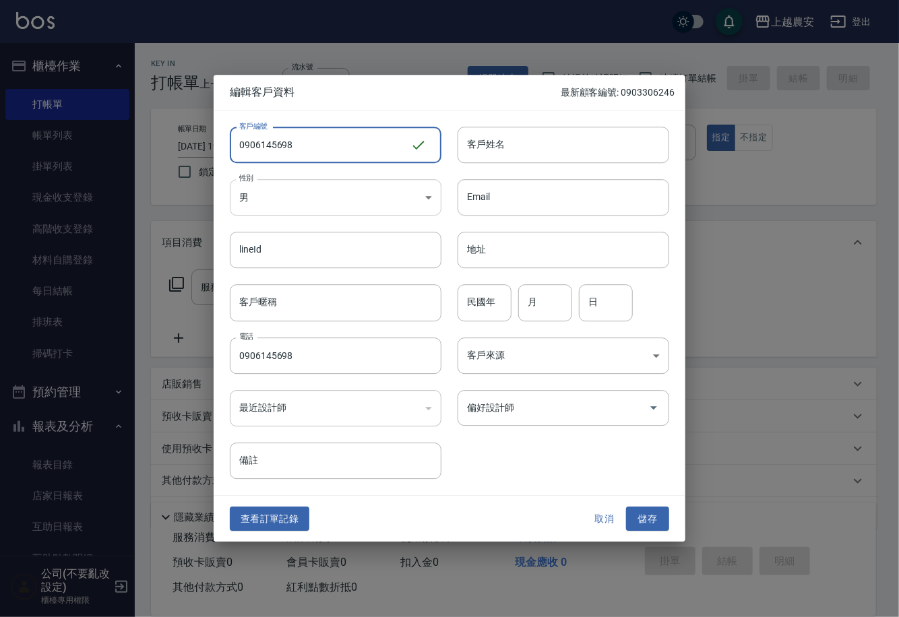
type input "0906145698"
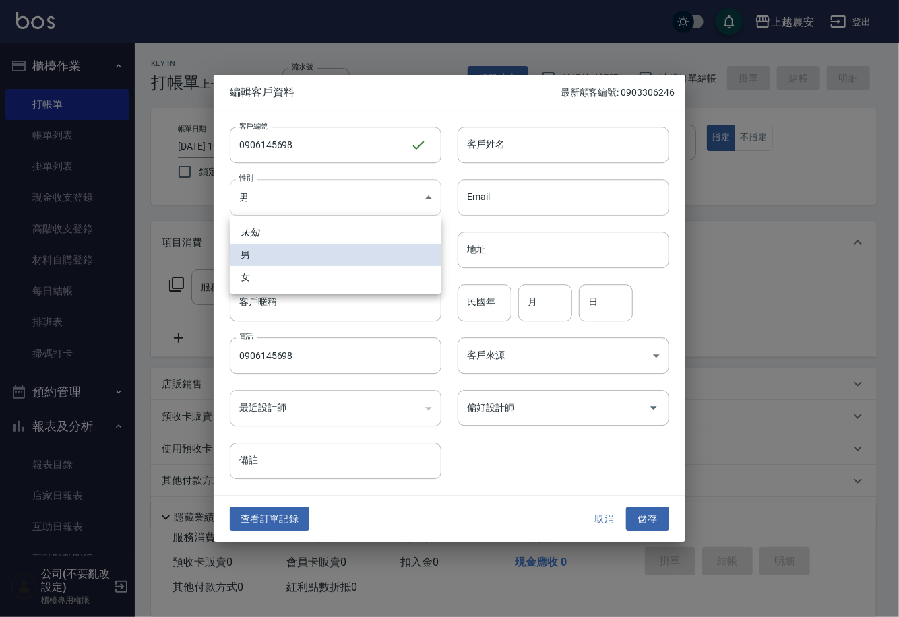
click at [302, 211] on body "上越農安 登出 櫃檯作業 打帳單 帳單列表 掛單列表 現金收支登錄 高階收支登錄 材料自購登錄 每日結帳 排班表 掃碼打卡 預約管理 預約管理 單日預約紀錄 …" at bounding box center [449, 328] width 899 height 657
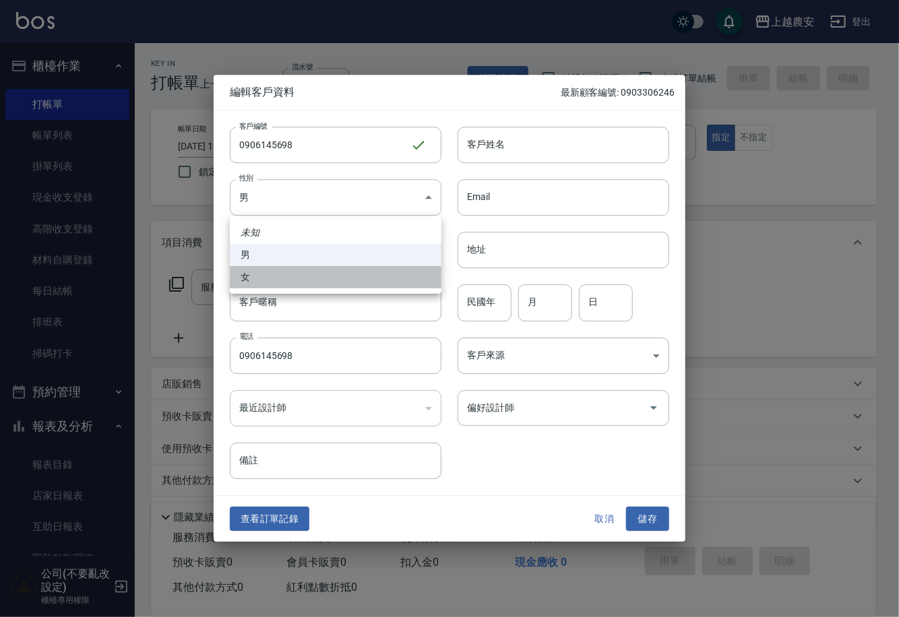
click at [282, 279] on li "女" at bounding box center [336, 277] width 212 height 22
type input "FEMALE"
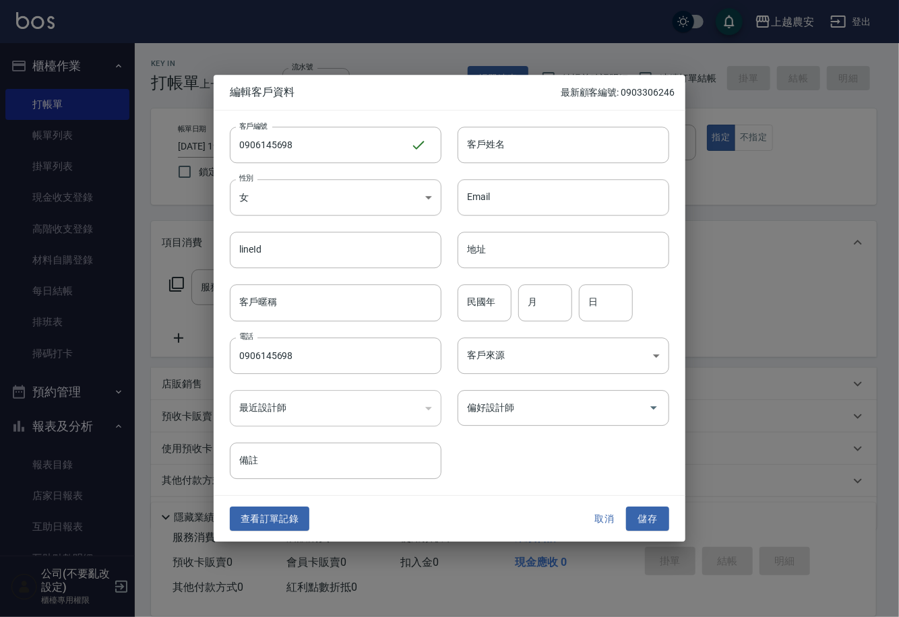
drag, startPoint x: 511, startPoint y: 152, endPoint x: 503, endPoint y: 217, distance: 65.8
click at [510, 152] on input "客戶姓名" at bounding box center [564, 145] width 212 height 36
type input "莊"
drag, startPoint x: 639, startPoint y: 519, endPoint x: 642, endPoint y: 505, distance: 13.7
click at [639, 519] on button "儲存" at bounding box center [647, 519] width 43 height 25
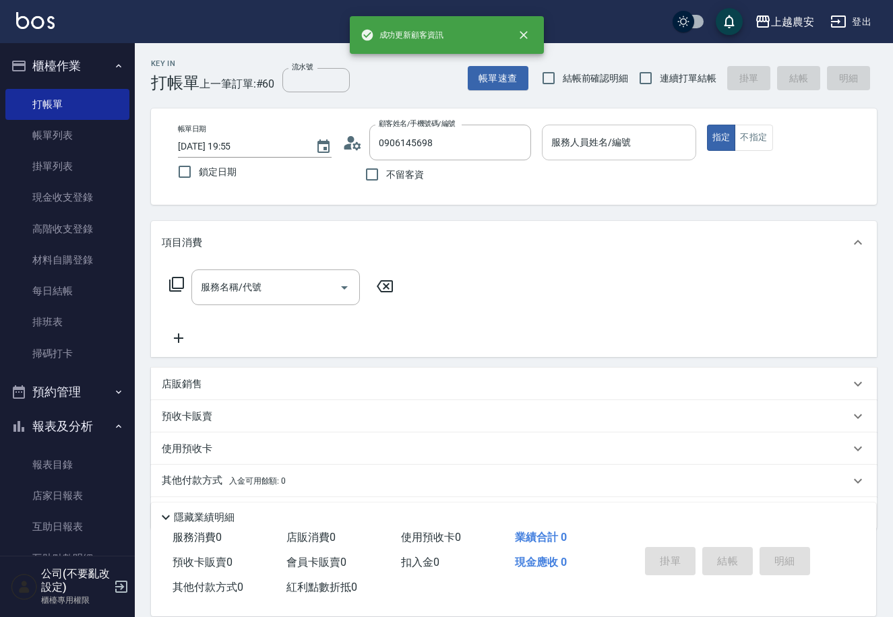
click at [613, 148] on div "服務人員姓名/編號 服務人員姓名/編號" at bounding box center [619, 143] width 154 height 36
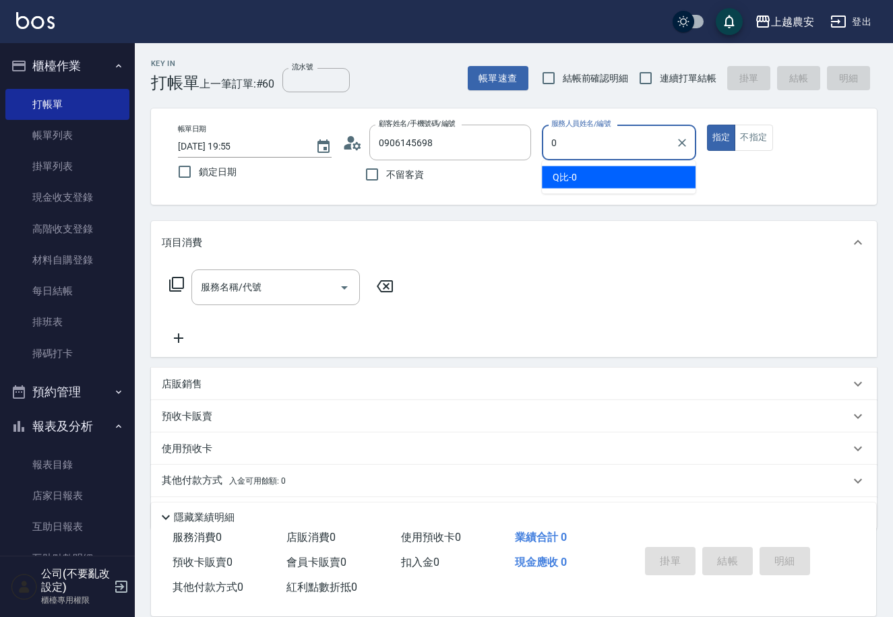
type input "0"
type button "true"
type input "Q比-0"
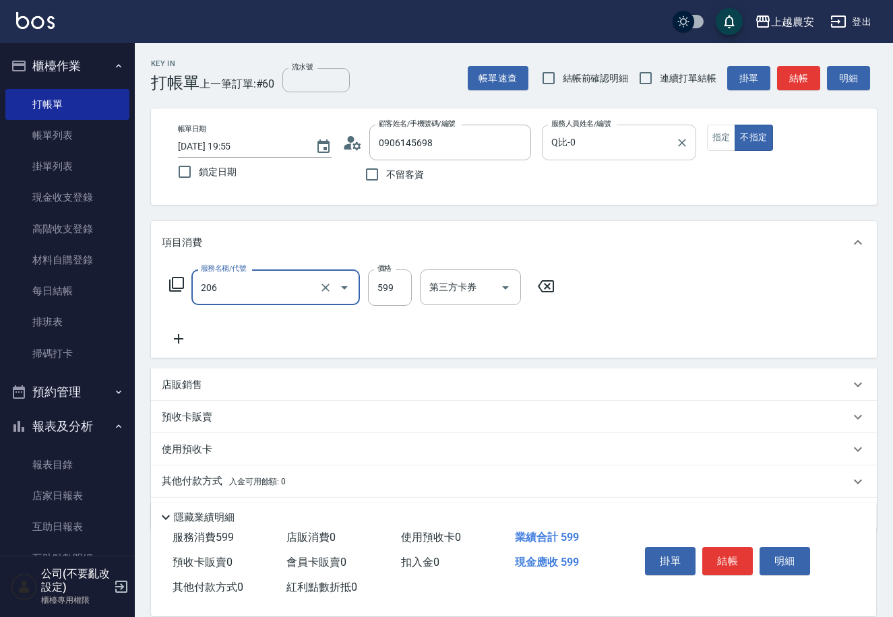
type input "洗+剪(206)"
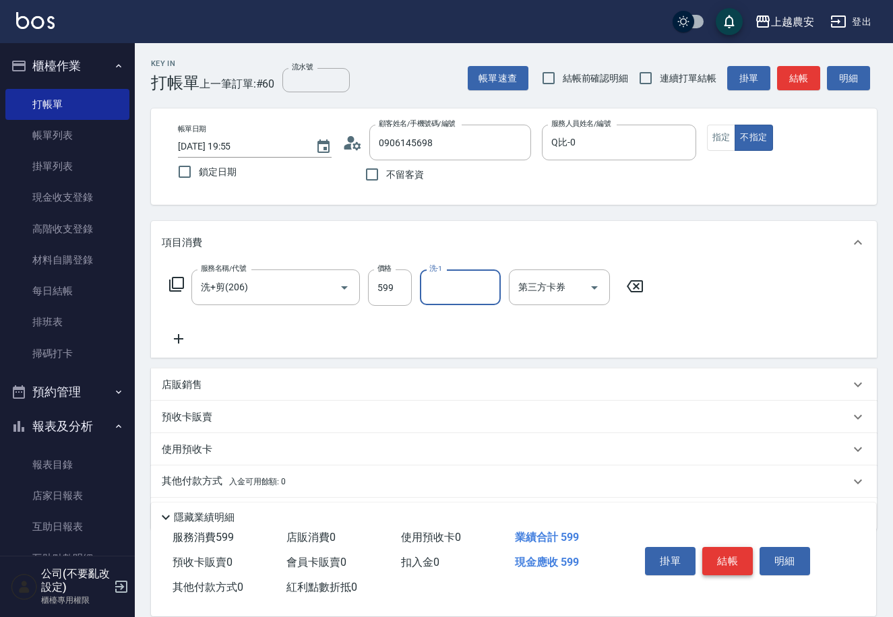
click at [737, 563] on button "結帳" at bounding box center [727, 561] width 51 height 28
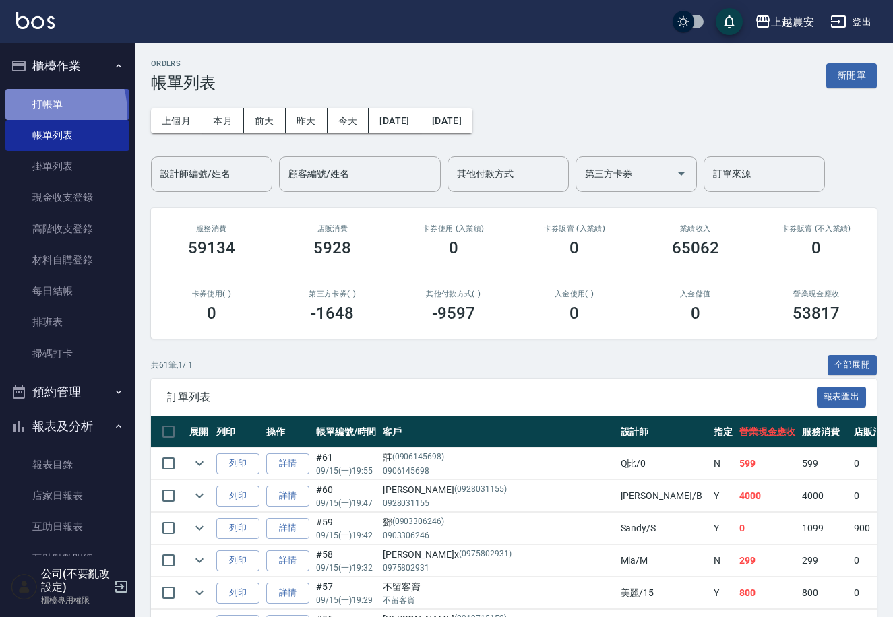
click at [37, 113] on link "打帳單" at bounding box center [67, 104] width 124 height 31
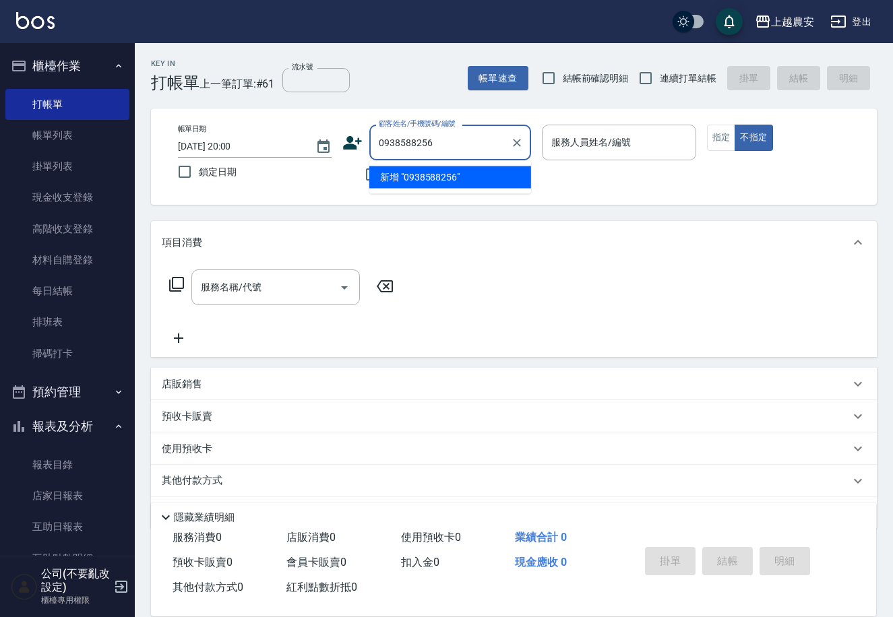
click at [442, 179] on li "新增 "0938588256"" at bounding box center [450, 177] width 162 height 22
type input "0938588256"
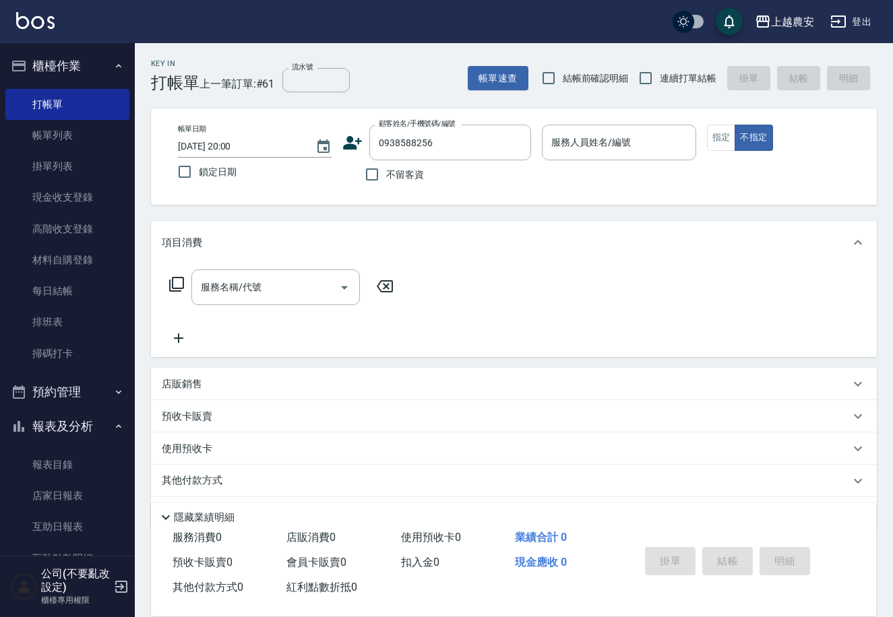
click at [348, 145] on icon at bounding box center [353, 142] width 19 height 13
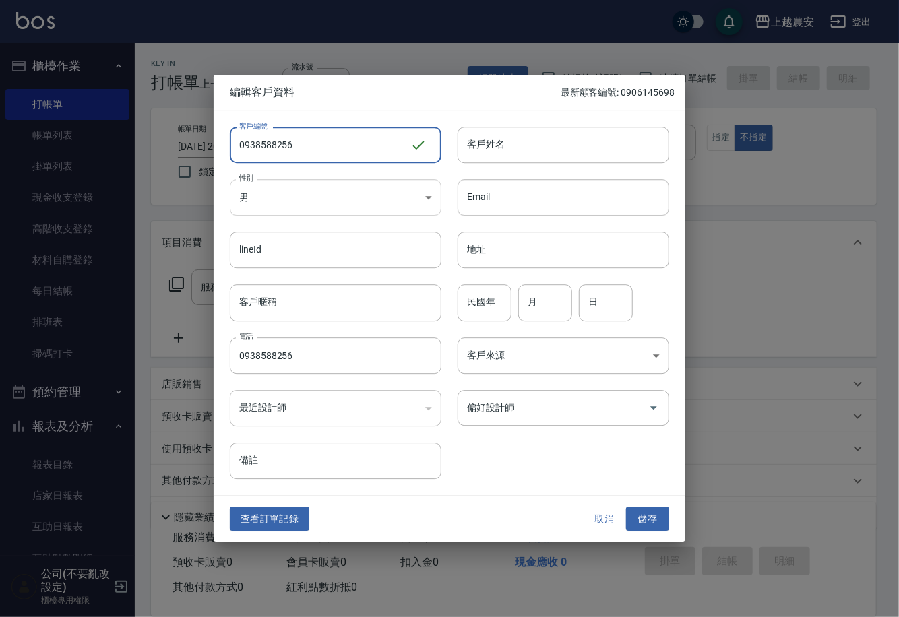
type input "0938588256"
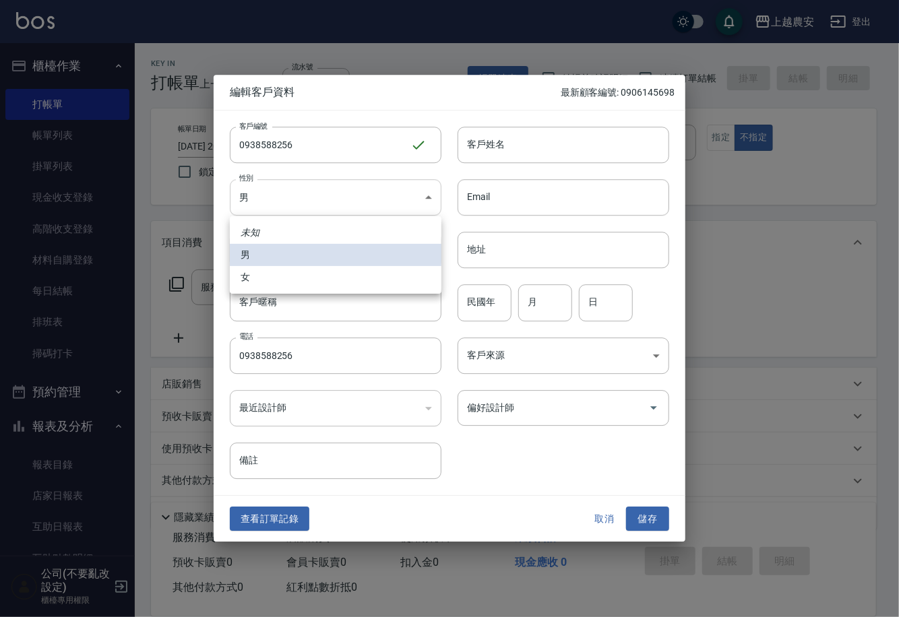
click at [265, 198] on body "上越農安 登出 櫃檯作業 打帳單 帳單列表 掛單列表 現金收支登錄 高階收支登錄 材料自購登錄 每日結帳 排班表 掃碼打卡 預約管理 預約管理 單日預約紀錄 …" at bounding box center [449, 328] width 899 height 657
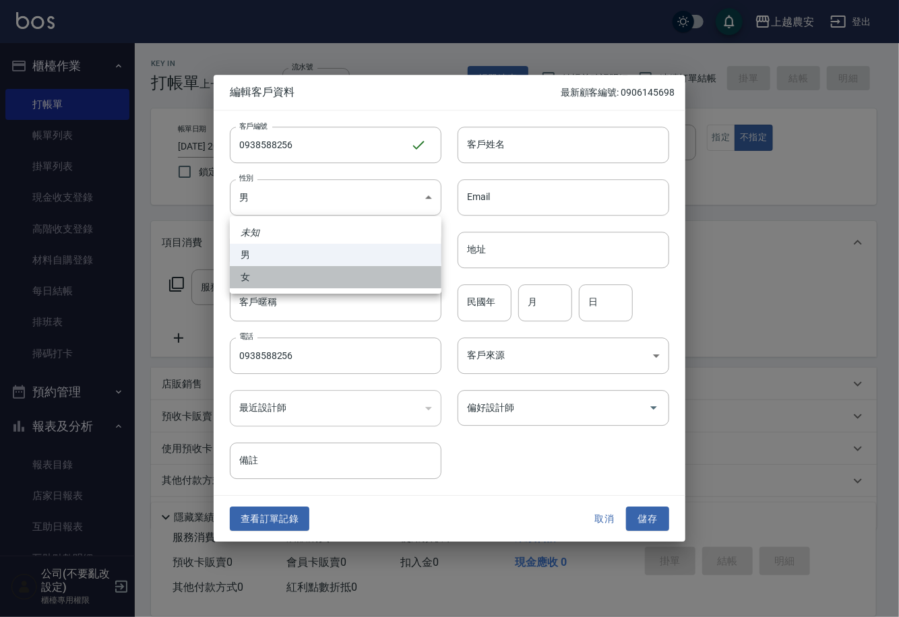
click at [263, 282] on li "女" at bounding box center [336, 277] width 212 height 22
type input "FEMALE"
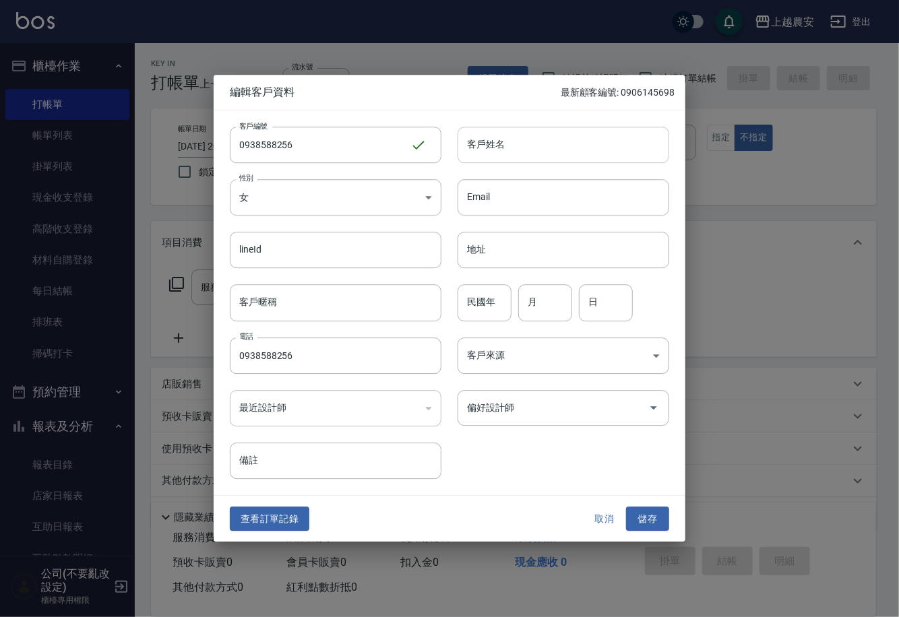
click at [491, 145] on input "客戶姓名" at bounding box center [564, 145] width 212 height 36
type input "郭"
click at [651, 520] on button "儲存" at bounding box center [647, 519] width 43 height 25
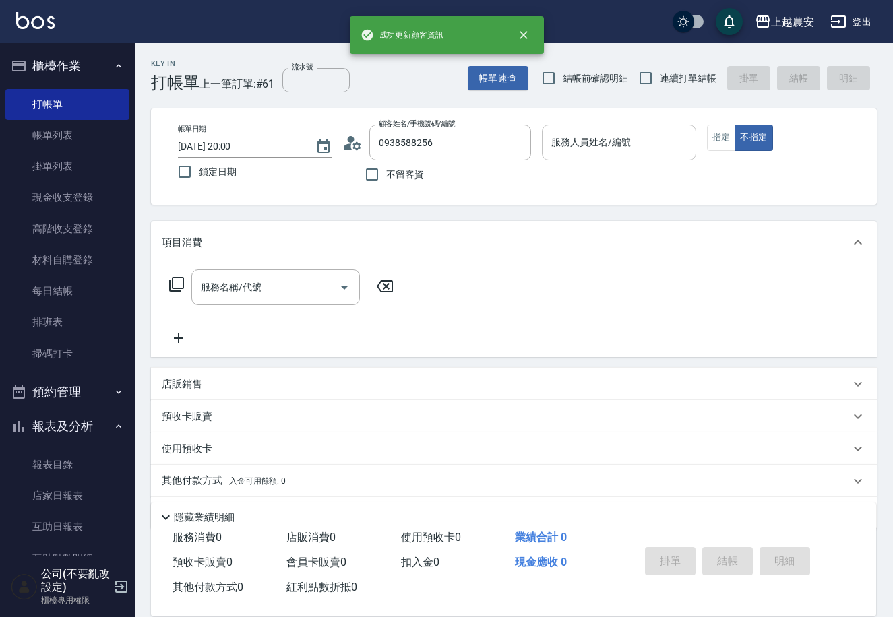
click at [629, 153] on input "服務人員姓名/編號" at bounding box center [619, 143] width 142 height 24
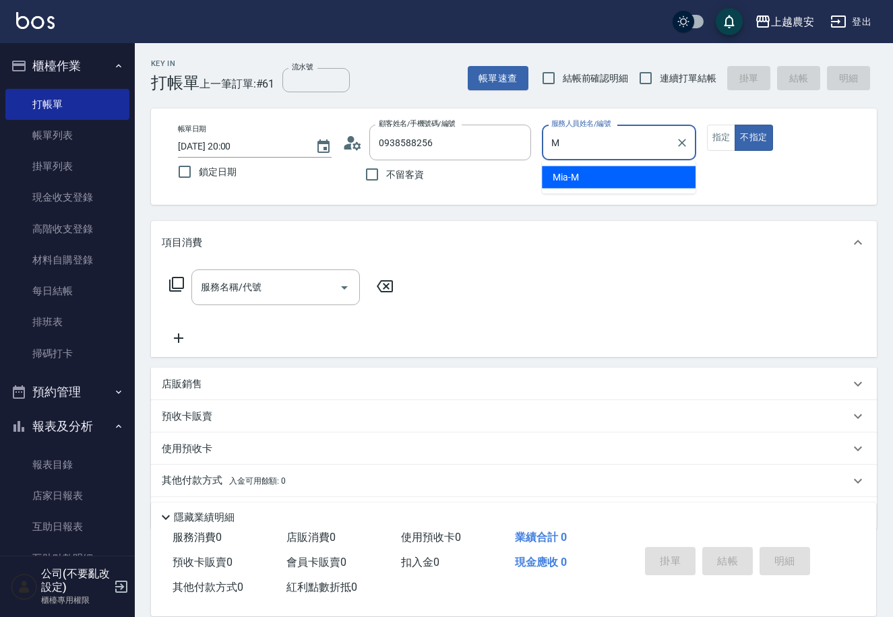
type input "Mia-M"
type button "false"
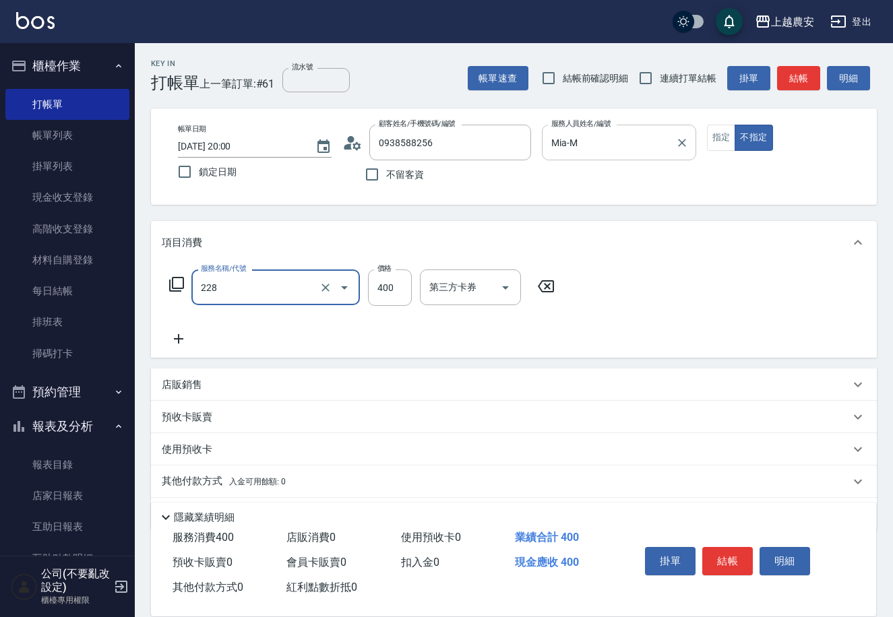
type input "洗髮(228)"
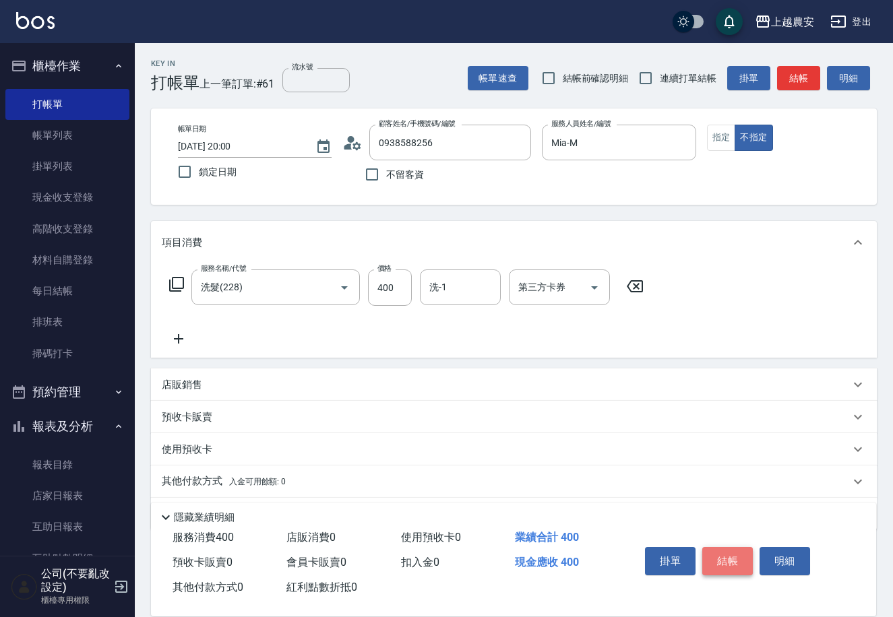
click at [737, 558] on button "結帳" at bounding box center [727, 561] width 51 height 28
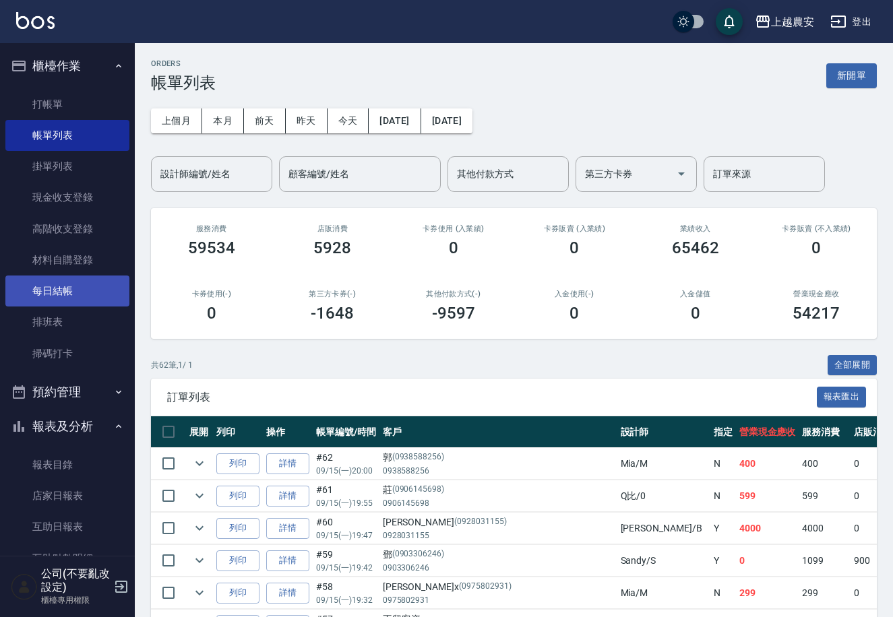
click at [45, 295] on link "每日結帳" at bounding box center [67, 291] width 124 height 31
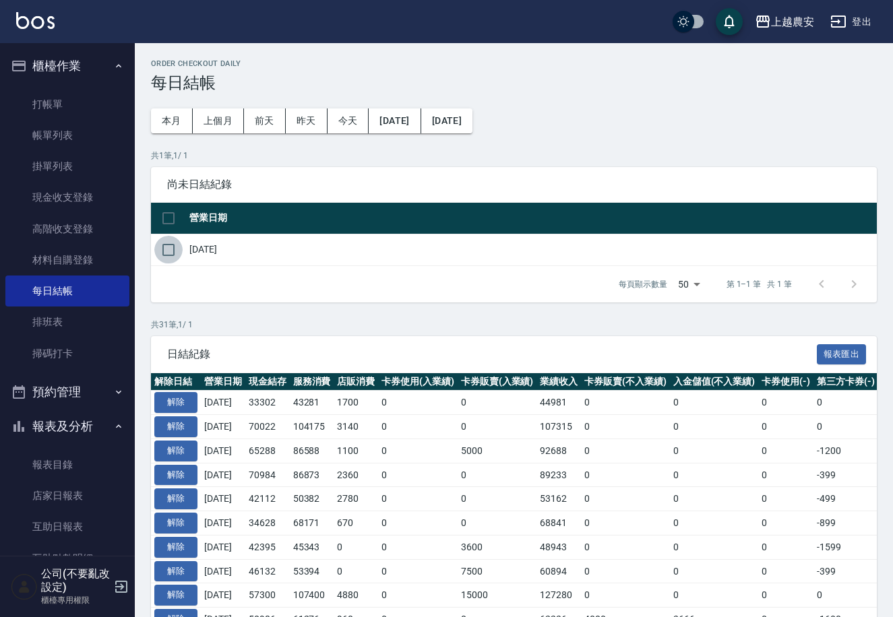
click at [166, 250] on input "checkbox" at bounding box center [168, 250] width 28 height 28
checkbox input "true"
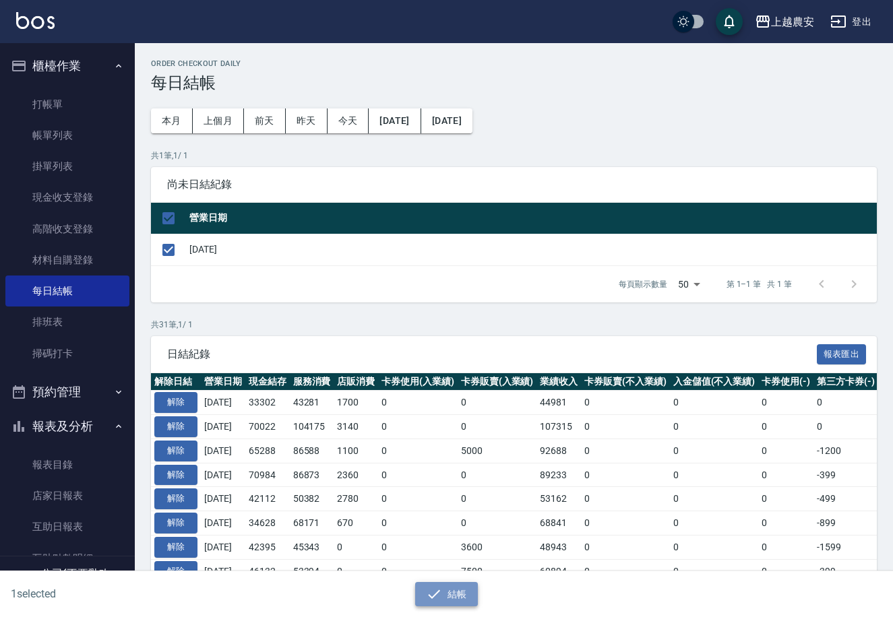
click at [462, 598] on button "結帳" at bounding box center [446, 594] width 63 height 25
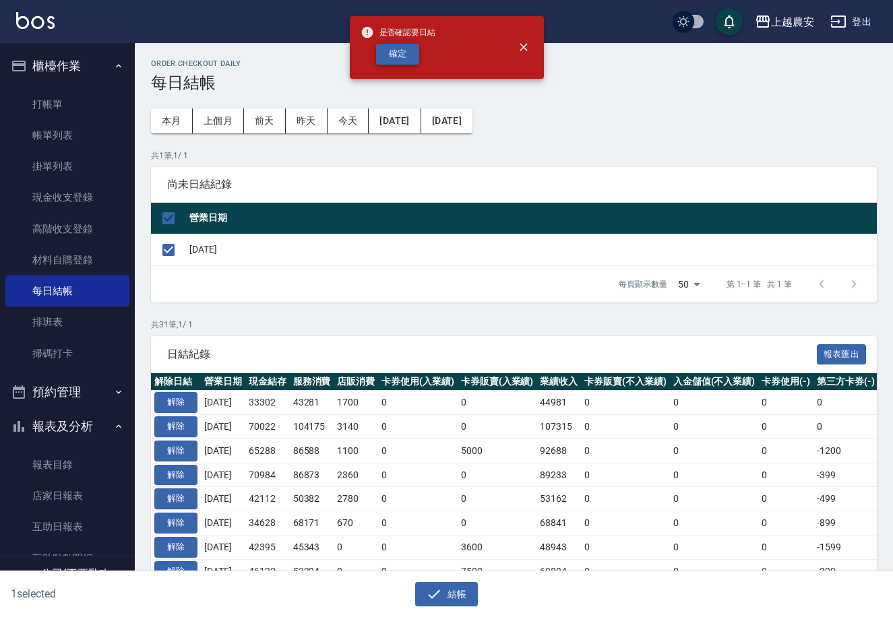
click at [398, 51] on button "確定" at bounding box center [397, 54] width 43 height 21
checkbox input "false"
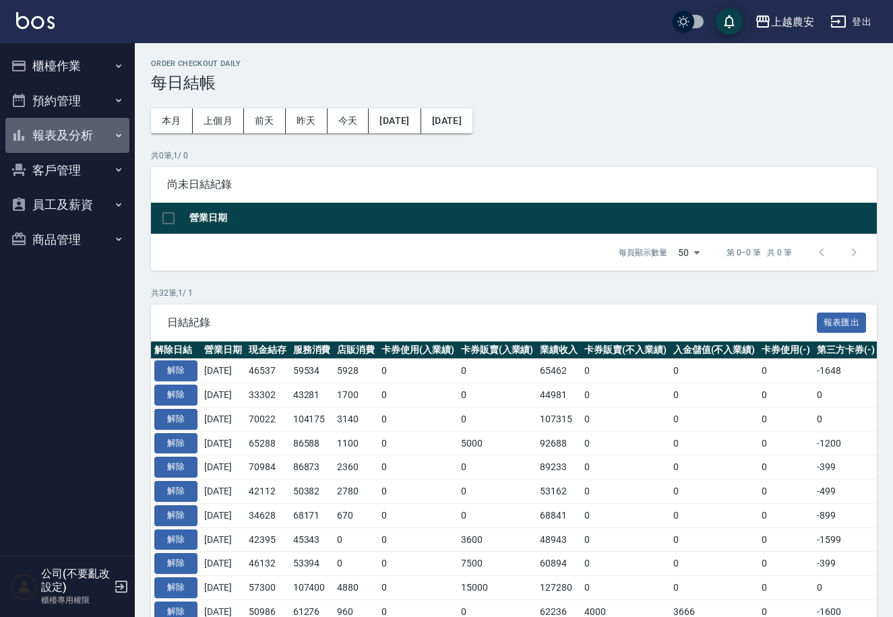
click at [64, 134] on button "報表及分析" at bounding box center [67, 135] width 124 height 35
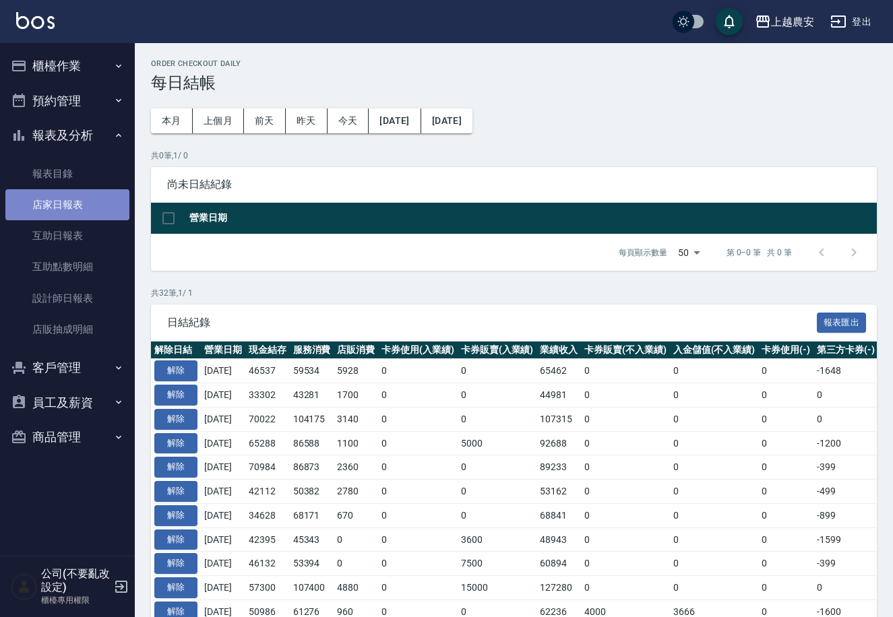
click at [63, 210] on link "店家日報表" at bounding box center [67, 204] width 124 height 31
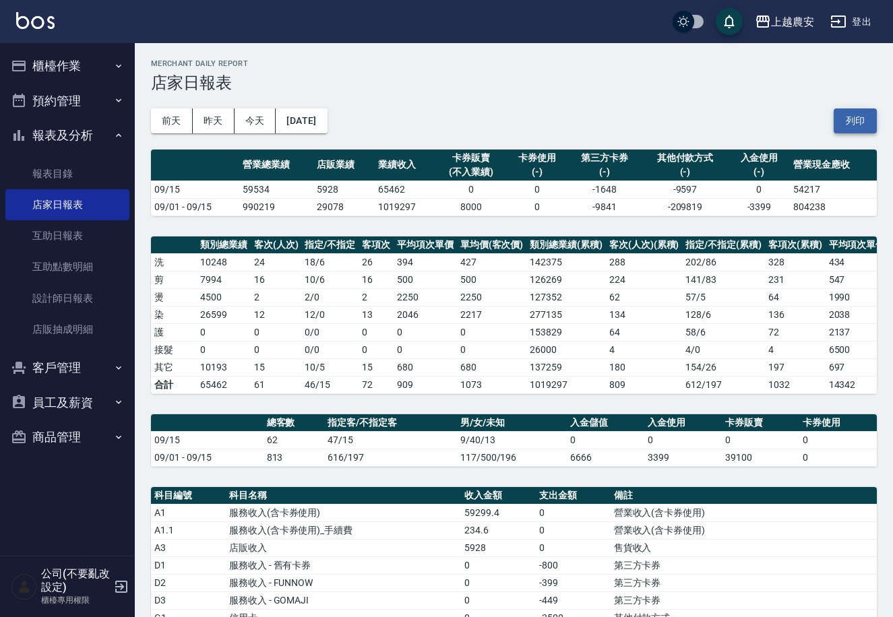
click at [855, 122] on button "列印" at bounding box center [855, 121] width 43 height 25
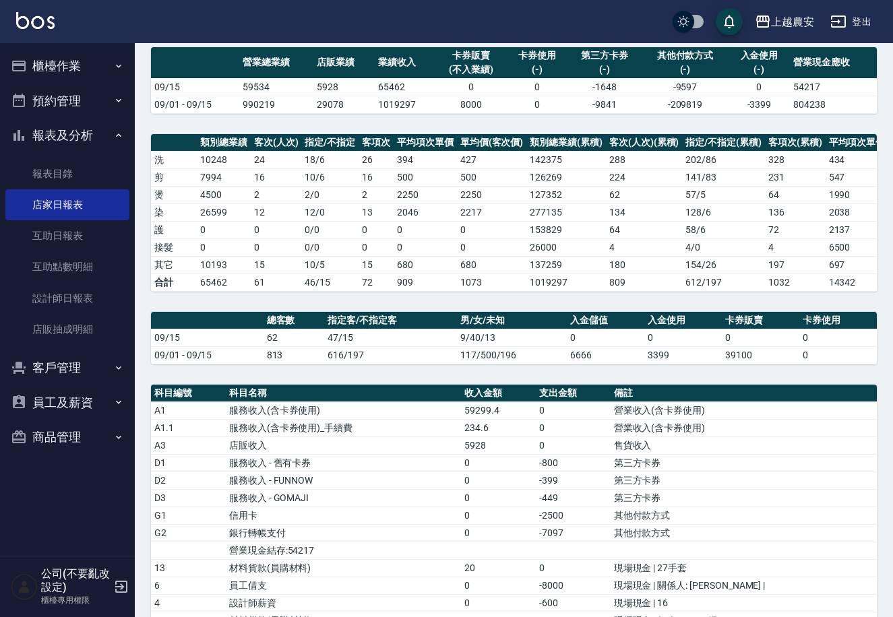
scroll to position [109, 0]
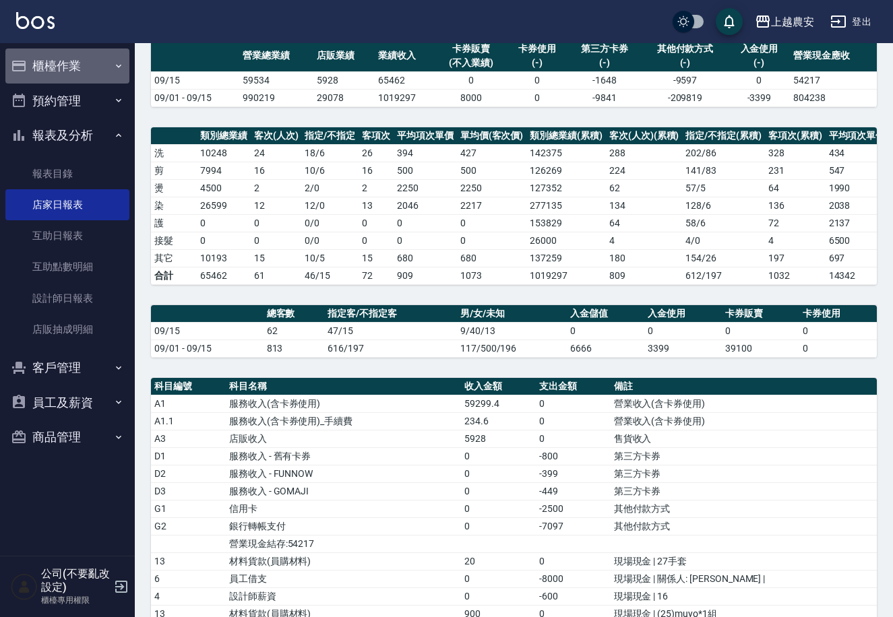
click at [78, 57] on button "櫃檯作業" at bounding box center [67, 66] width 124 height 35
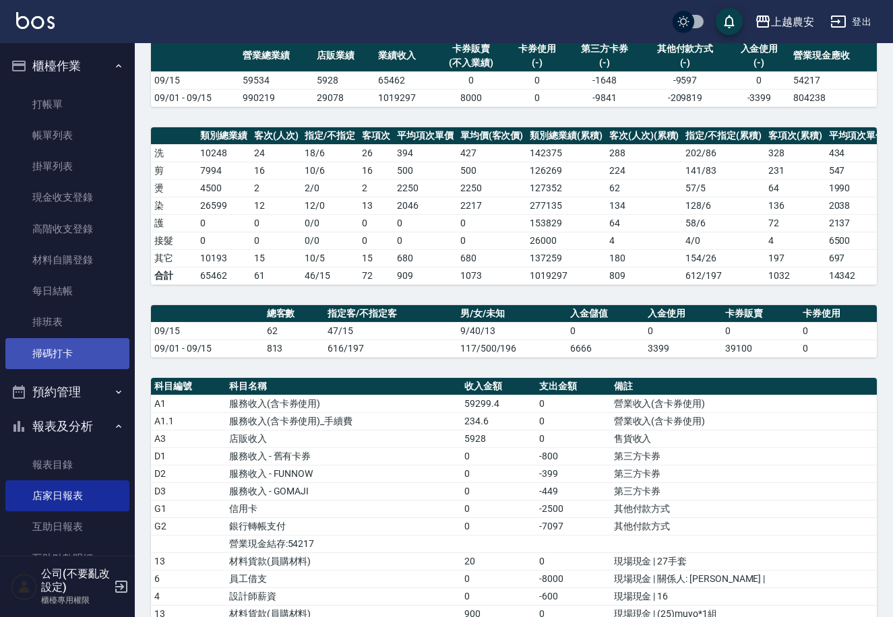
click at [89, 363] on link "掃碼打卡" at bounding box center [67, 353] width 124 height 31
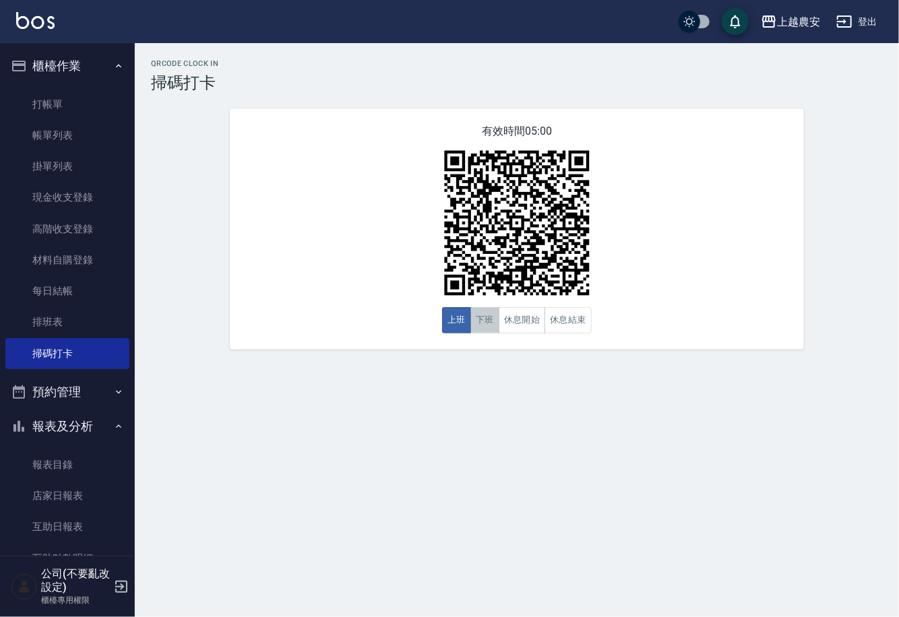
click at [489, 325] on button "下班" at bounding box center [484, 320] width 29 height 26
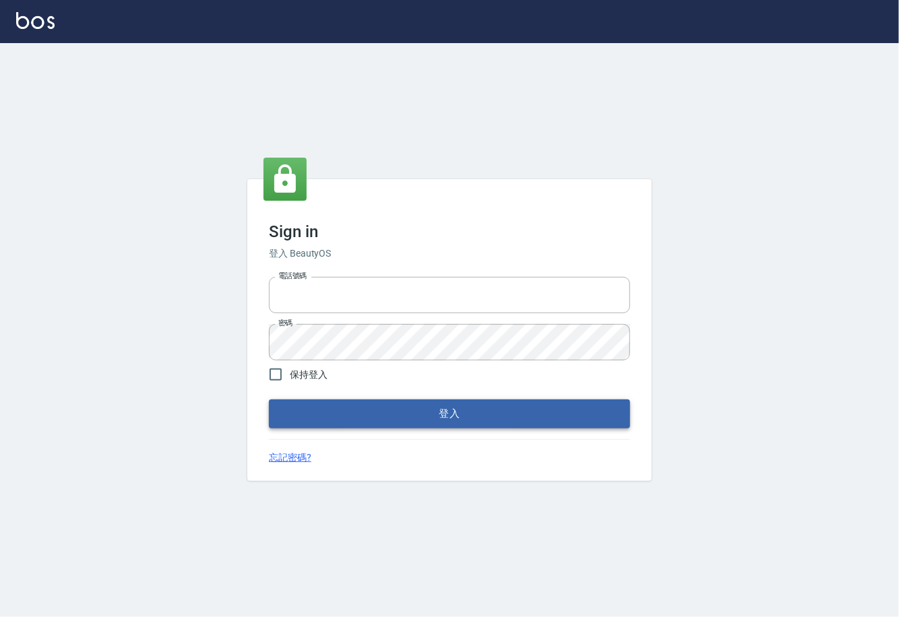
type input "0225929166"
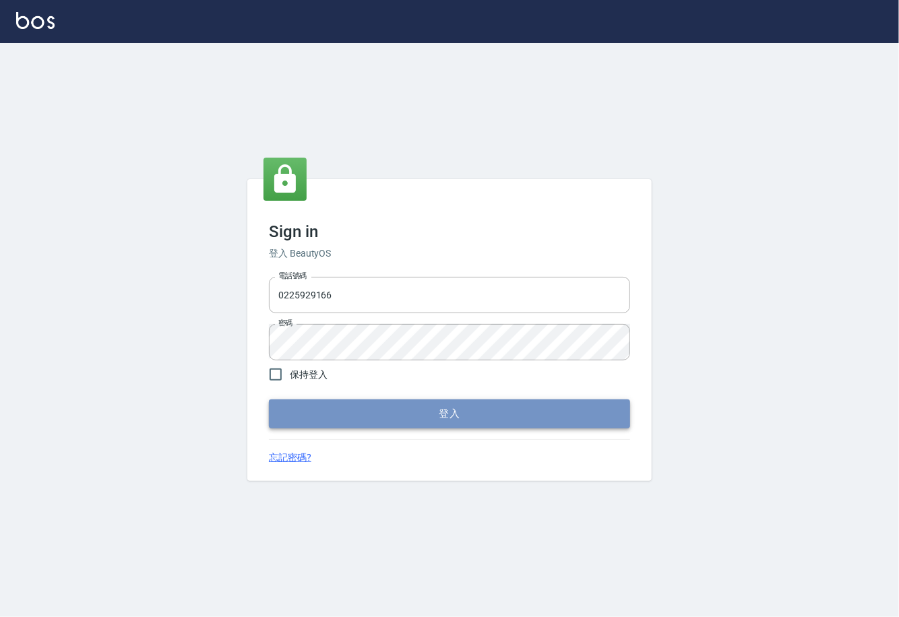
drag, startPoint x: 463, startPoint y: 408, endPoint x: 368, endPoint y: 387, distance: 97.4
click at [462, 408] on button "登入" at bounding box center [449, 414] width 361 height 28
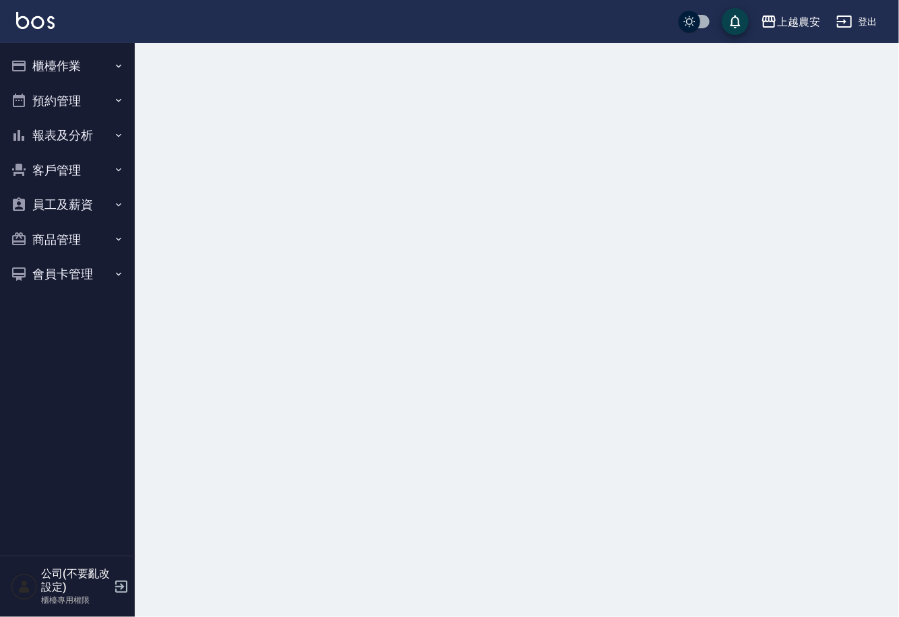
click at [55, 59] on button "櫃檯作業" at bounding box center [67, 66] width 124 height 35
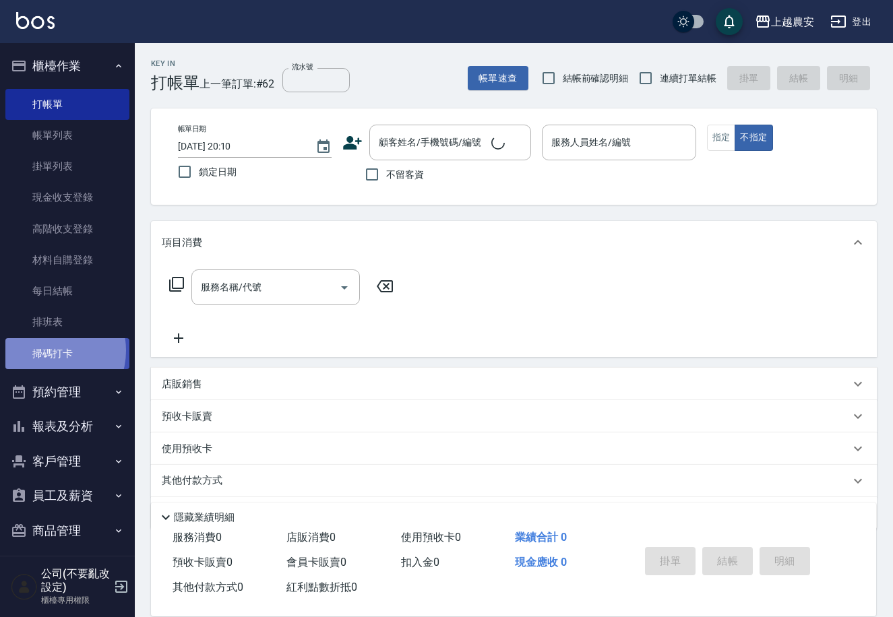
click at [49, 350] on link "掃碼打卡" at bounding box center [67, 353] width 124 height 31
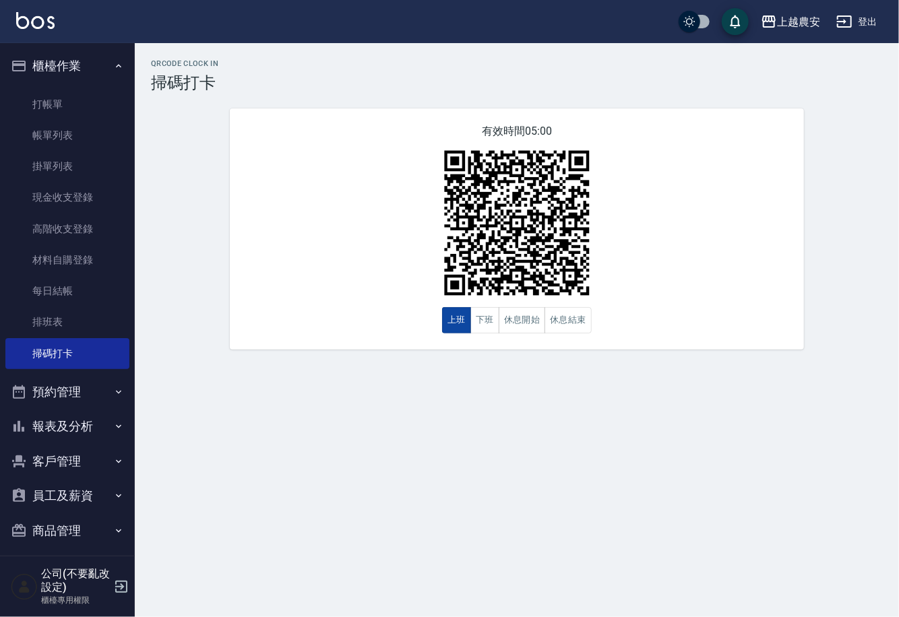
drag, startPoint x: 479, startPoint y: 328, endPoint x: 457, endPoint y: 313, distance: 26.7
click at [470, 320] on div "上班 下班 休息開始 休息結束" at bounding box center [517, 320] width 150 height 26
click at [481, 328] on button "下班" at bounding box center [484, 320] width 29 height 26
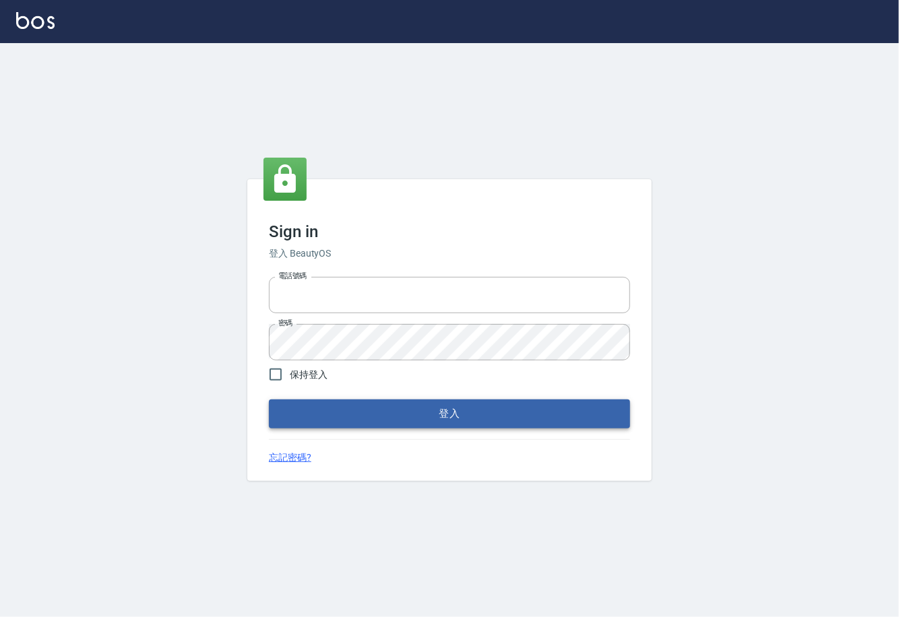
type input "0225929166"
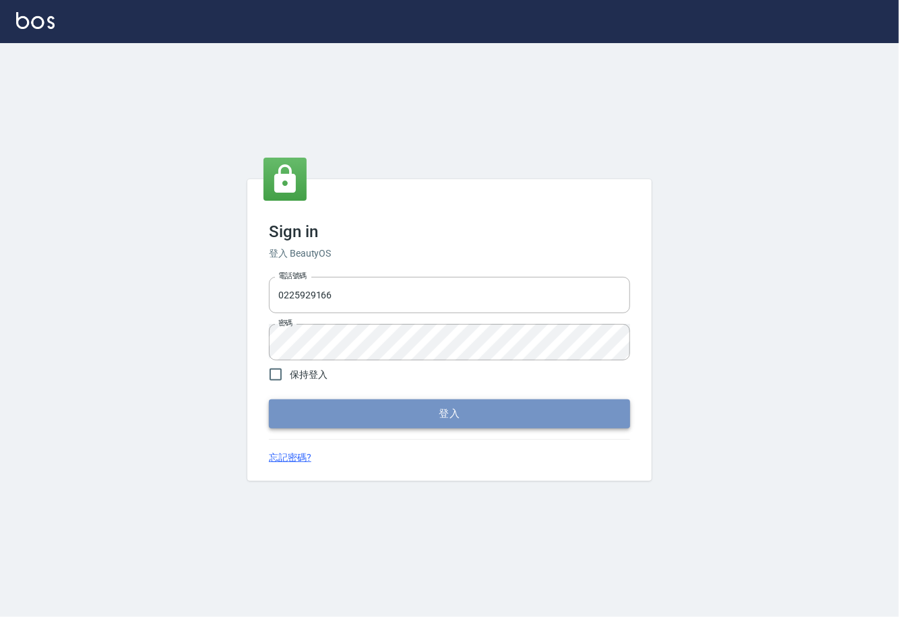
click at [447, 421] on button "登入" at bounding box center [449, 414] width 361 height 28
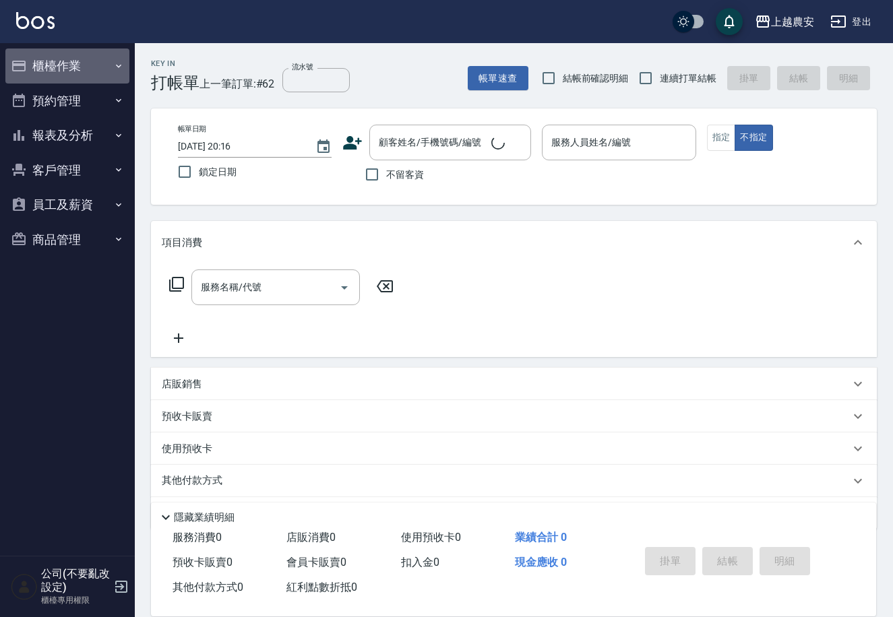
click at [59, 67] on button "櫃檯作業" at bounding box center [67, 66] width 124 height 35
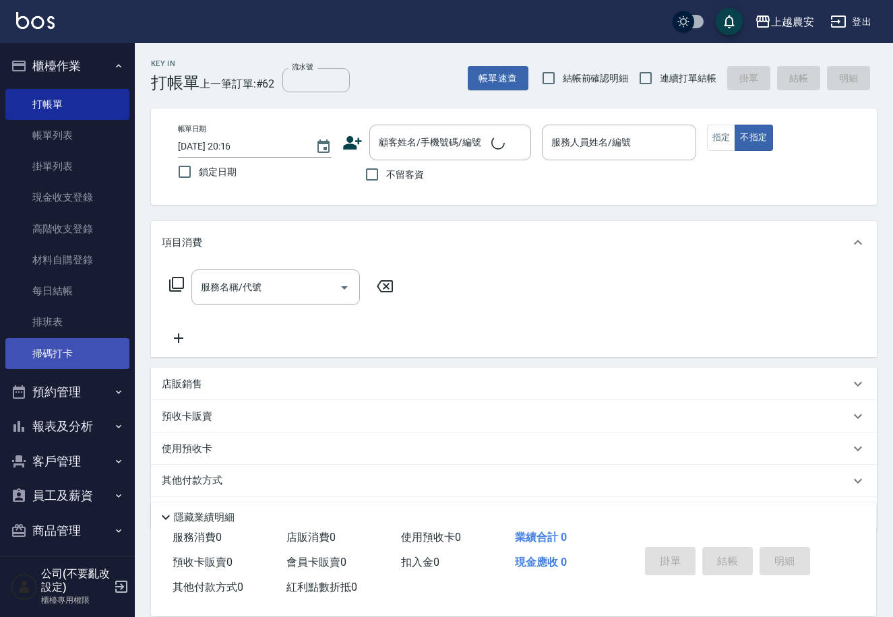
click at [80, 362] on link "掃碼打卡" at bounding box center [67, 353] width 124 height 31
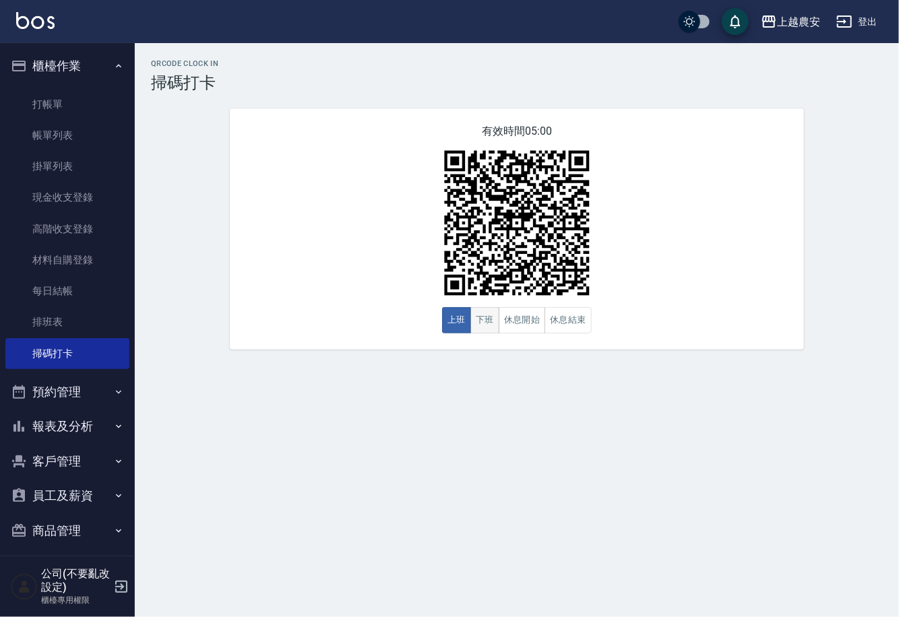
click at [489, 323] on button "下班" at bounding box center [484, 320] width 29 height 26
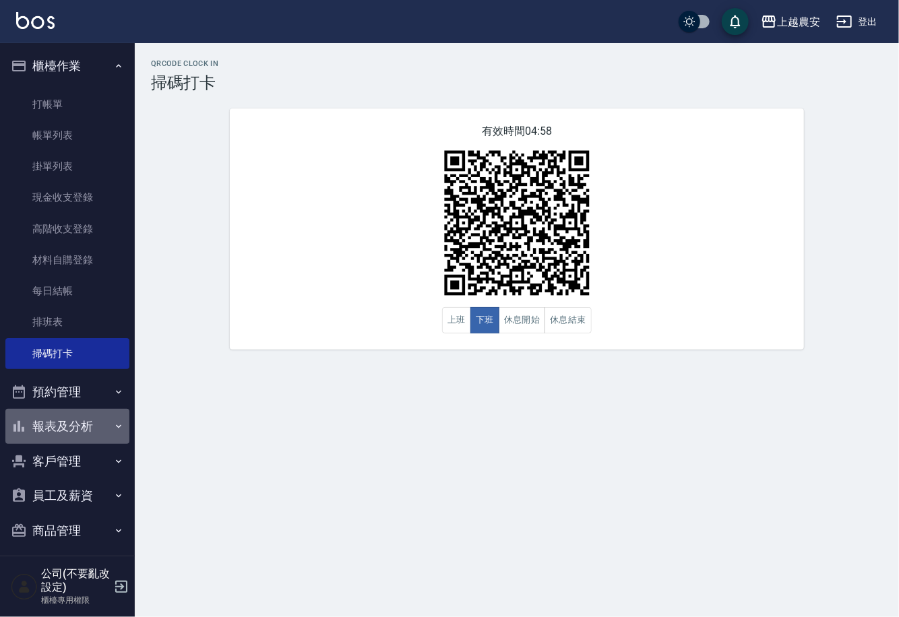
click at [71, 414] on button "報表及分析" at bounding box center [67, 426] width 124 height 35
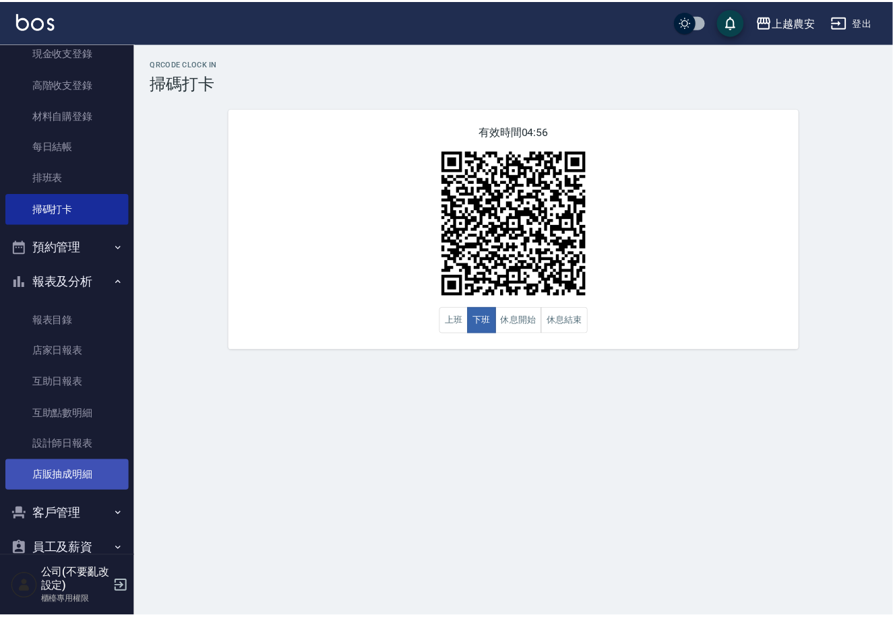
scroll to position [146, 0]
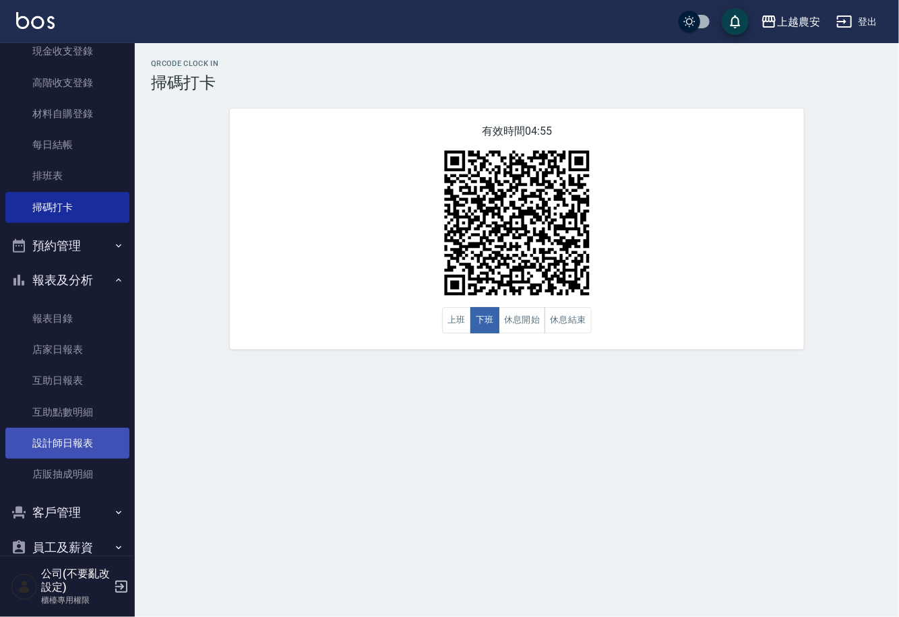
click at [86, 443] on link "設計師日報表" at bounding box center [67, 443] width 124 height 31
